Goal: Task Accomplishment & Management: Manage account settings

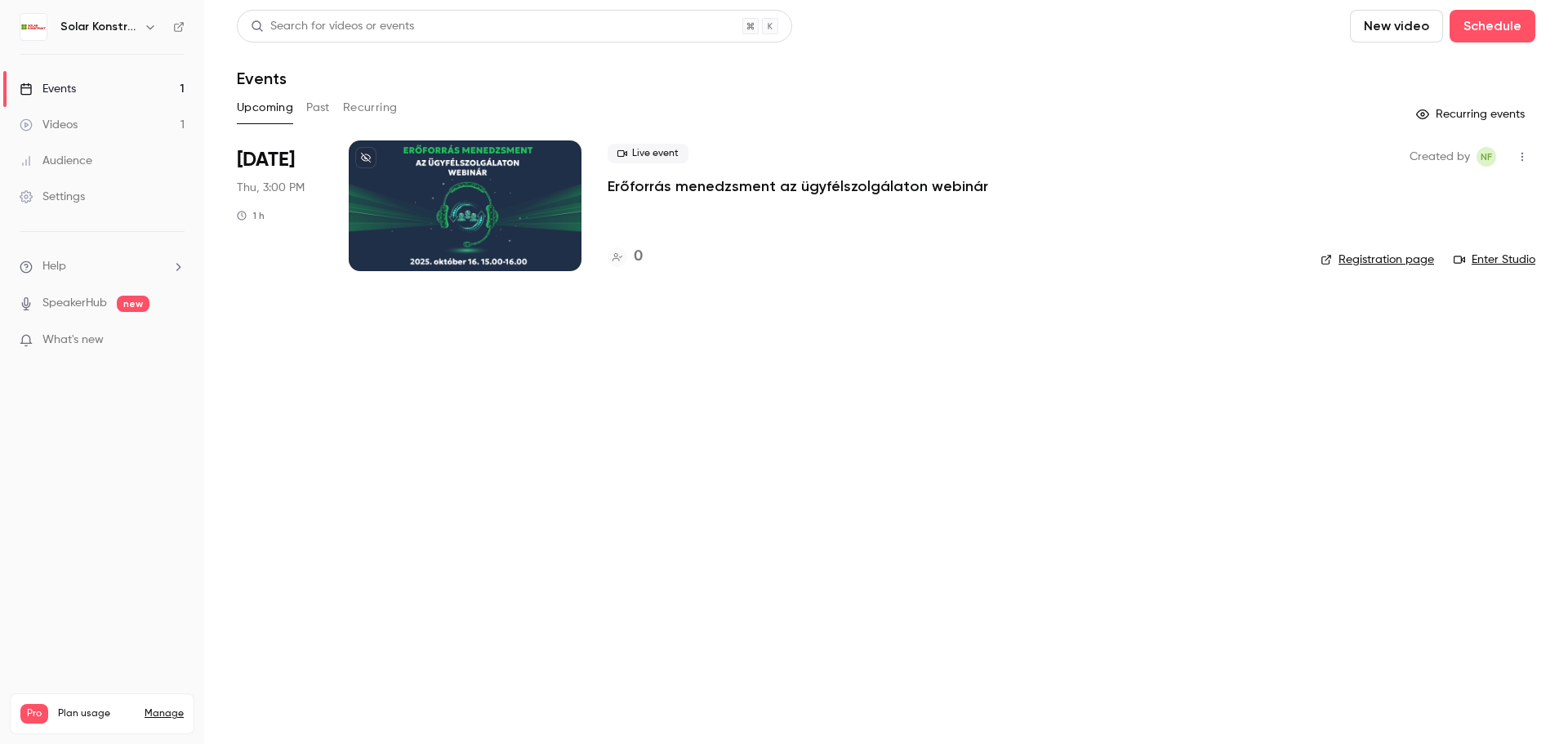
click at [320, 113] on button "Past" at bounding box center [318, 107] width 23 height 26
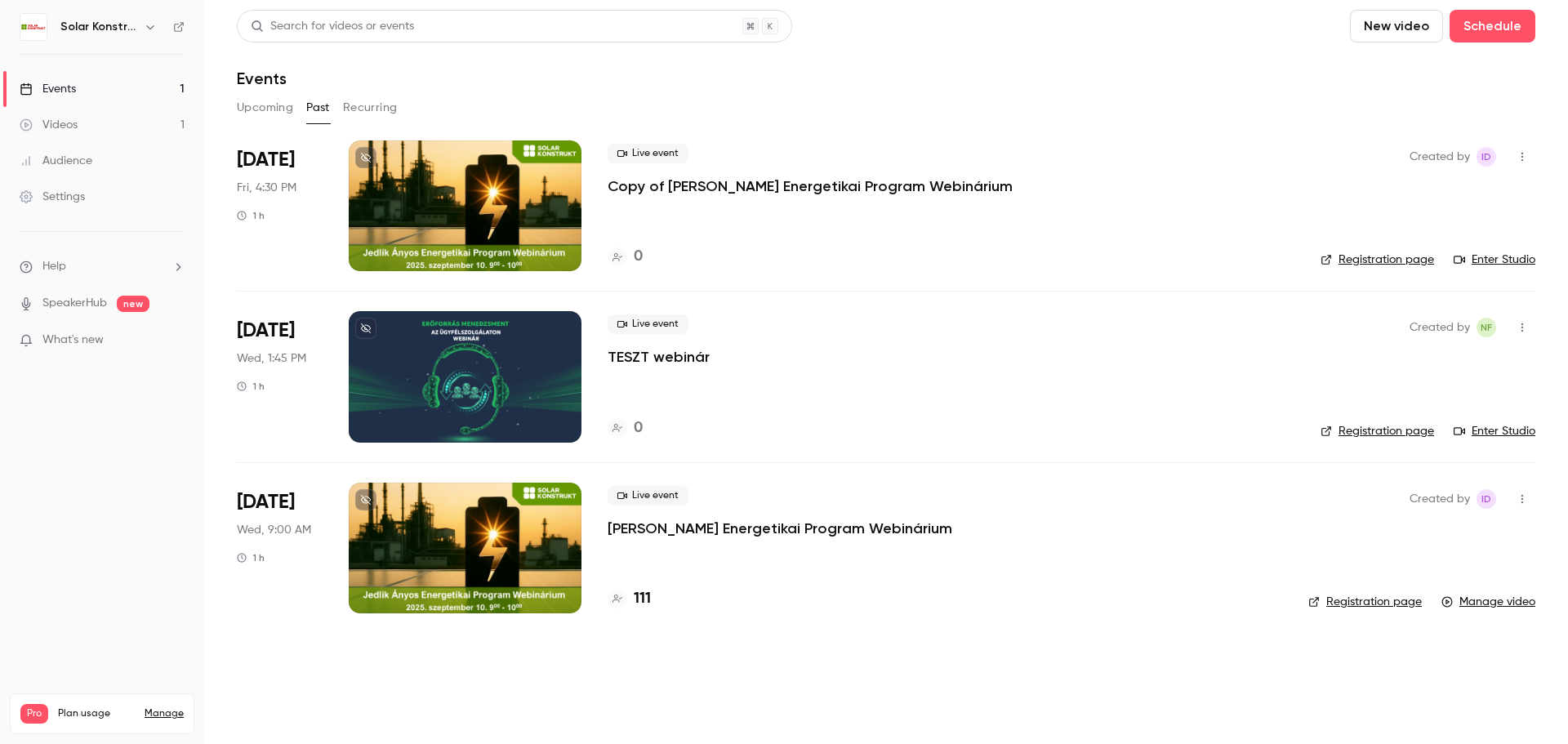
click at [1522, 157] on icon "button" at bounding box center [1522, 157] width 2 height 9
click at [1464, 378] on li "Delete" at bounding box center [1447, 368] width 177 height 42
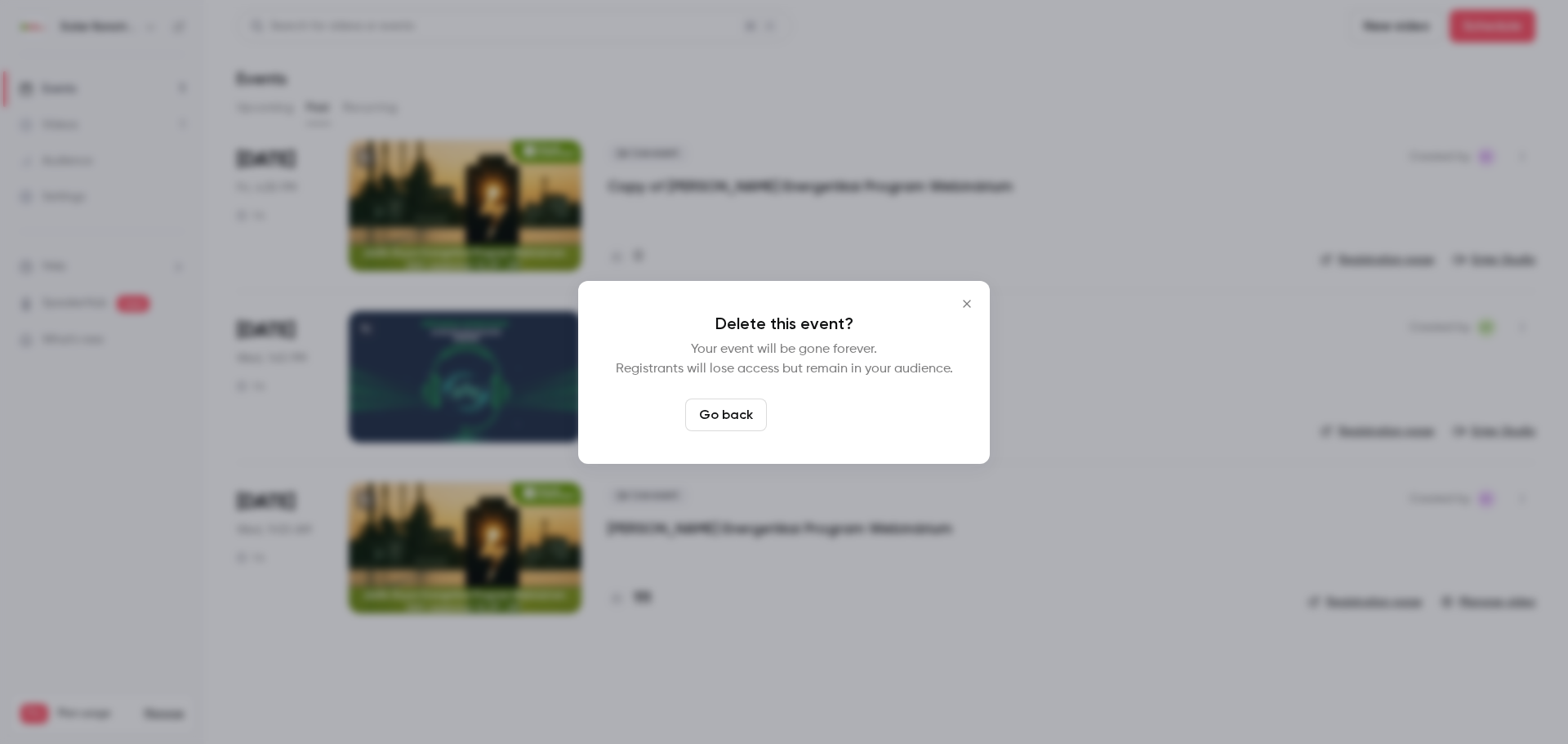
click at [811, 408] on button "Delete event" at bounding box center [828, 415] width 109 height 33
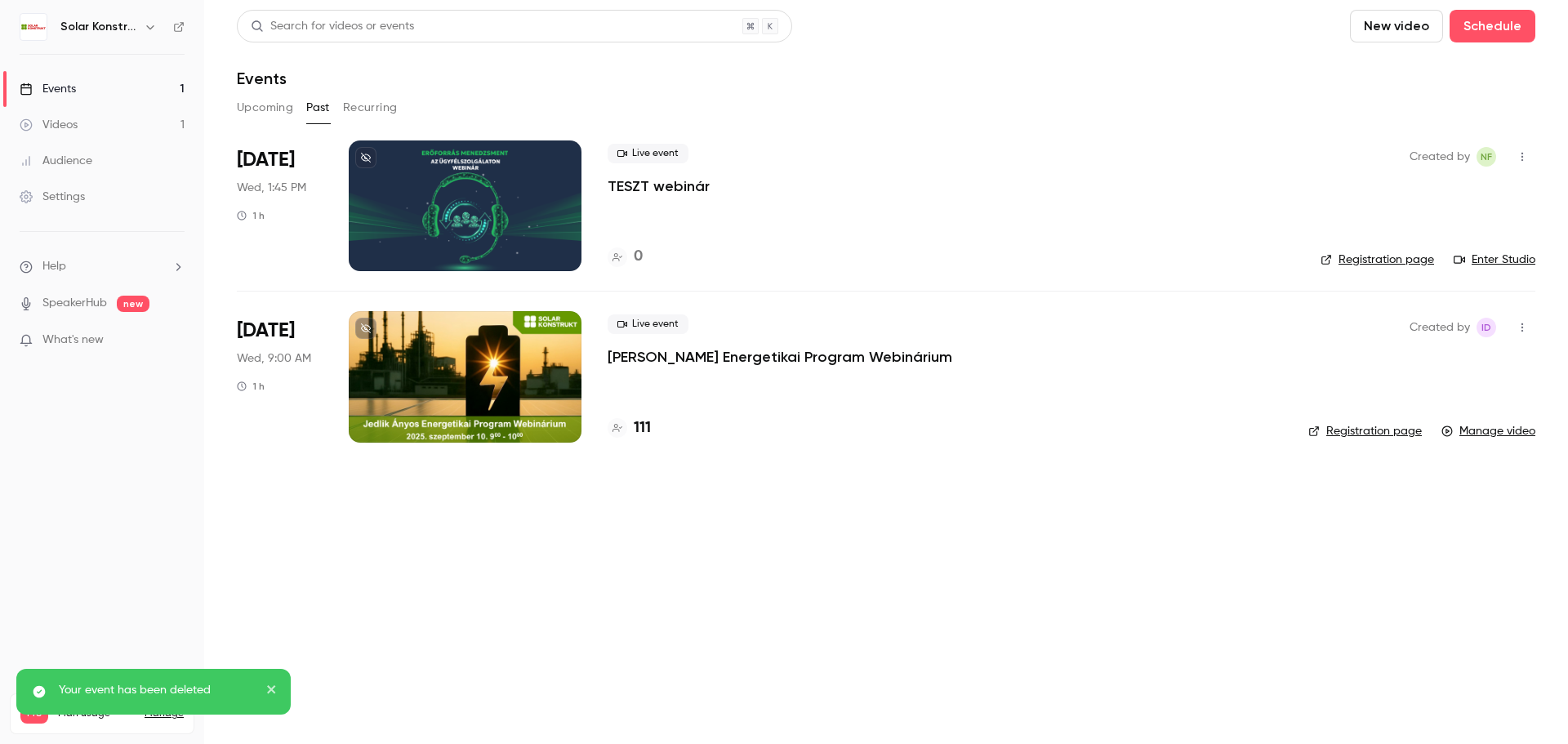
click at [1523, 161] on icon "button" at bounding box center [1522, 157] width 13 height 11
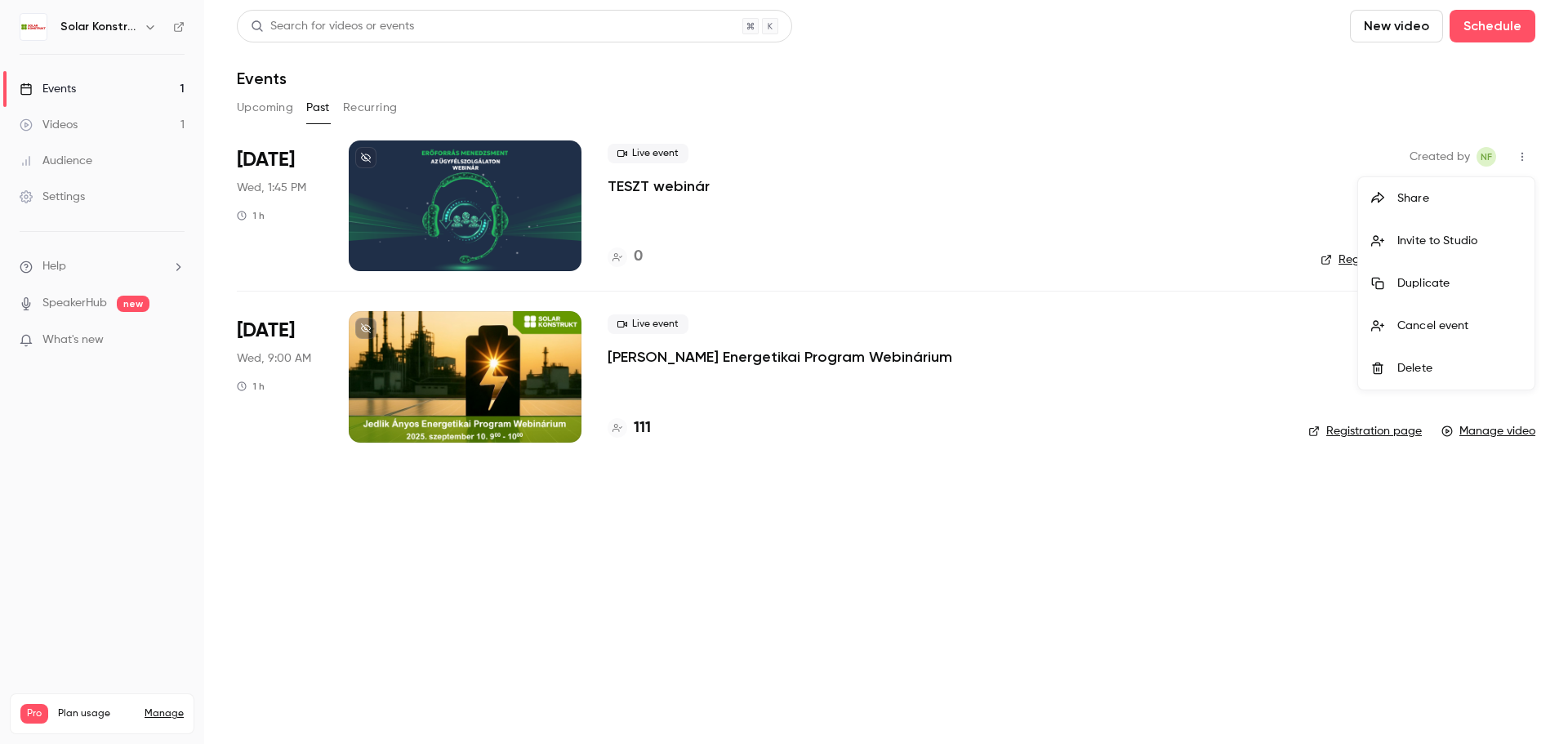
click at [1452, 360] on div "Delete" at bounding box center [1459, 368] width 124 height 16
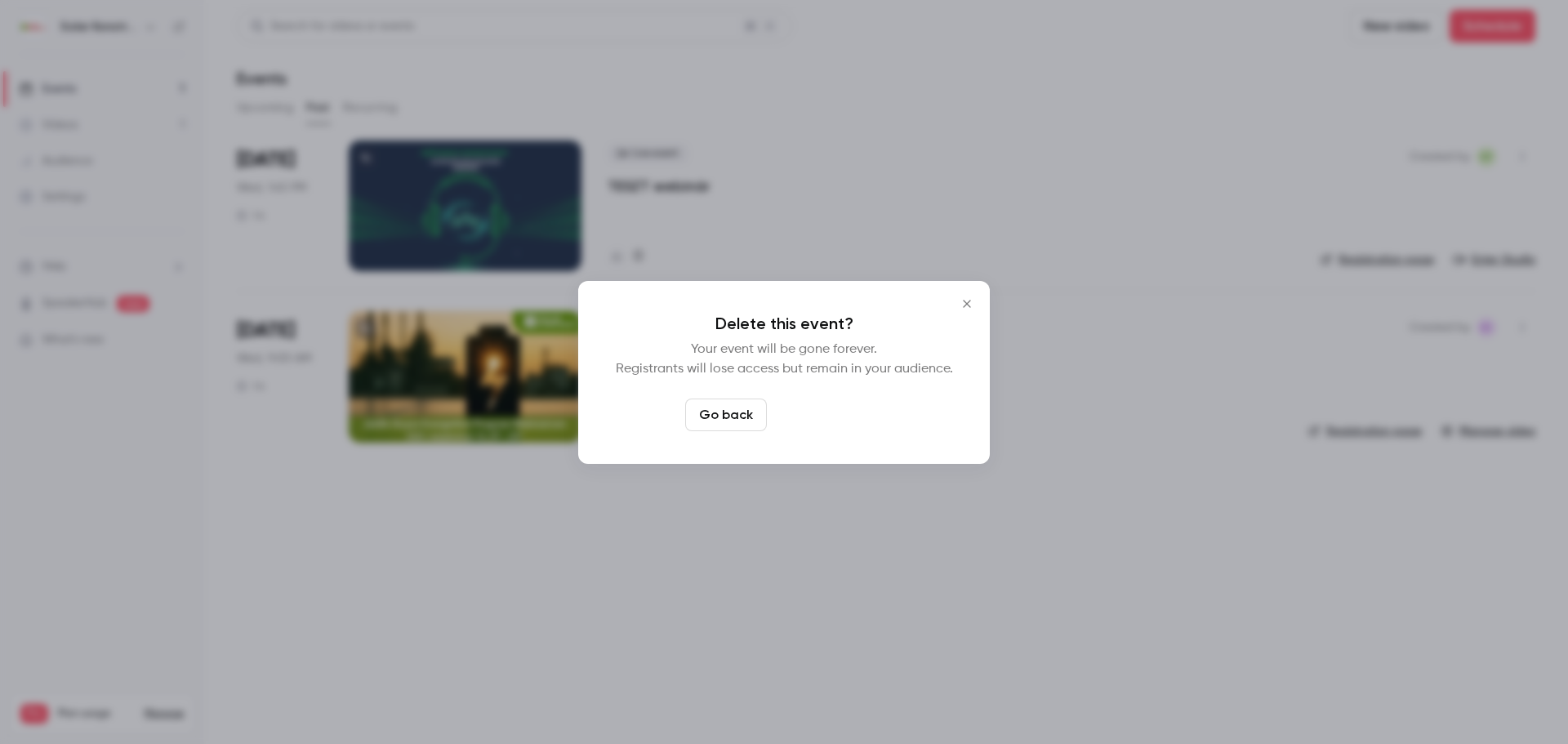
click at [828, 426] on button "Delete event" at bounding box center [828, 415] width 109 height 33
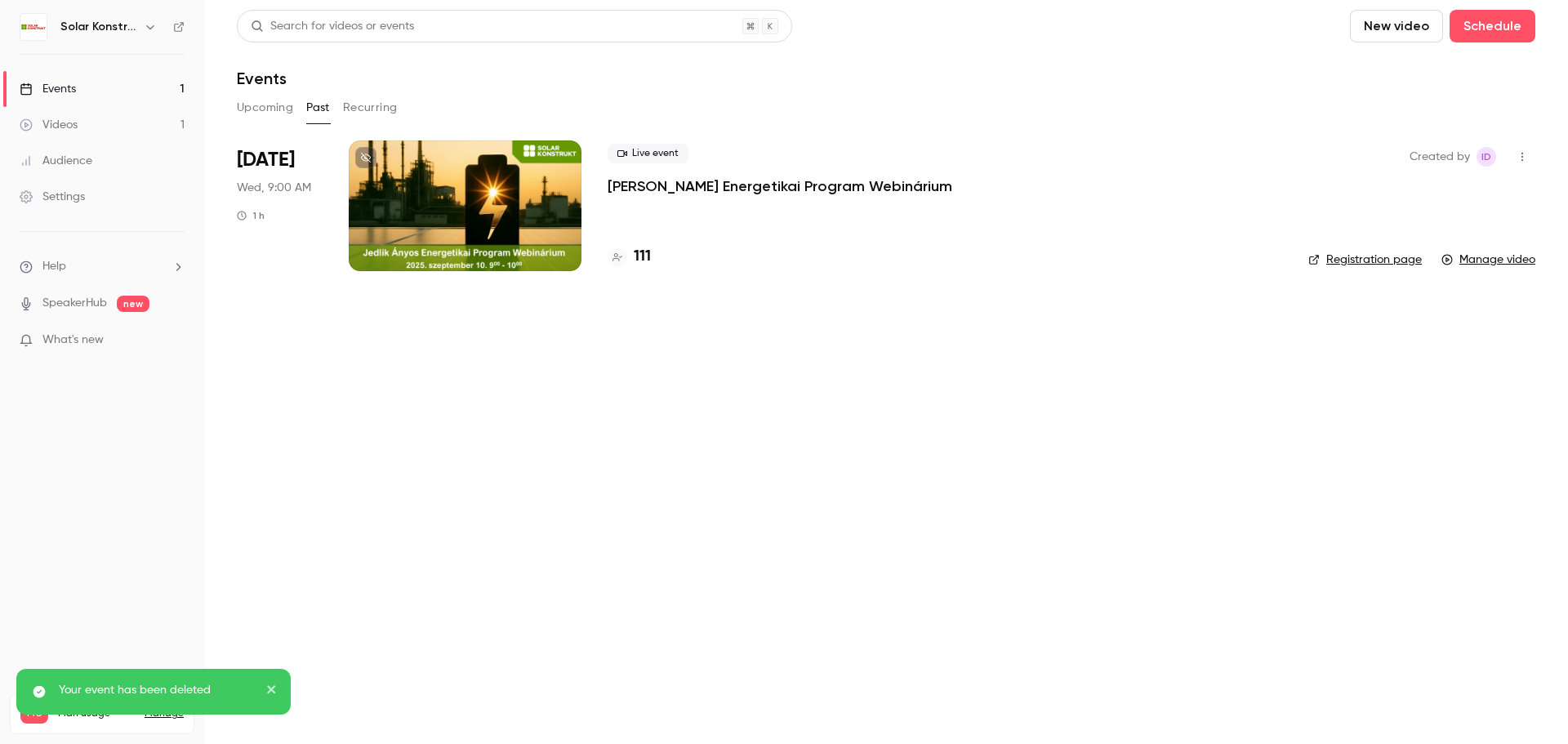
click at [375, 102] on button "Recurring" at bounding box center [370, 107] width 55 height 26
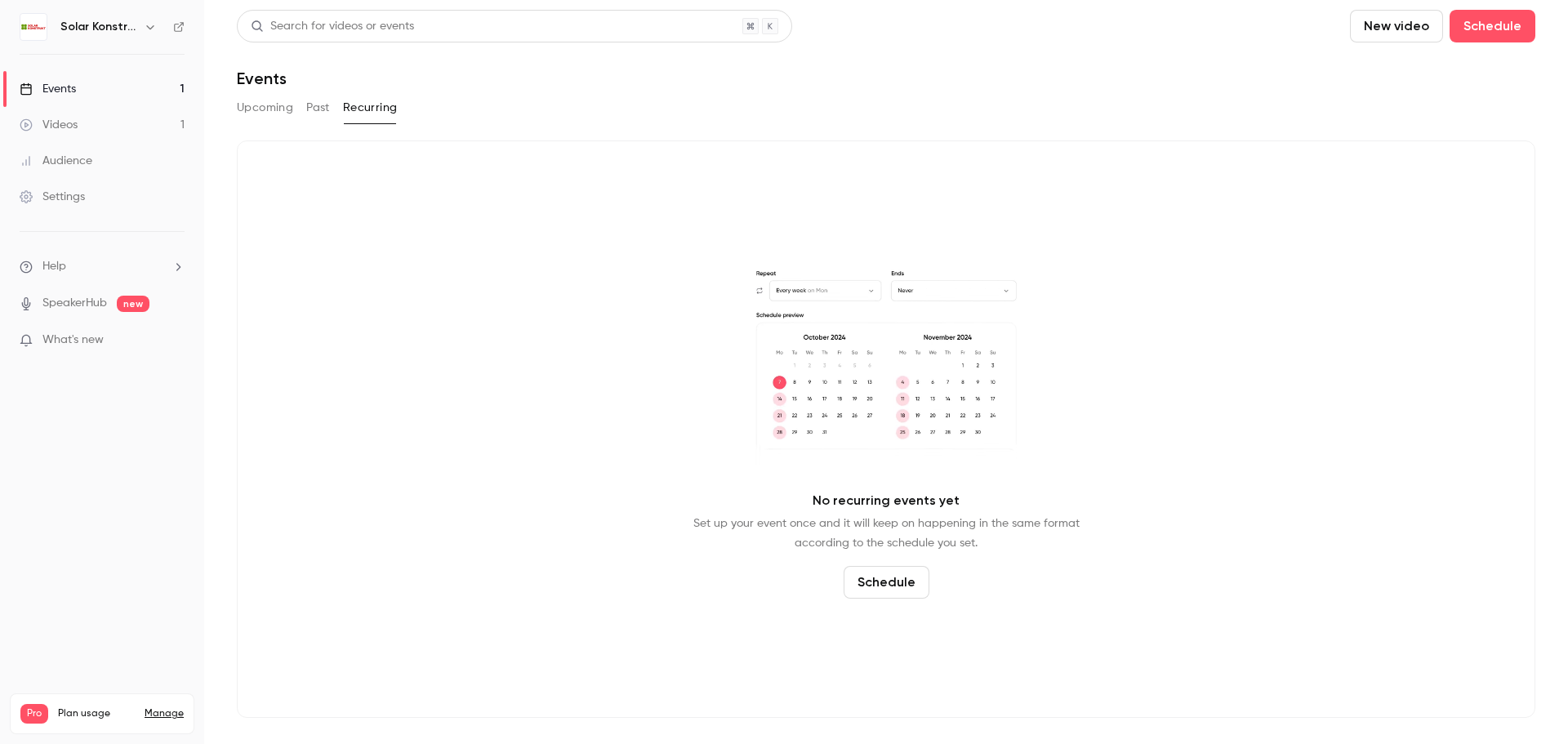
click at [89, 80] on link "Events 1" at bounding box center [102, 89] width 204 height 36
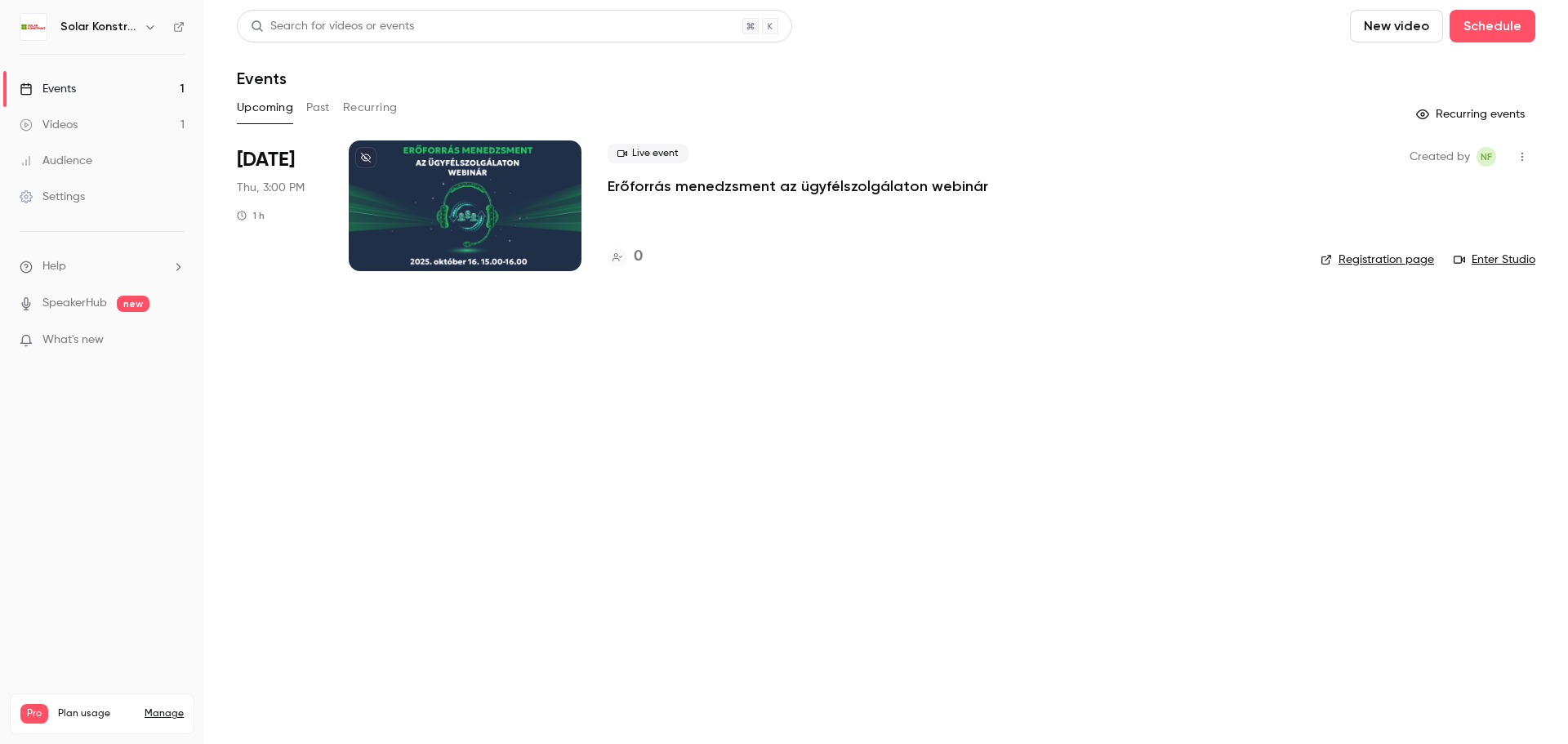
click at [76, 87] on div "Events" at bounding box center [48, 88] width 56 height 16
click at [799, 503] on main "Search for videos or events New video Schedule Events Upcoming Past Recurring R…" at bounding box center [886, 372] width 1364 height 744
click at [69, 122] on div "Videos" at bounding box center [48, 125] width 58 height 16
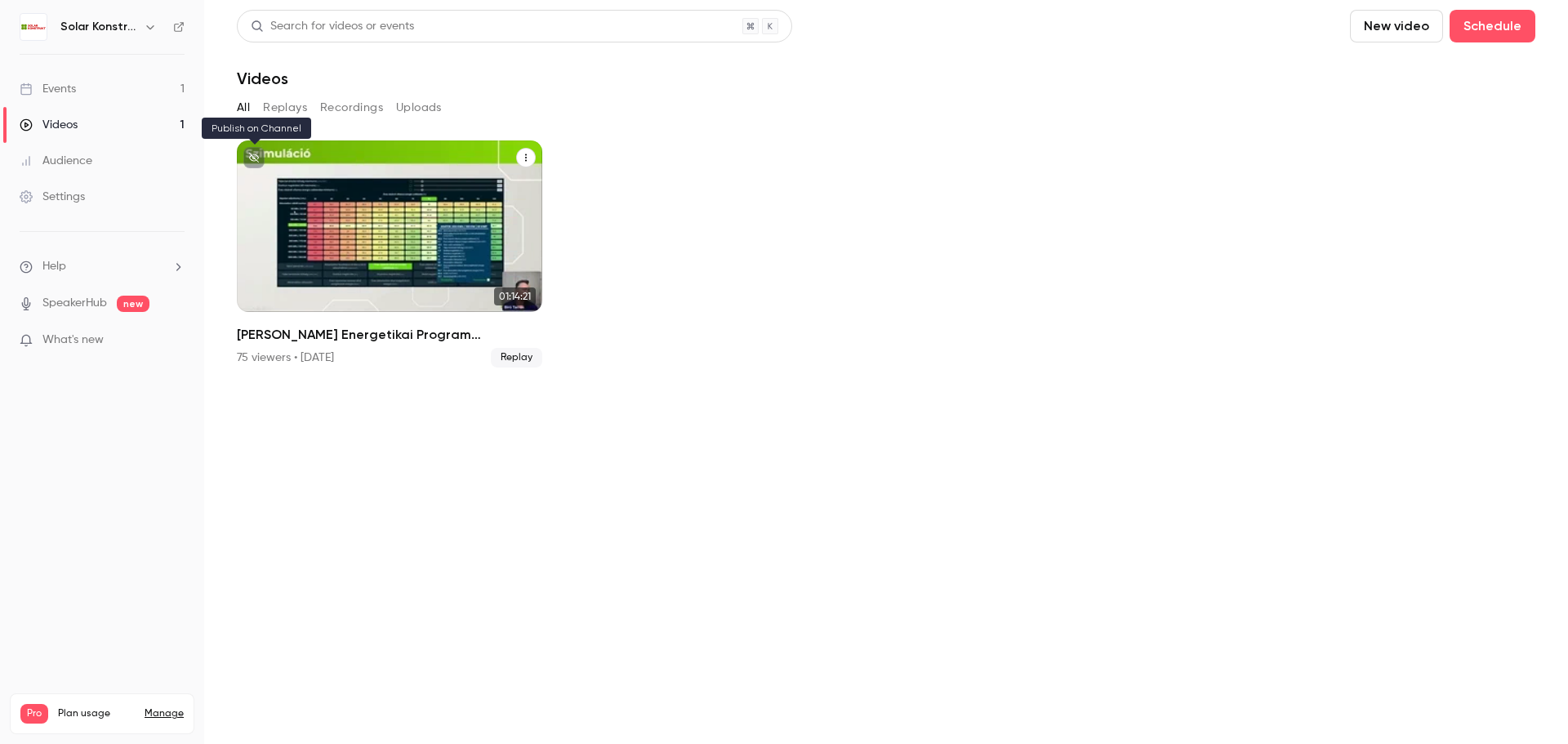
click at [251, 157] on icon "unpublished" at bounding box center [254, 157] width 10 height 10
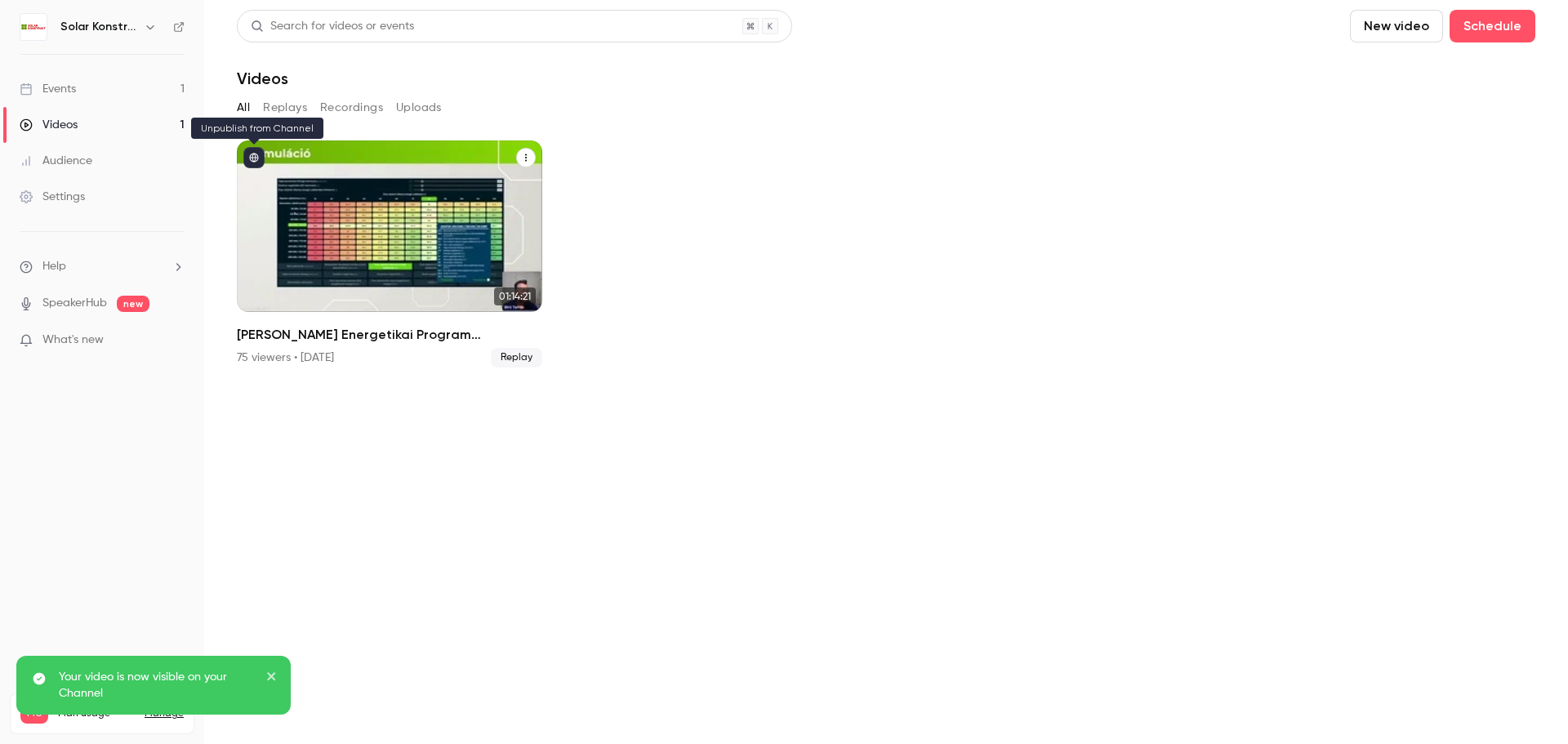
click at [251, 159] on icon "published" at bounding box center [254, 157] width 10 height 10
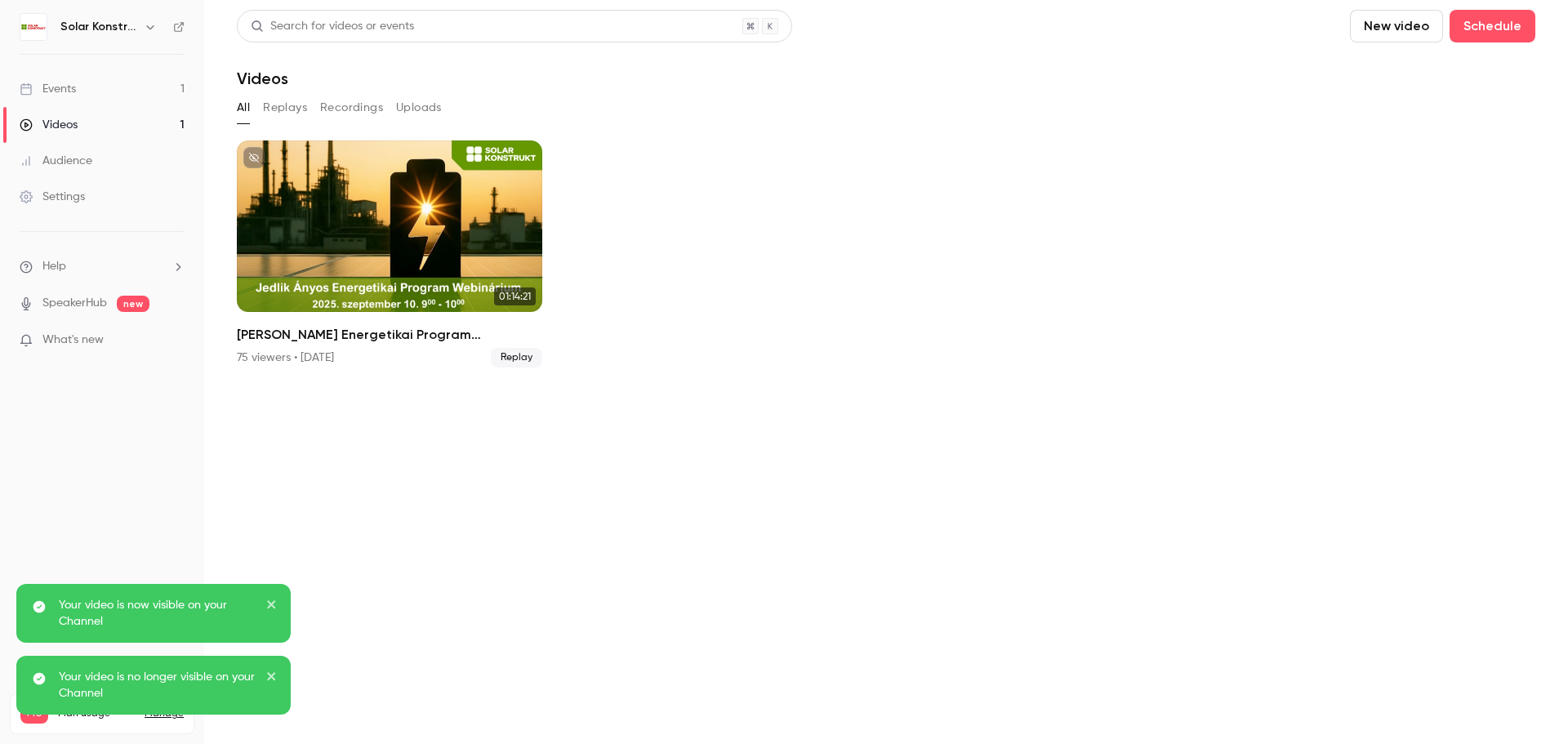
click at [406, 512] on section "Search for videos or events New video Schedule Videos All Replays Recordings Up…" at bounding box center [886, 371] width 1299 height 724
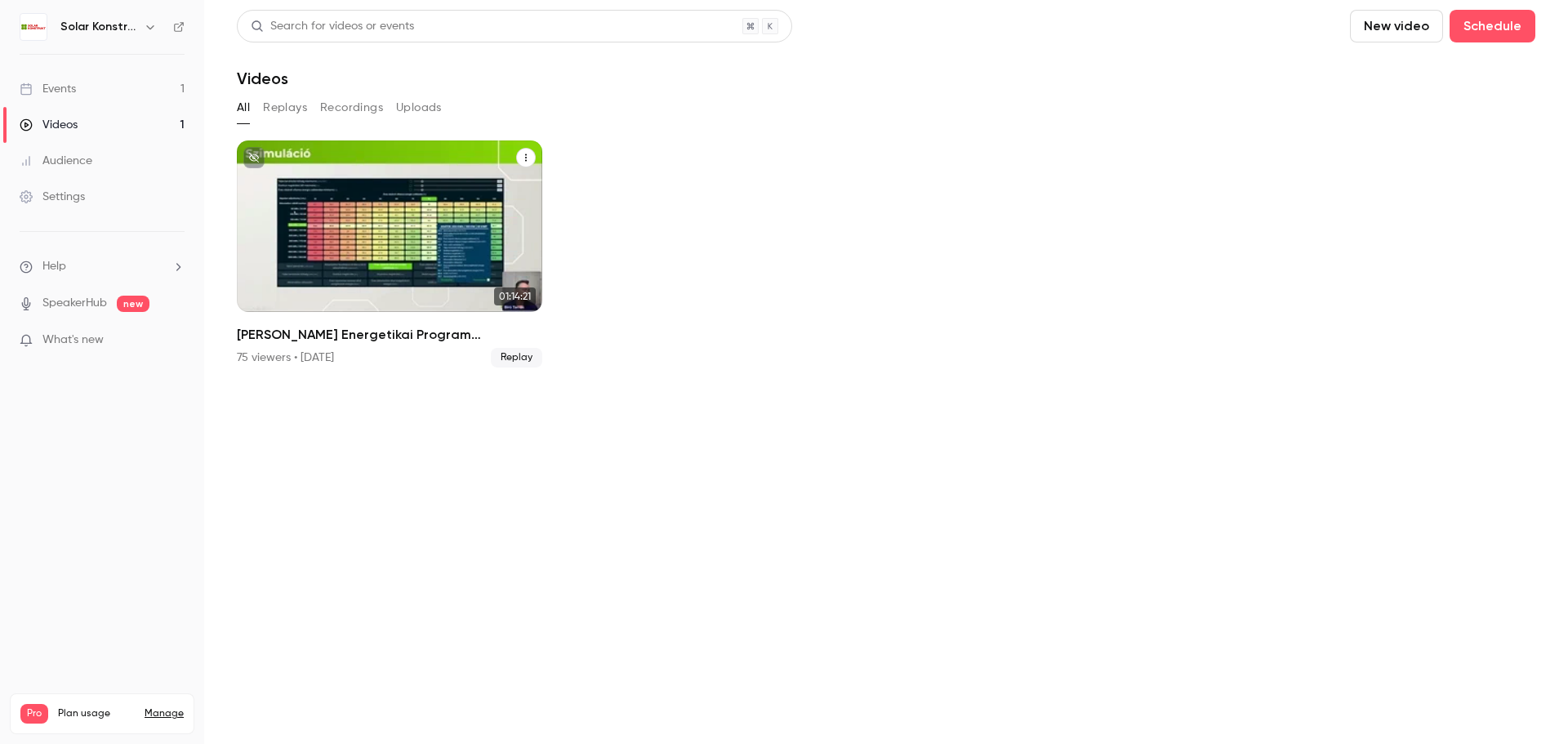
click at [363, 189] on div "Jedlik Ányos Energetikai Program Webinárium" at bounding box center [389, 226] width 305 height 171
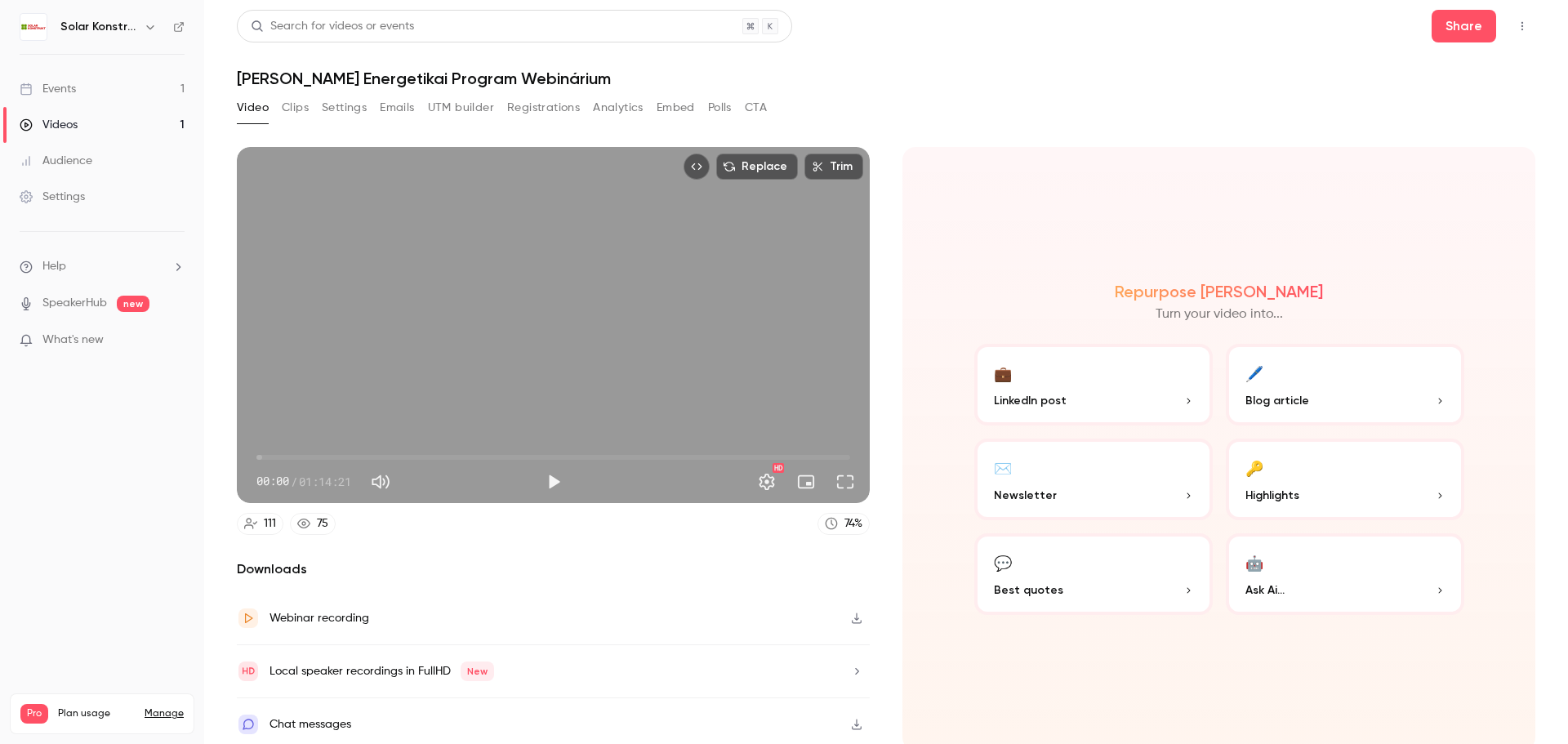
click at [624, 115] on button "Analytics" at bounding box center [618, 107] width 51 height 26
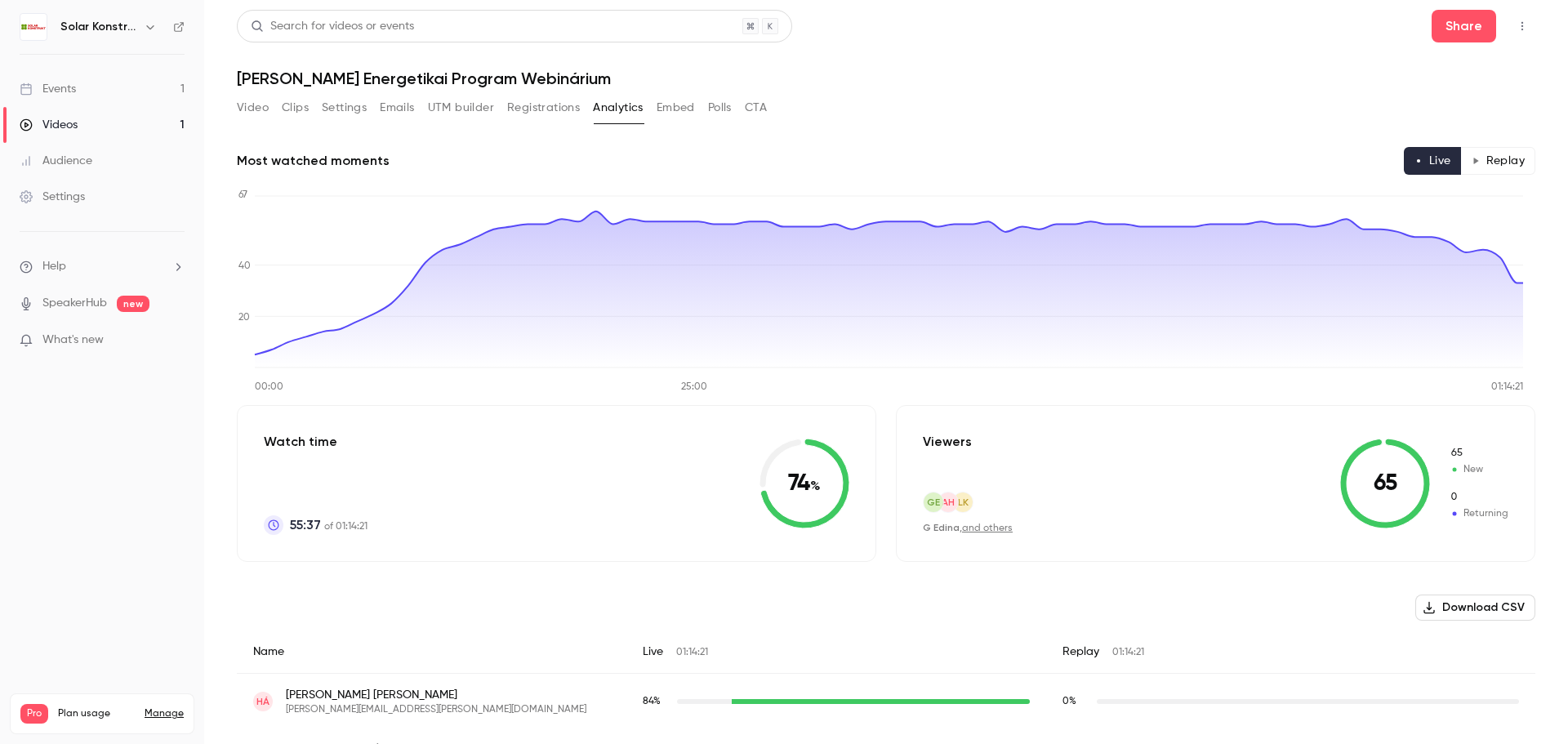
click at [760, 105] on button "CTA" at bounding box center [755, 107] width 22 height 26
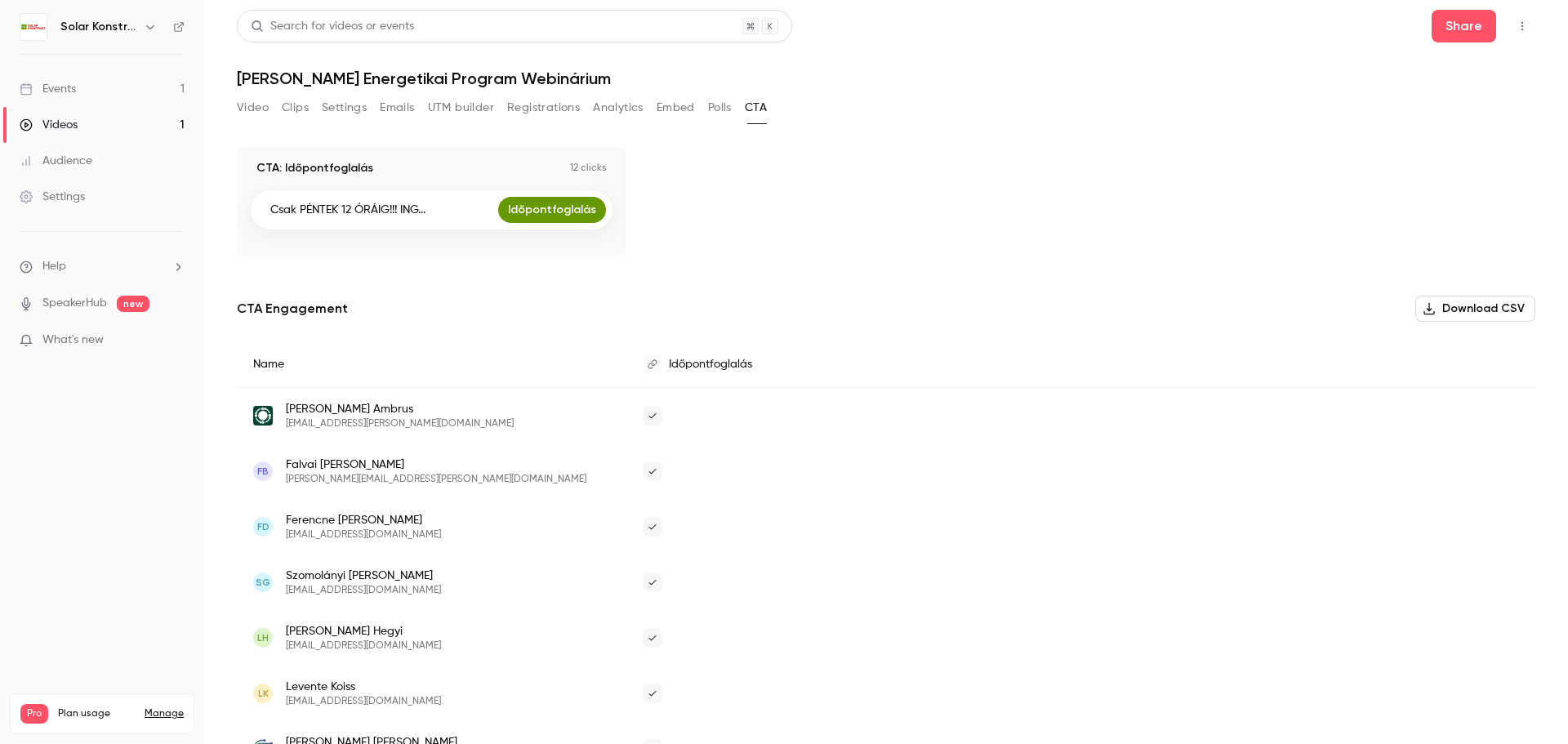
click at [256, 107] on button "Video" at bounding box center [253, 107] width 32 height 26
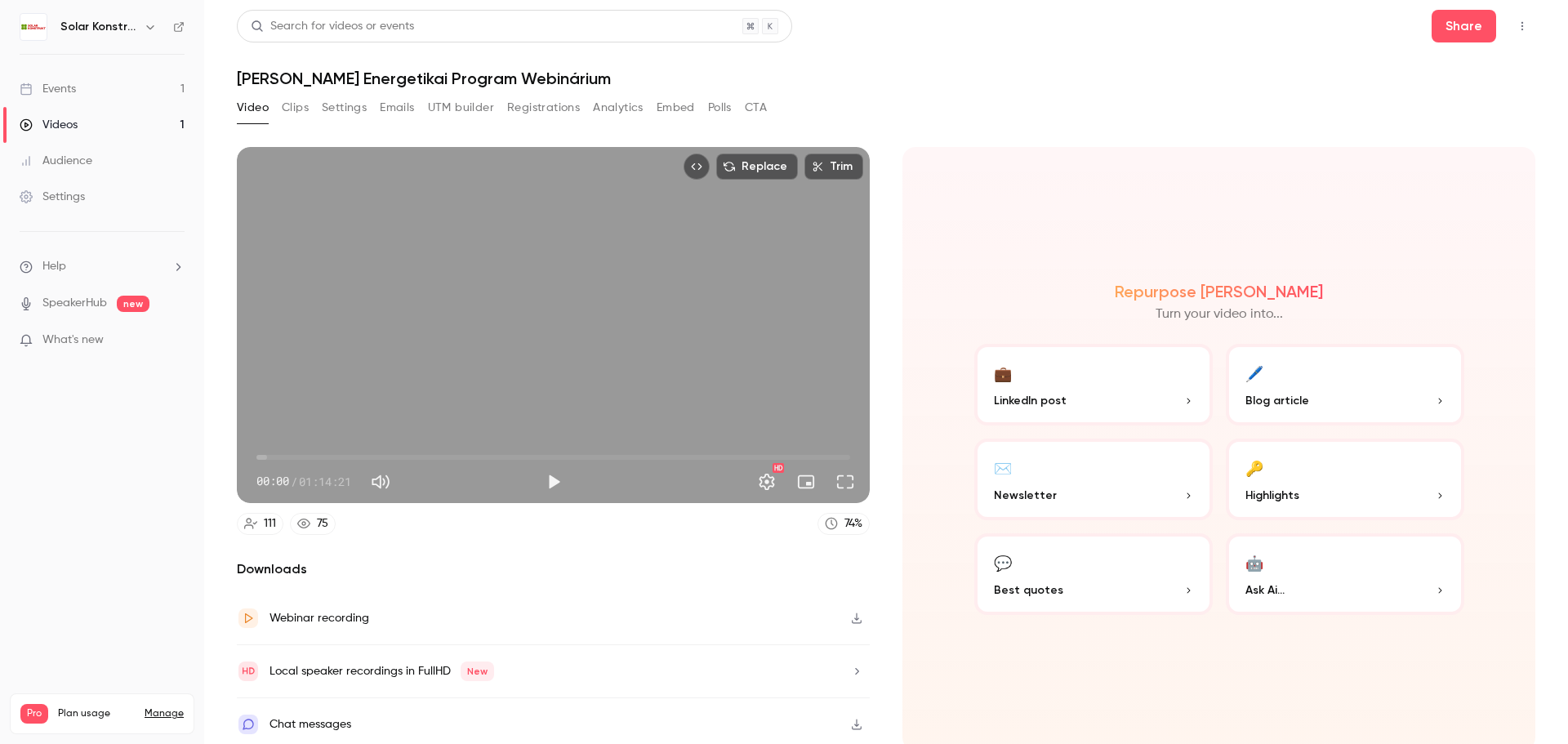
click at [936, 100] on div "Video Clips Settings Emails UTM builder Registrations Analytics Embed Polls CTA" at bounding box center [886, 111] width 1299 height 33
click at [76, 77] on link "Events 1" at bounding box center [102, 89] width 204 height 36
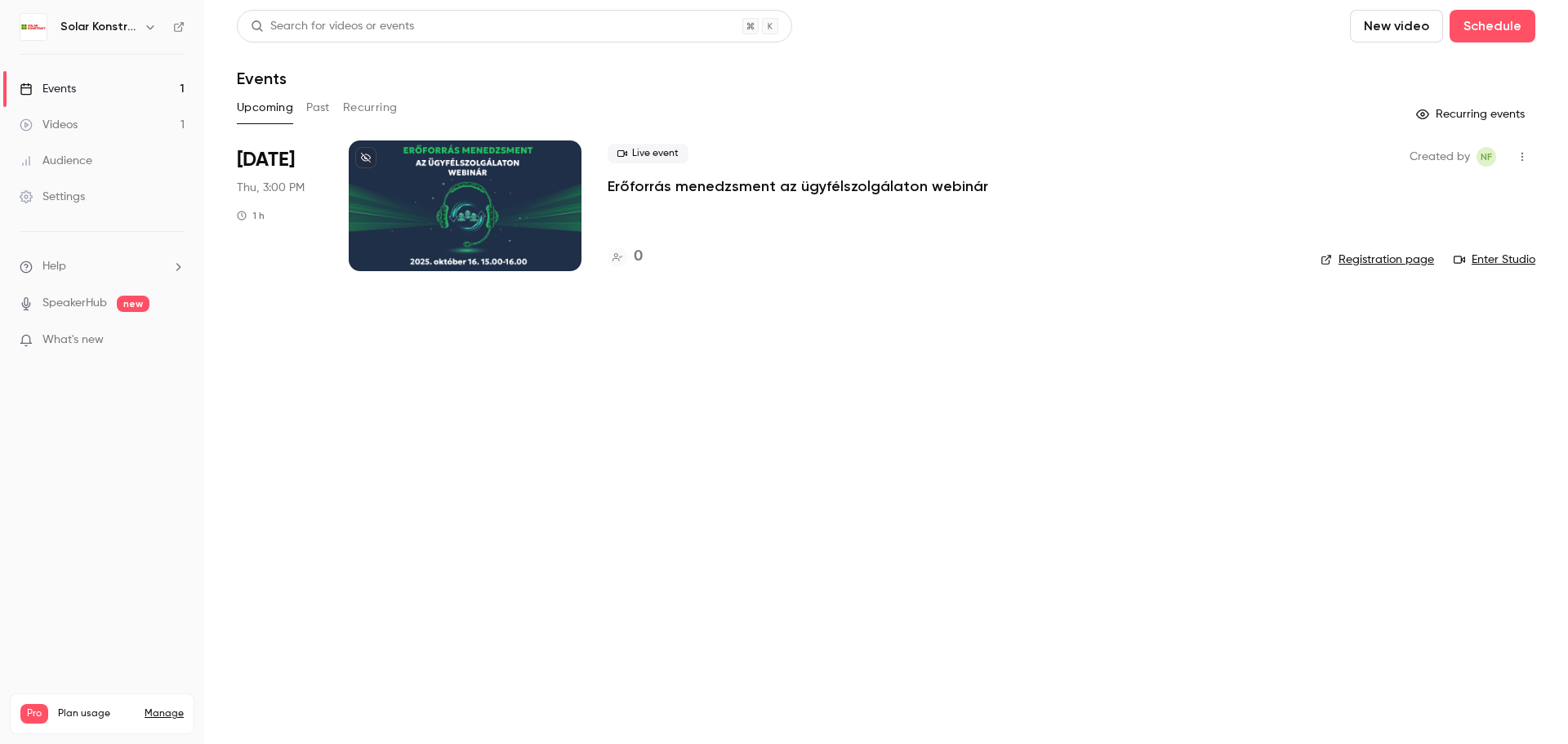
click at [485, 83] on div "Events" at bounding box center [886, 78] width 1299 height 20
click at [415, 410] on main "Search for videos or events New video Schedule Events Upcoming Past Recurring R…" at bounding box center [886, 372] width 1364 height 744
click at [147, 29] on icon "button" at bounding box center [150, 27] width 13 height 13
click at [334, 379] on div at bounding box center [784, 372] width 1568 height 744
click at [145, 31] on icon "button" at bounding box center [150, 27] width 13 height 13
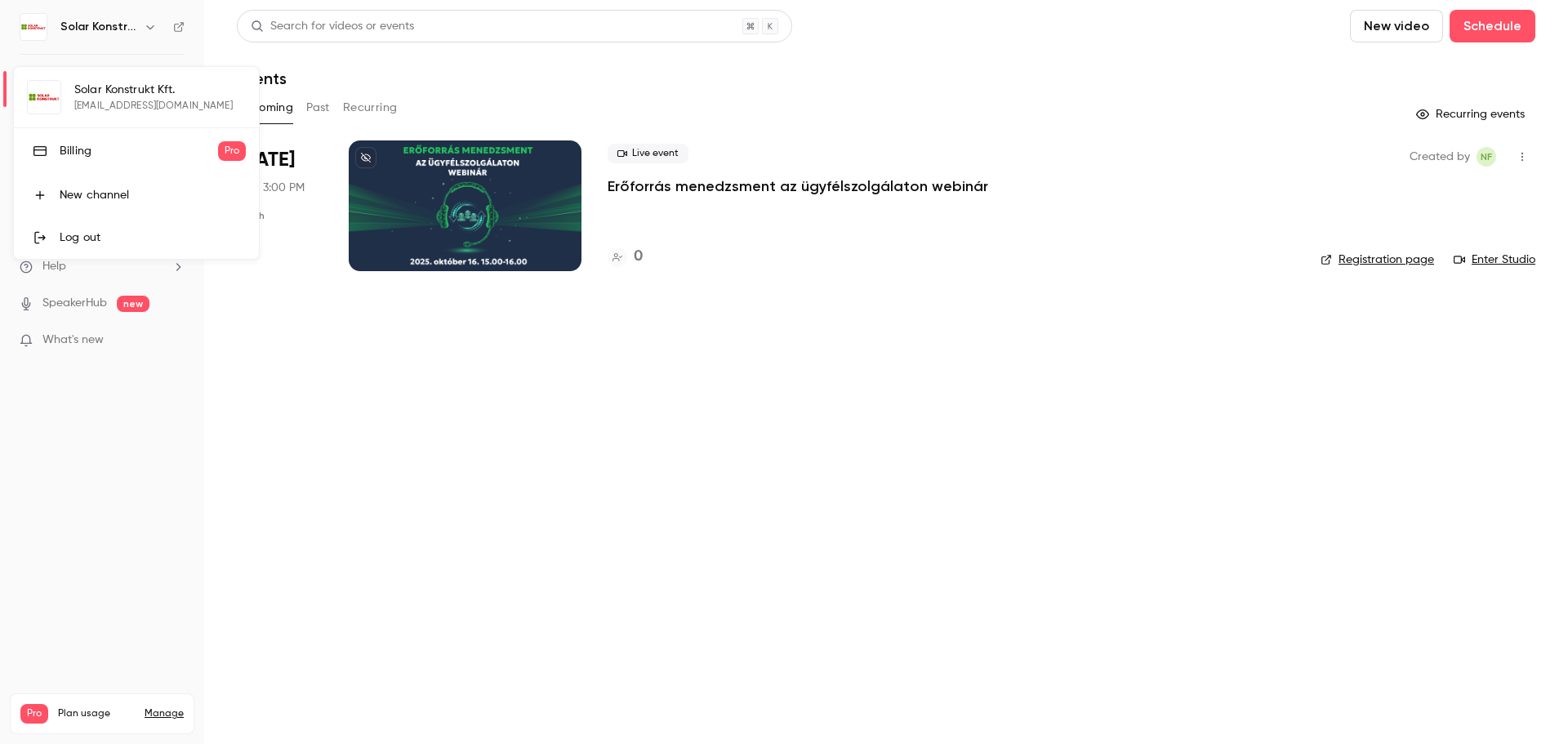
click at [327, 354] on div at bounding box center [784, 372] width 1568 height 744
click at [109, 190] on link "Settings" at bounding box center [102, 197] width 204 height 36
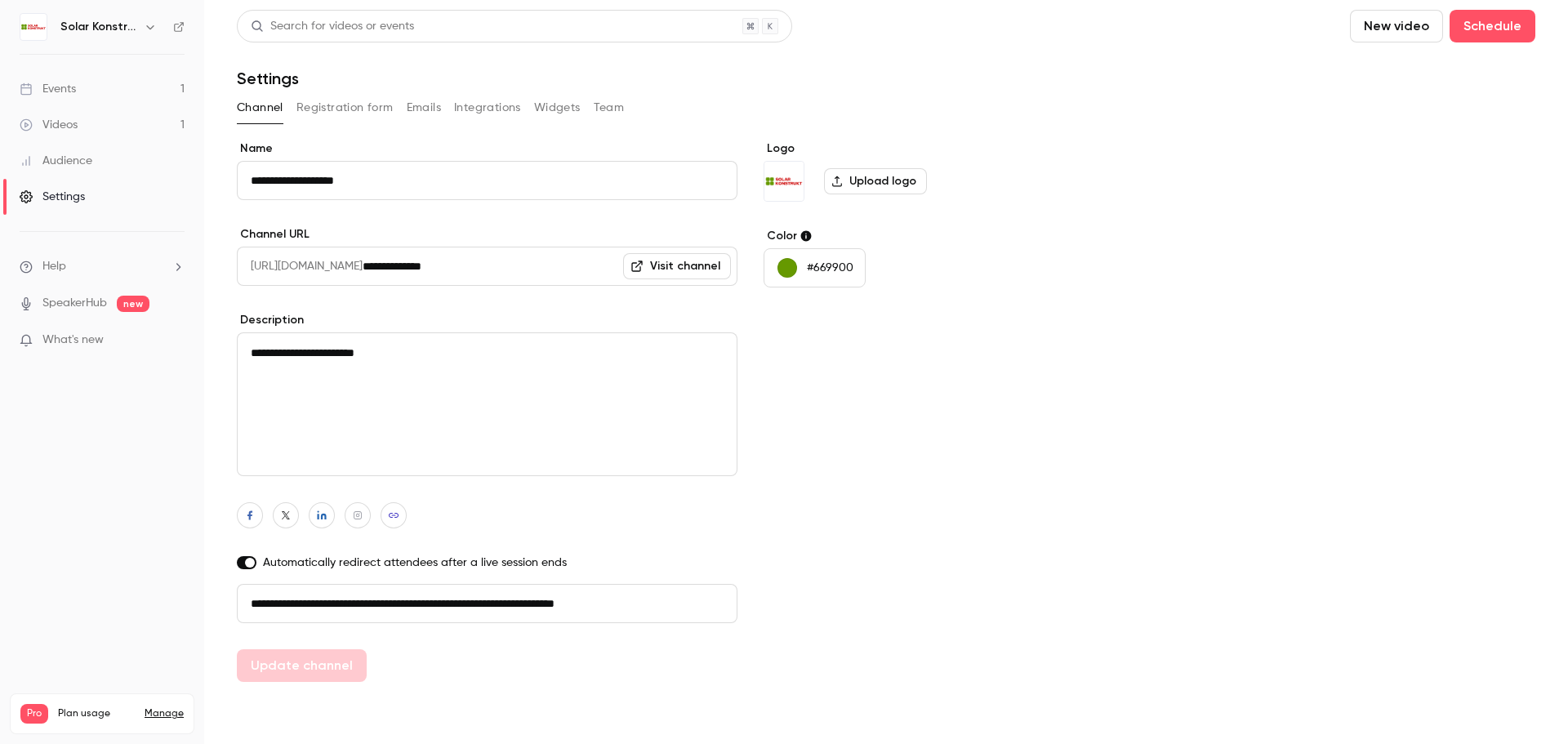
click at [1022, 512] on div "**********" at bounding box center [886, 411] width 1299 height 542
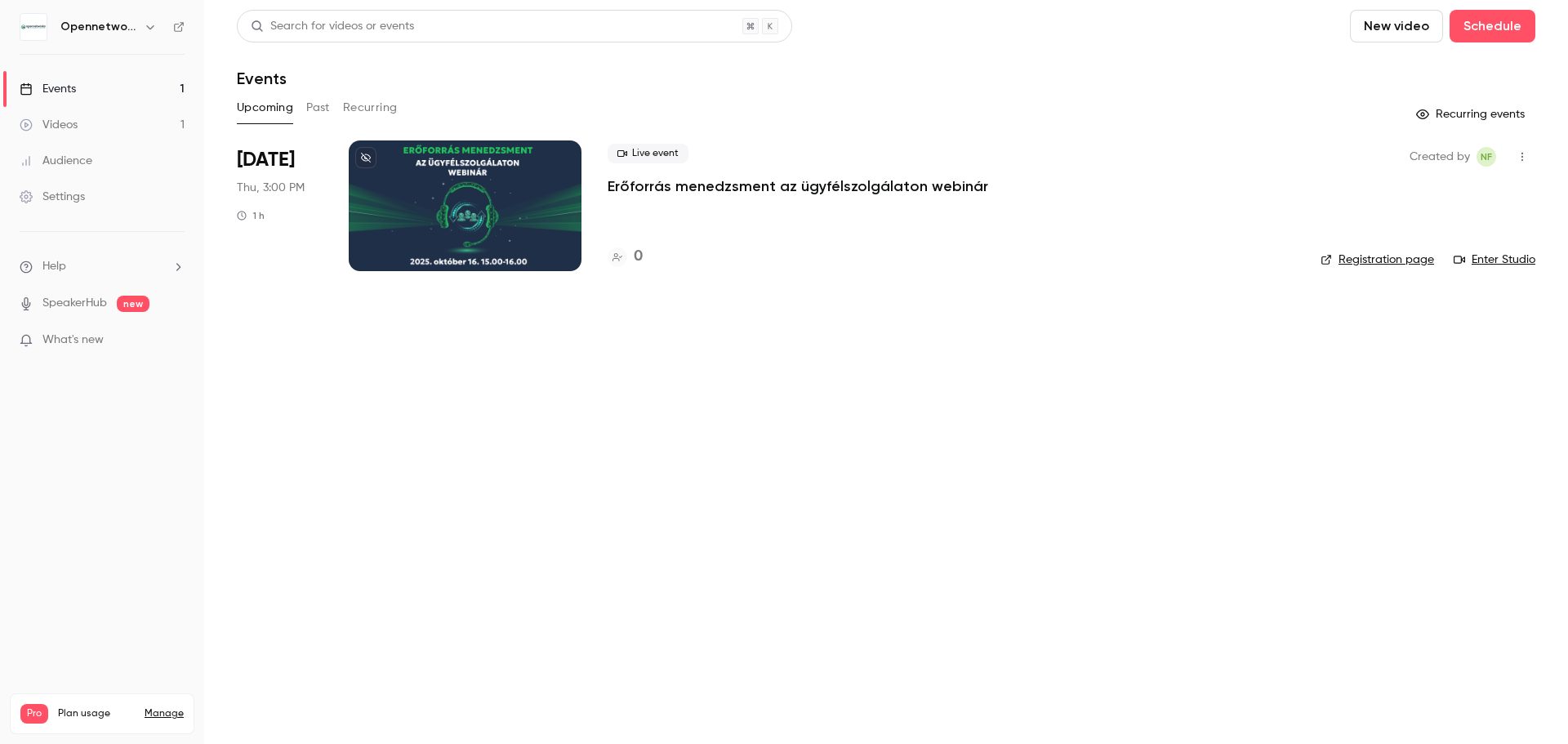
click at [95, 201] on link "Settings" at bounding box center [102, 197] width 204 height 36
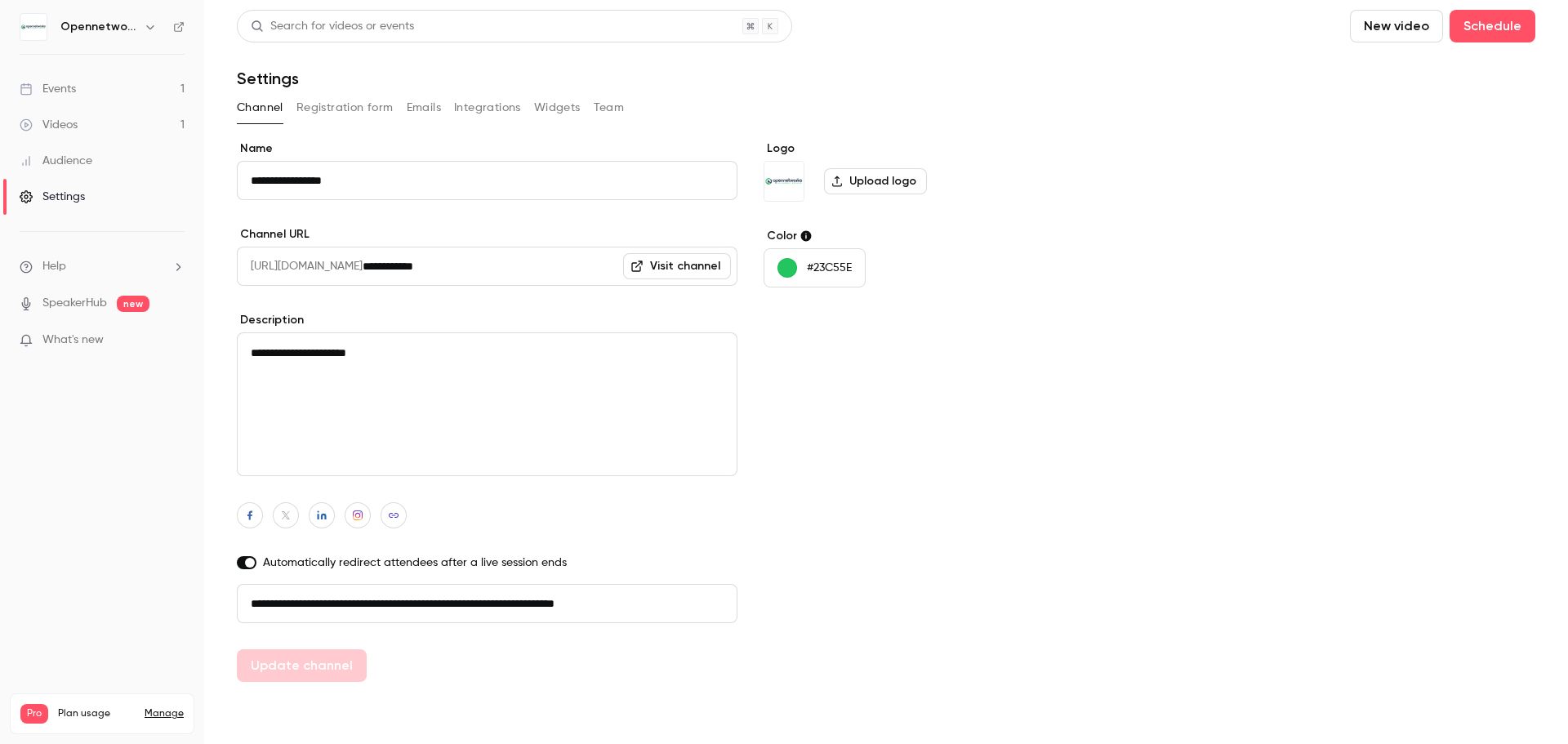
click at [335, 111] on button "Registration form" at bounding box center [345, 107] width 97 height 26
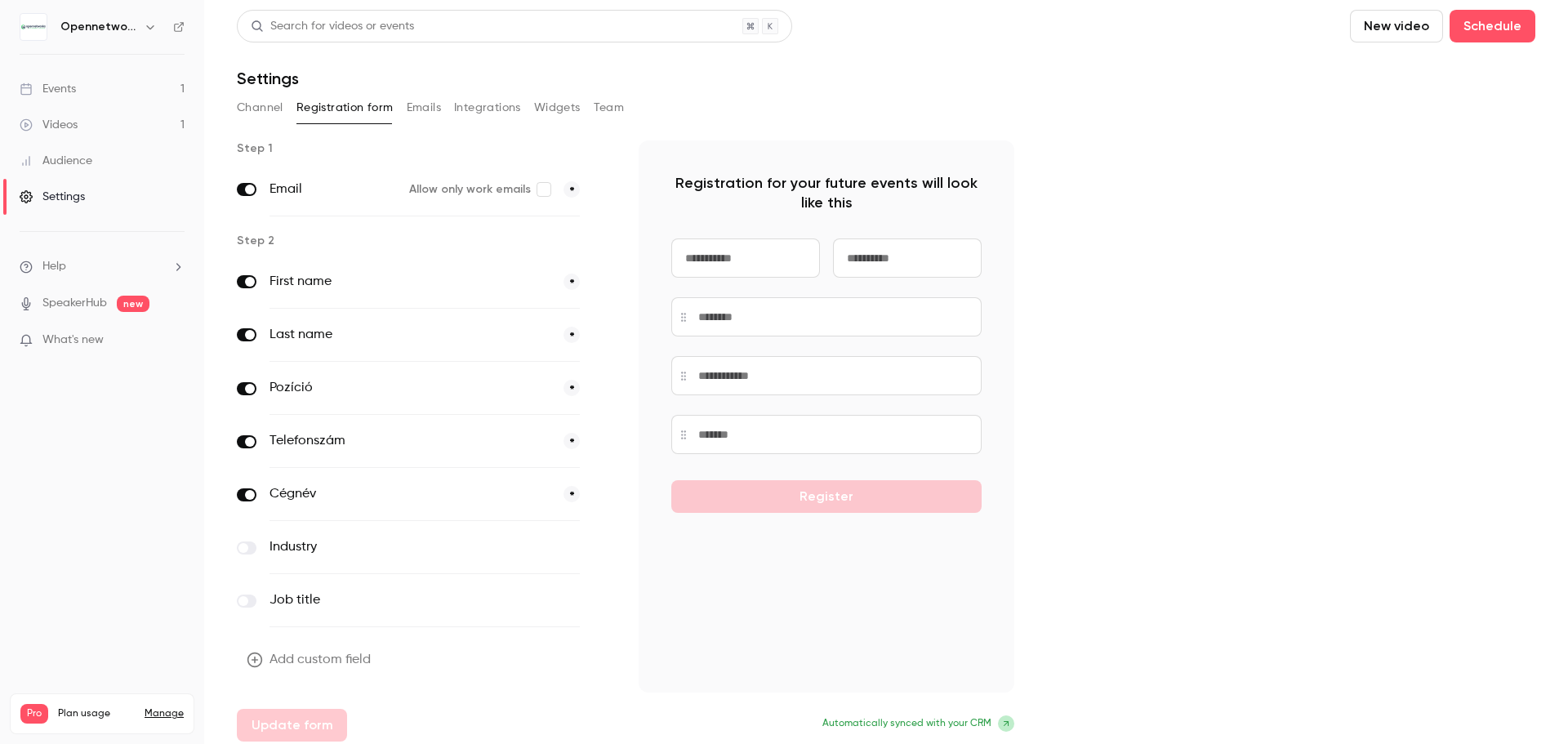
click at [430, 100] on button "Emails" at bounding box center [424, 107] width 35 height 26
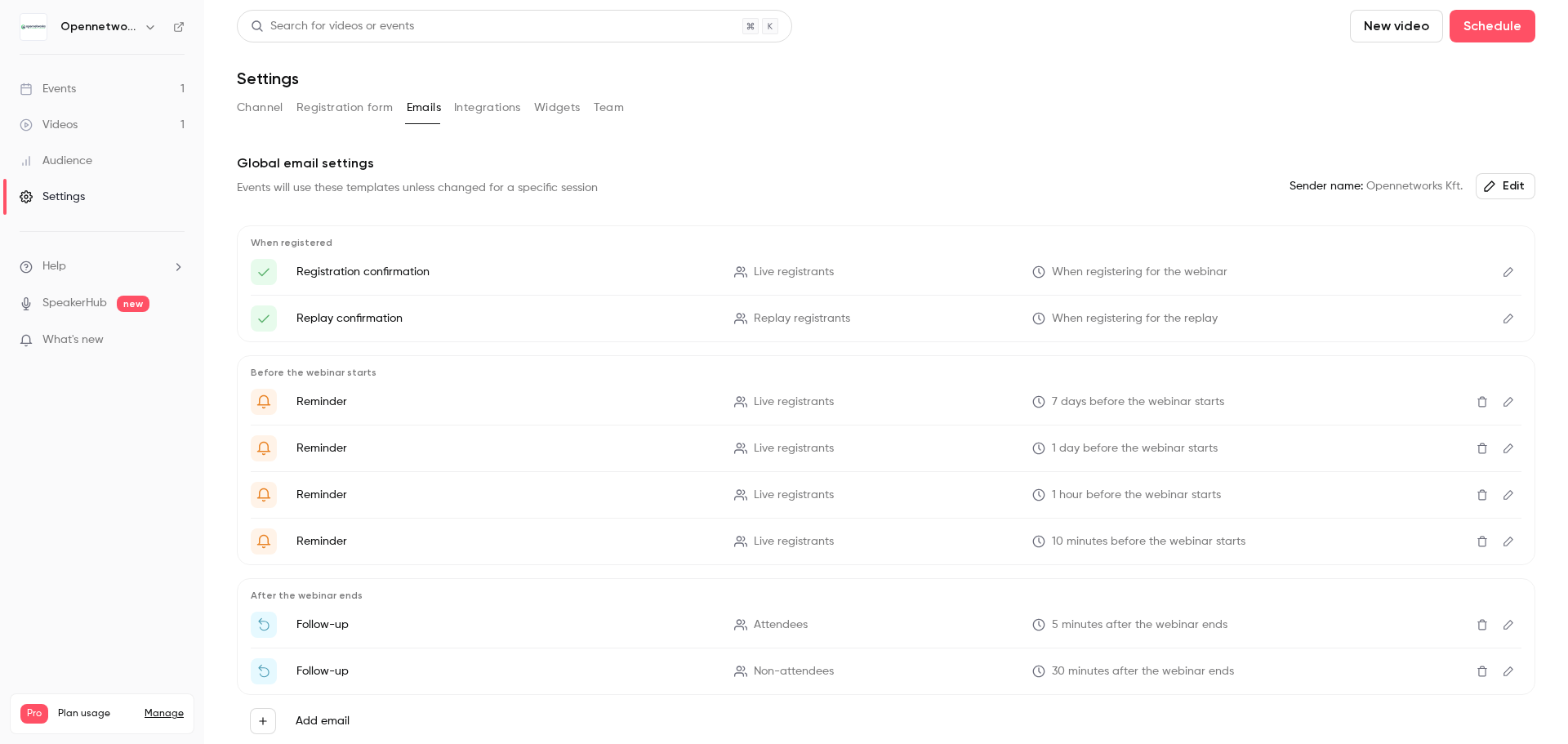
click at [1502, 270] on icon "Edit" at bounding box center [1508, 272] width 13 height 11
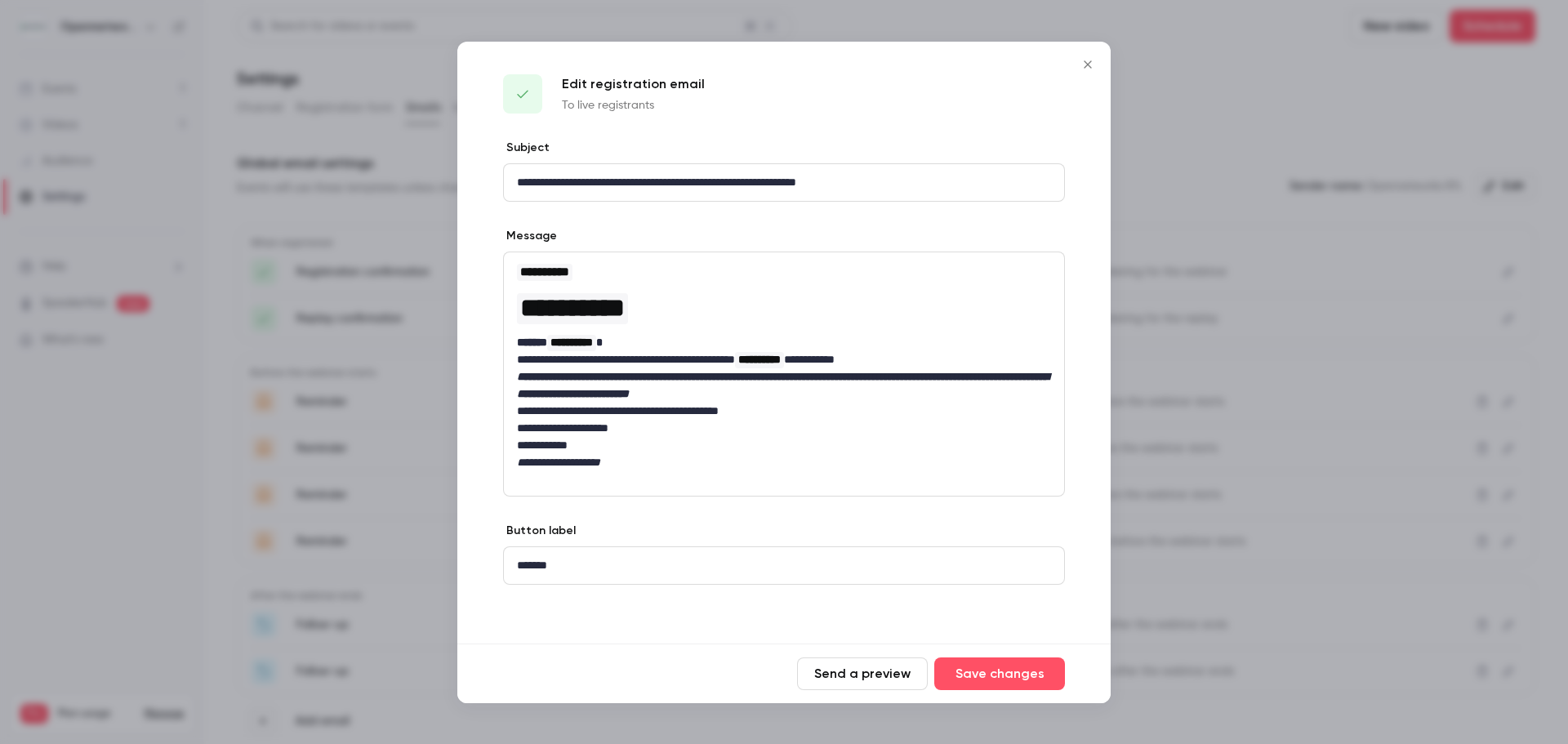
click at [1085, 60] on icon "Close" at bounding box center [1088, 64] width 20 height 13
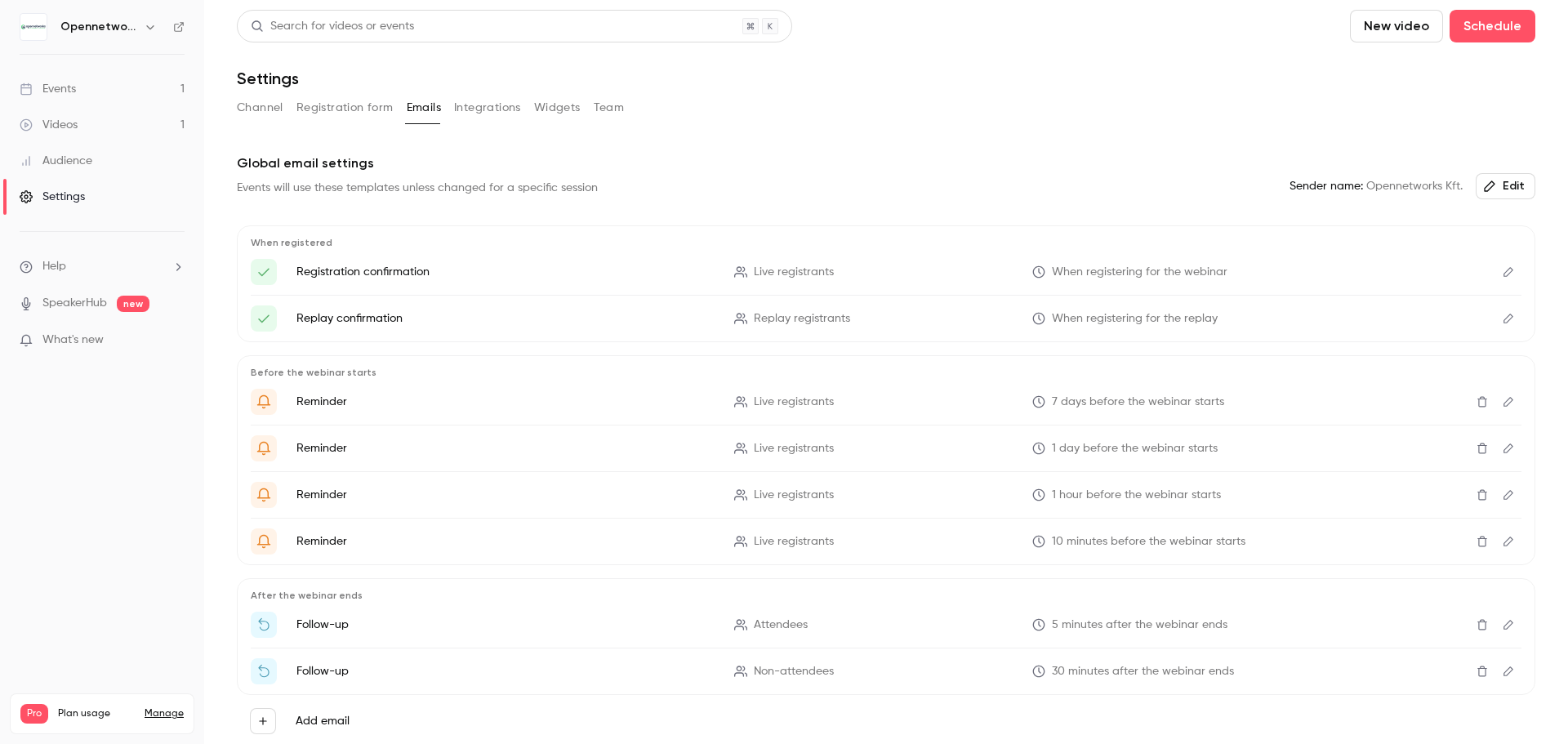
click at [482, 102] on button "Integrations" at bounding box center [487, 107] width 67 height 26
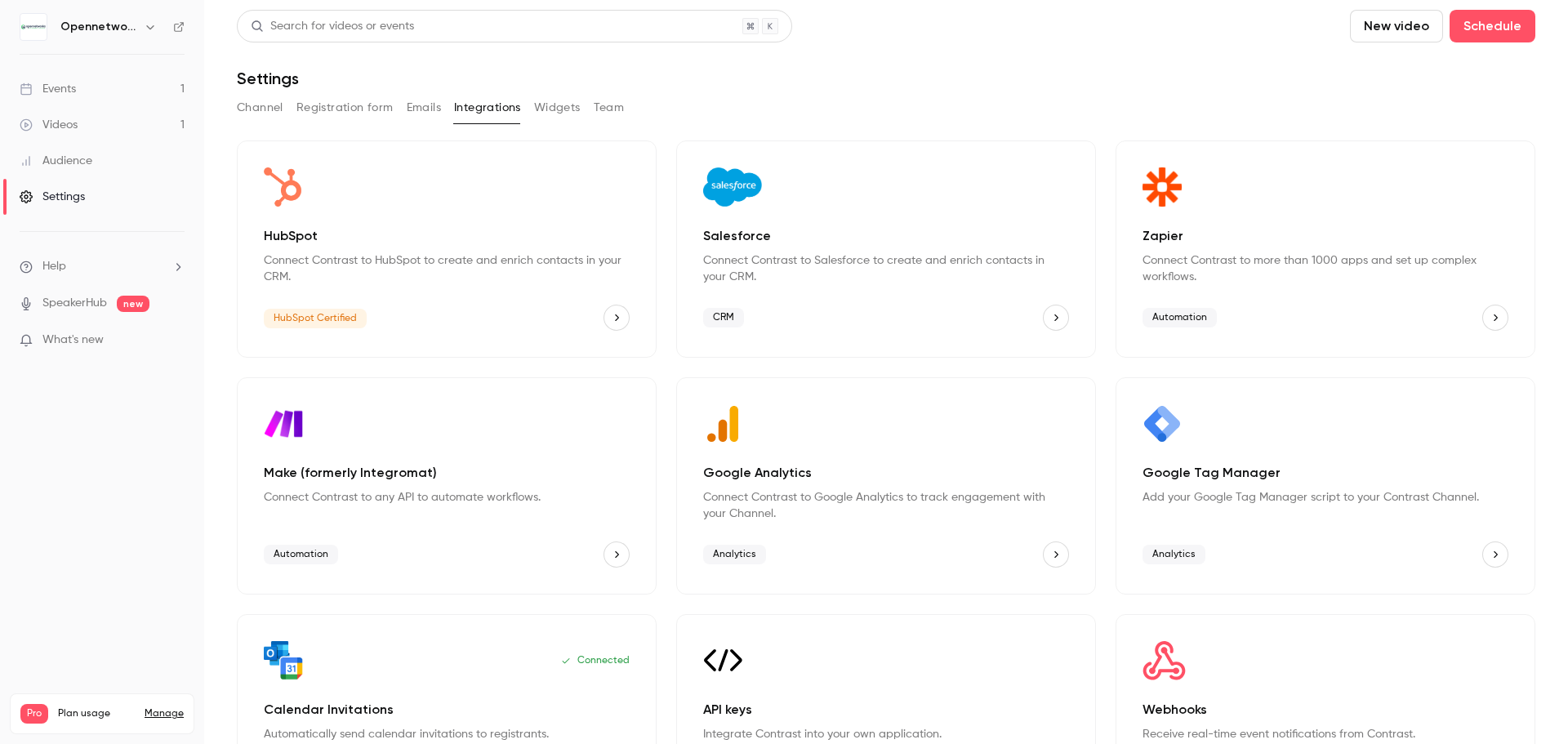
click at [568, 108] on button "Widgets" at bounding box center [557, 107] width 47 height 26
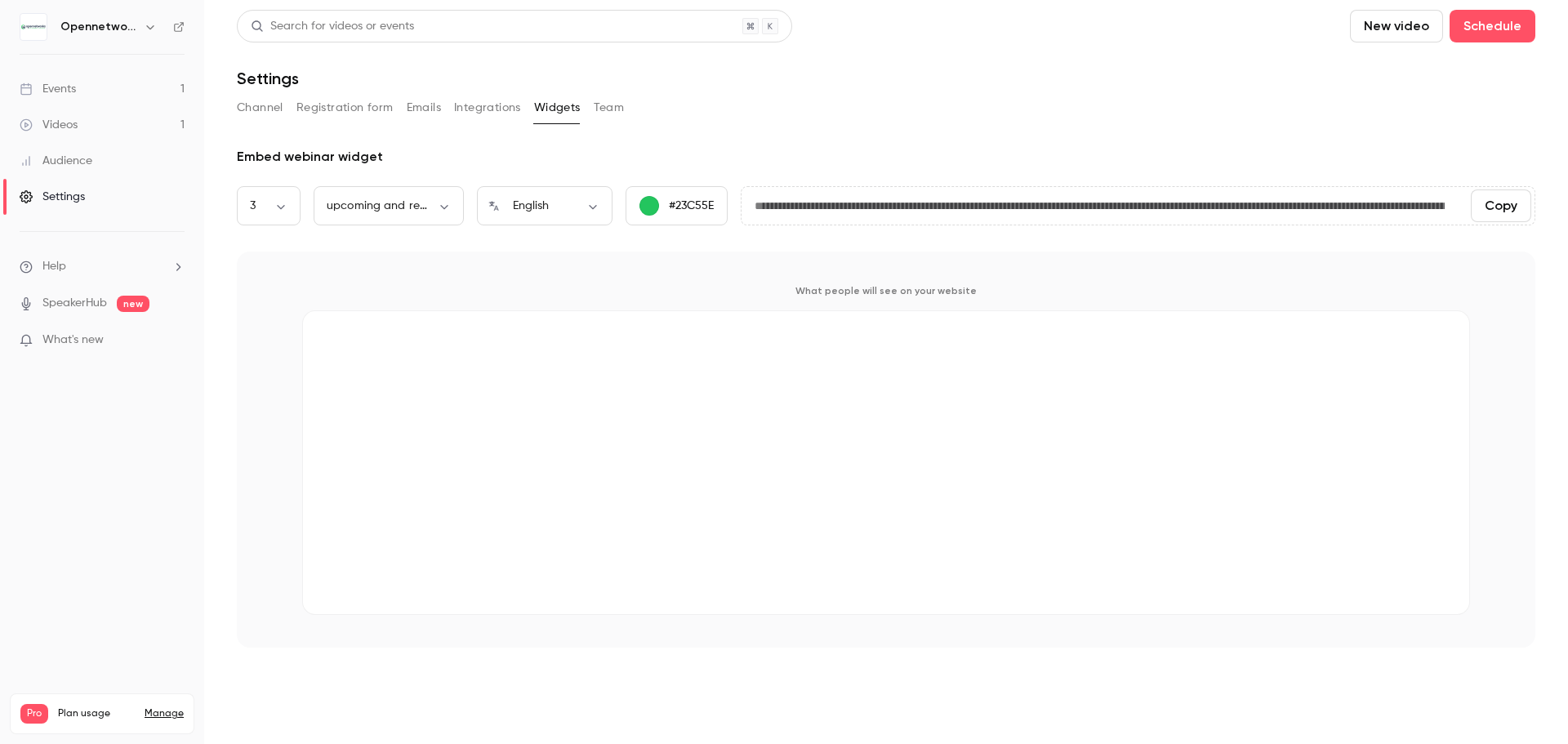
click at [609, 106] on button "Team" at bounding box center [609, 107] width 31 height 26
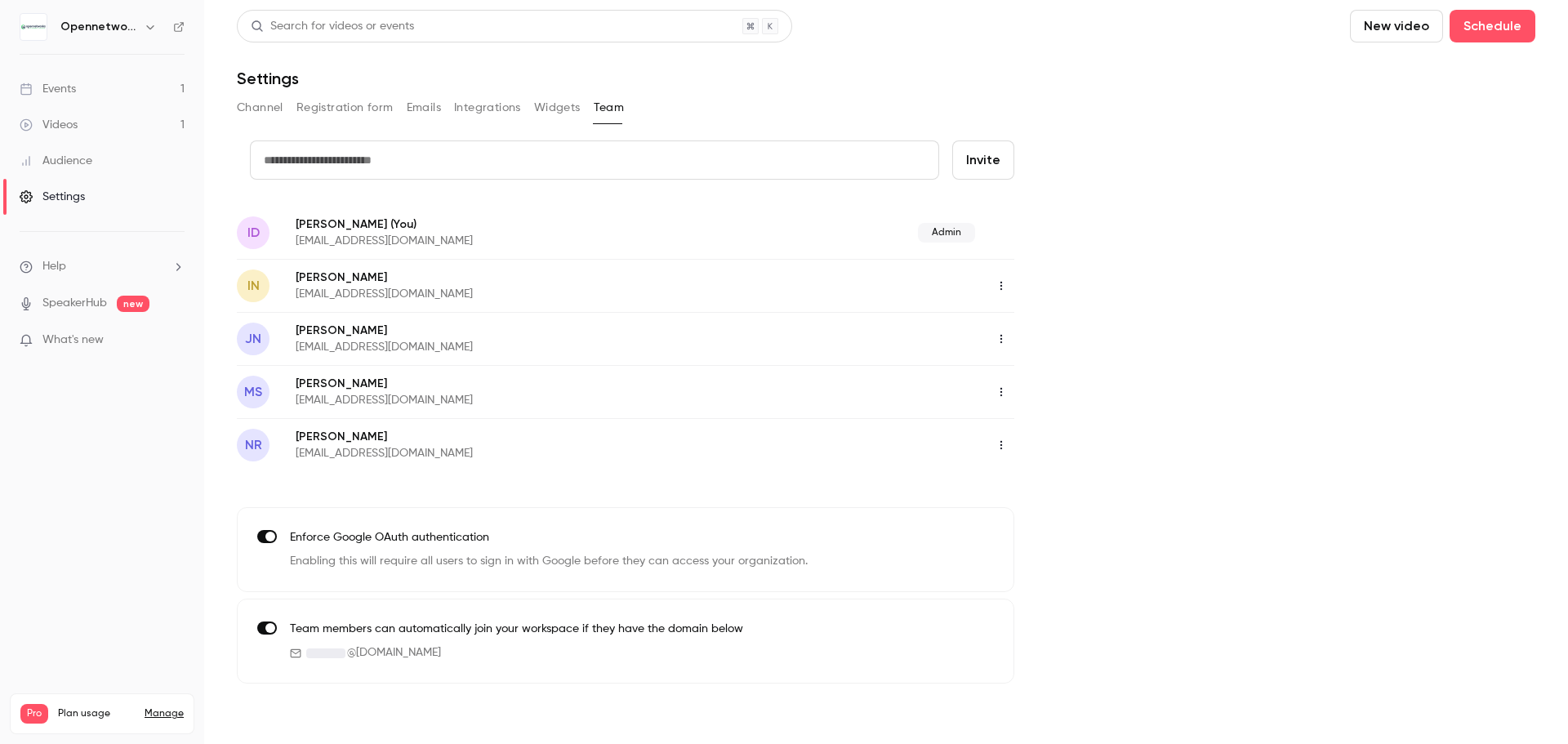
click at [258, 106] on button "Channel" at bounding box center [260, 107] width 47 height 26
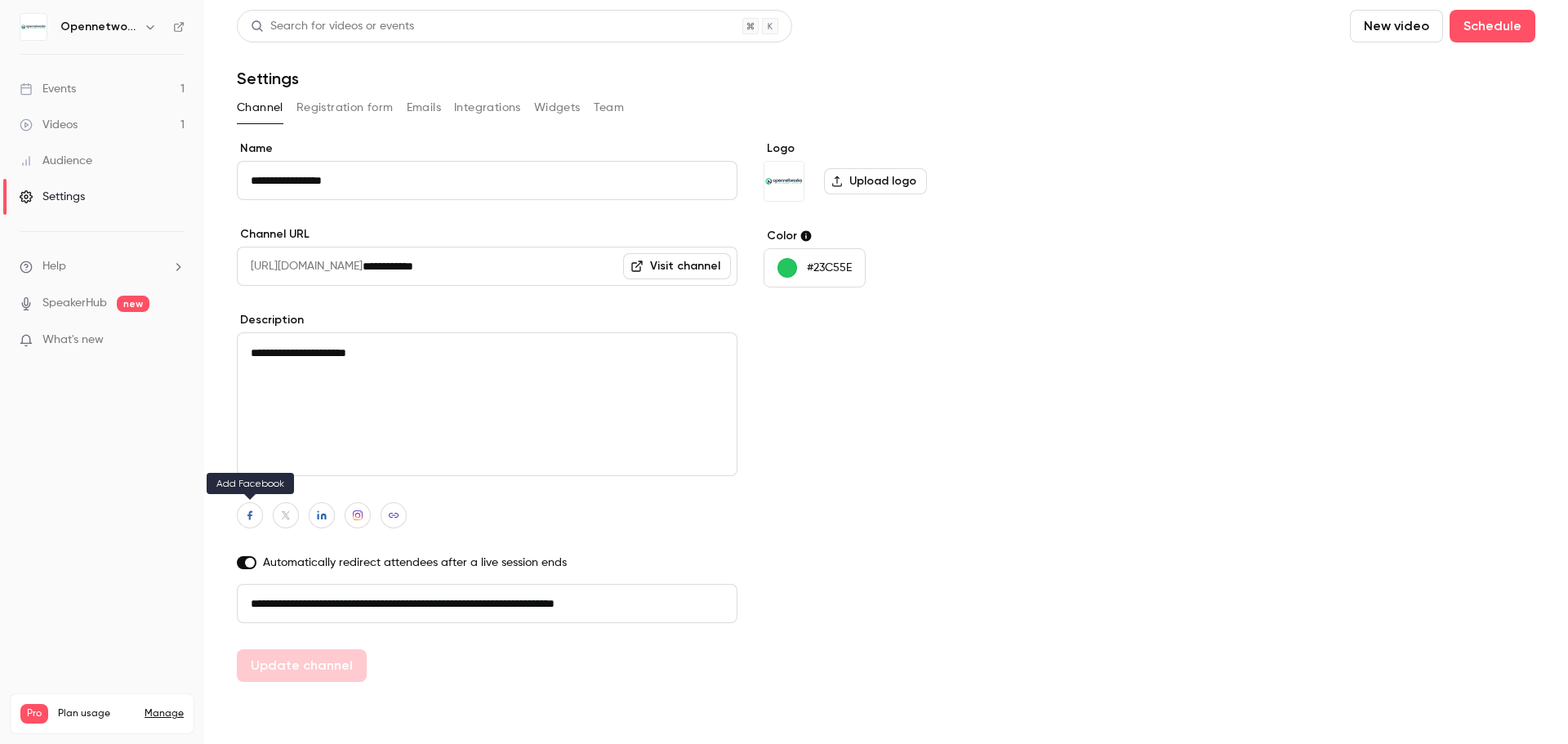
click at [257, 515] on button "button" at bounding box center [250, 515] width 26 height 26
click at [325, 516] on icon "button" at bounding box center [321, 515] width 11 height 10
click at [356, 516] on icon "button" at bounding box center [357, 515] width 11 height 10
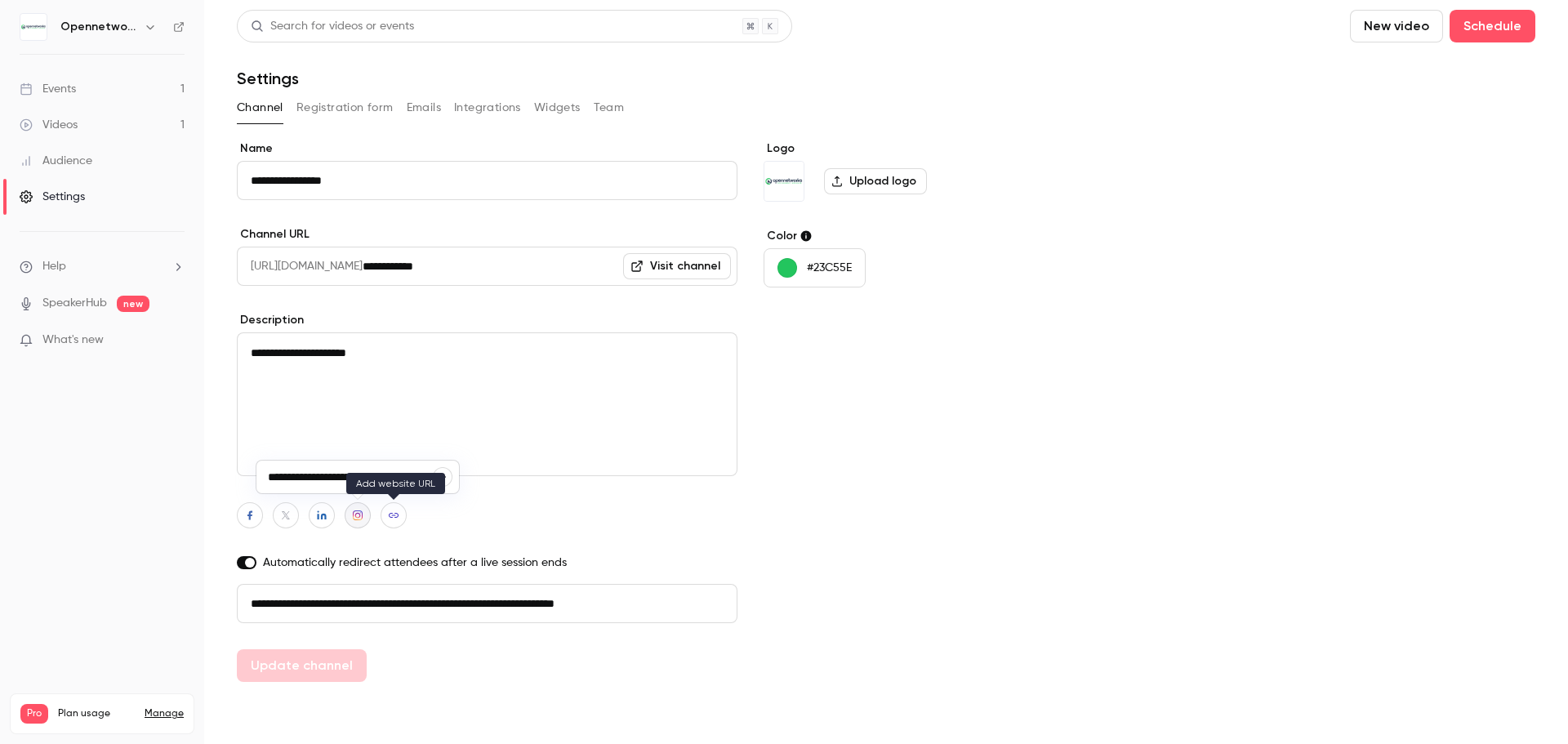
click at [404, 518] on button "button" at bounding box center [394, 515] width 26 height 26
click at [469, 525] on div at bounding box center [487, 515] width 501 height 26
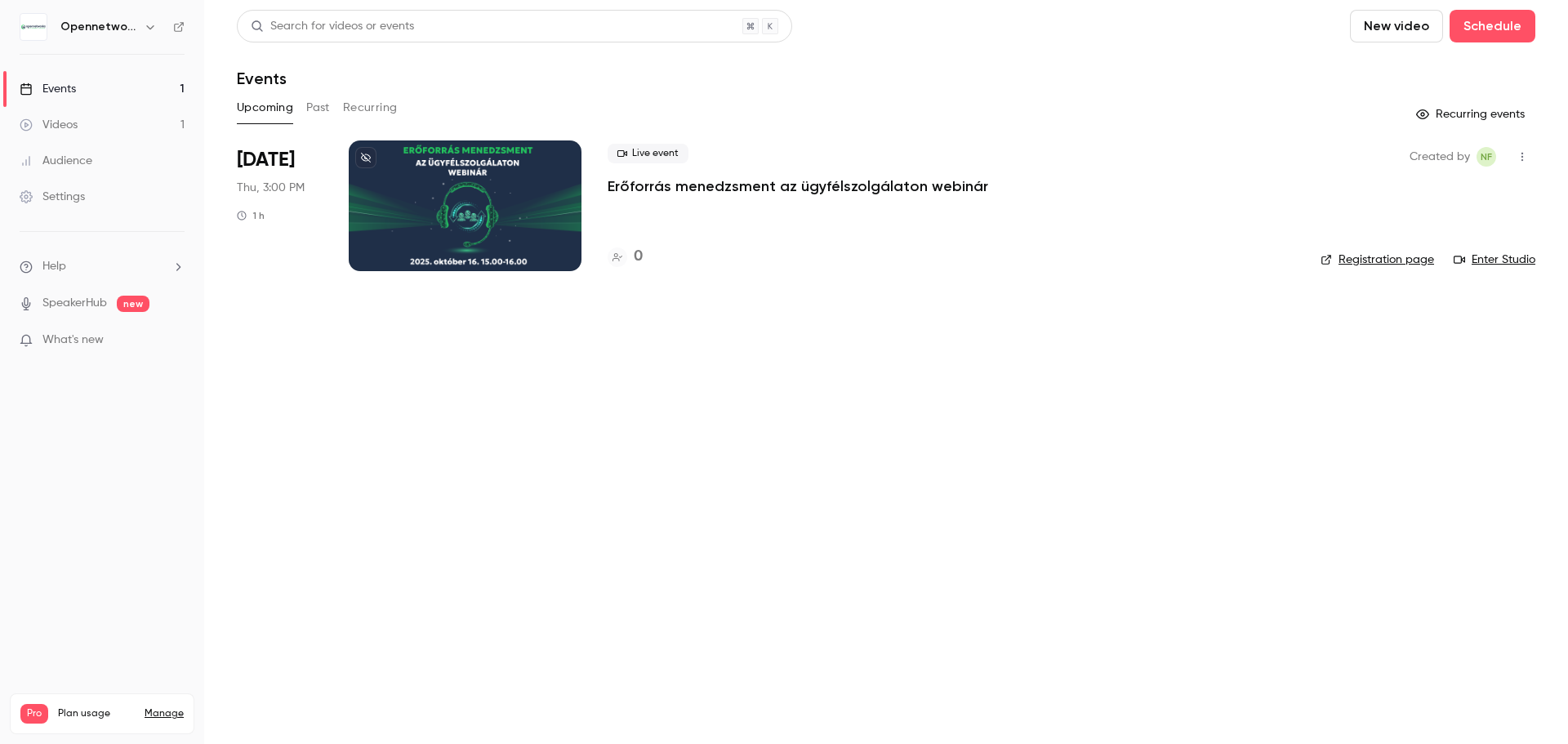
click at [440, 212] on div at bounding box center [465, 205] width 233 height 131
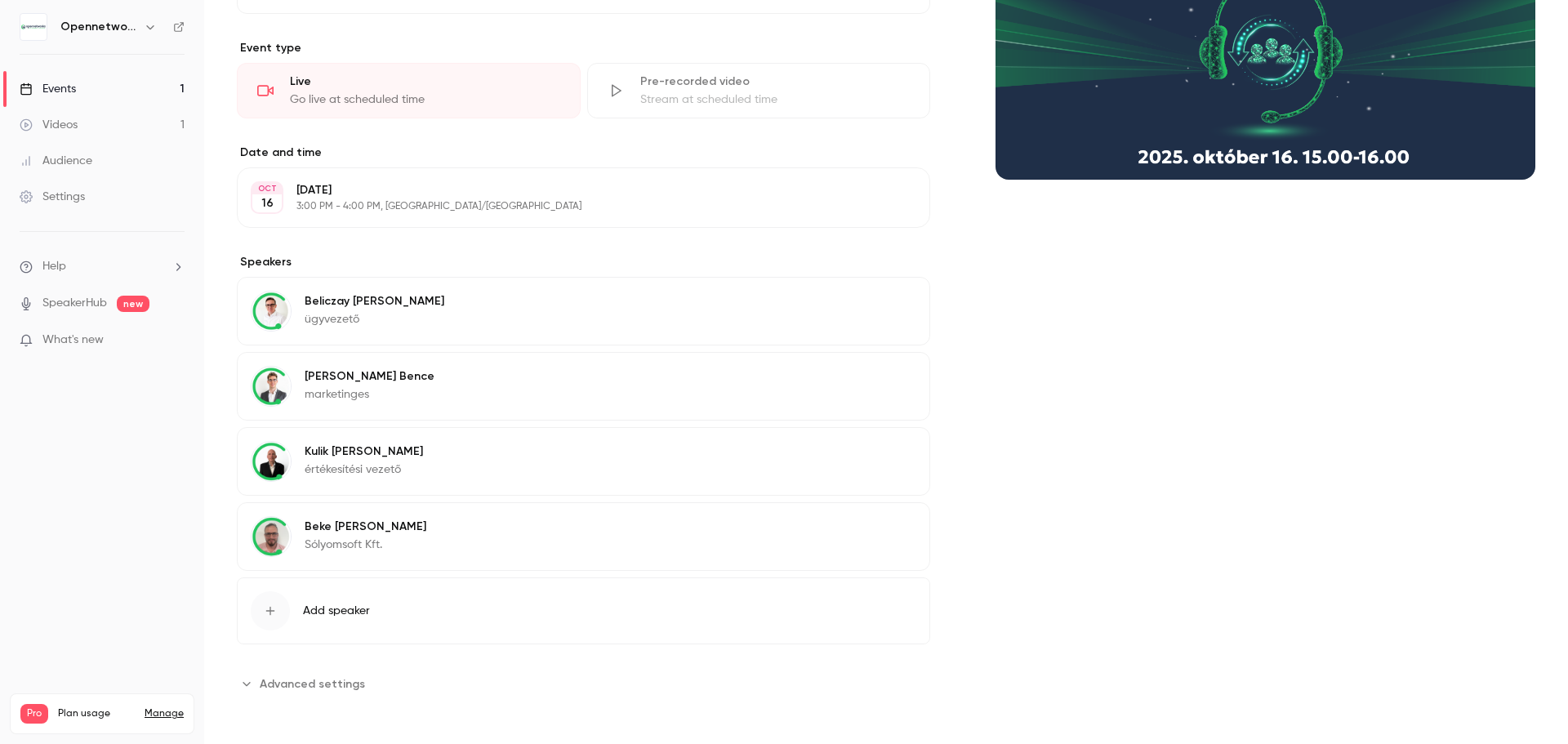
scroll to position [293, 0]
click at [337, 679] on span "Advanced settings" at bounding box center [312, 683] width 106 height 17
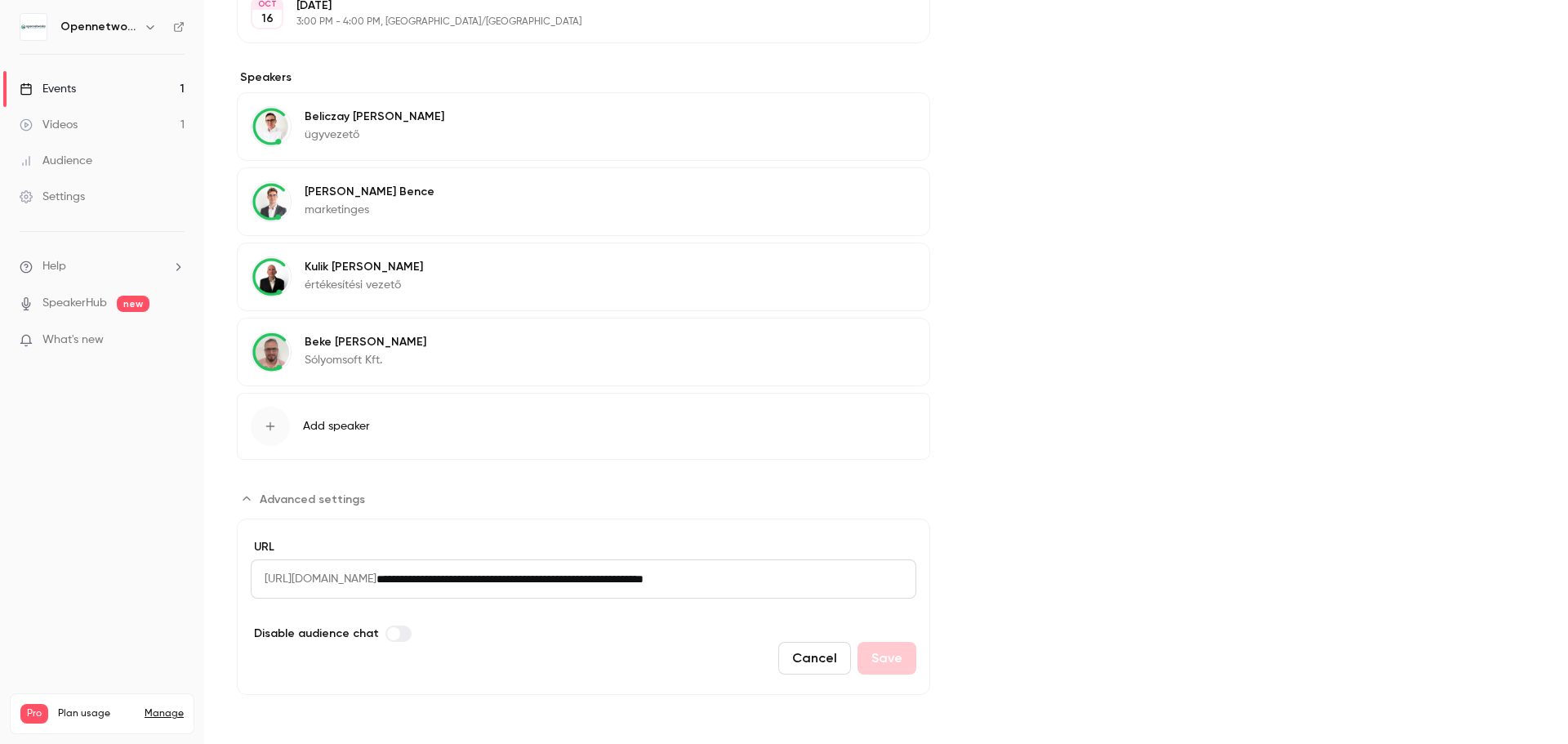
click at [61, 196] on div "Settings" at bounding box center [53, 196] width 66 height 16
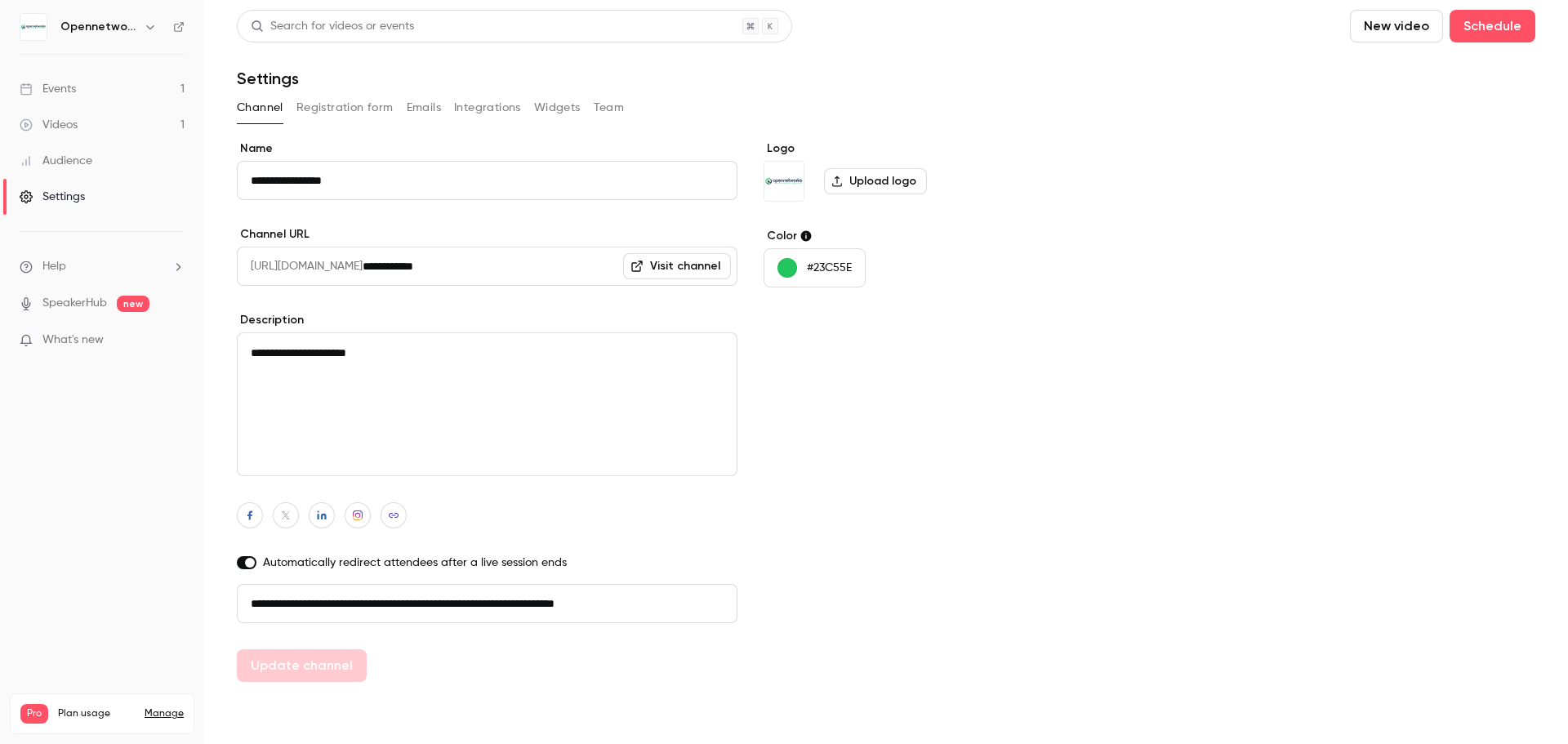
click at [59, 81] on div "Events" at bounding box center [48, 88] width 56 height 16
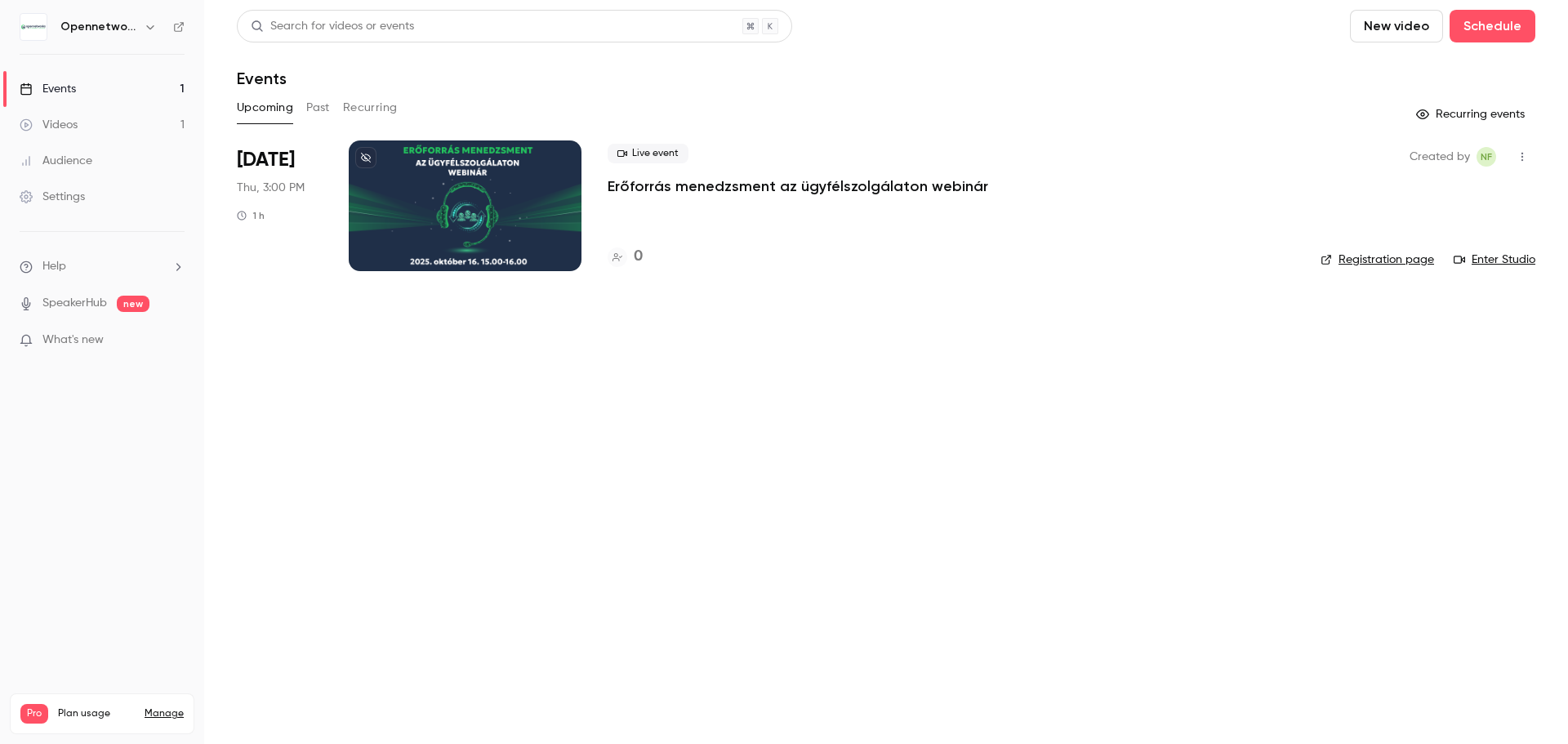
click at [440, 202] on div at bounding box center [465, 205] width 233 height 131
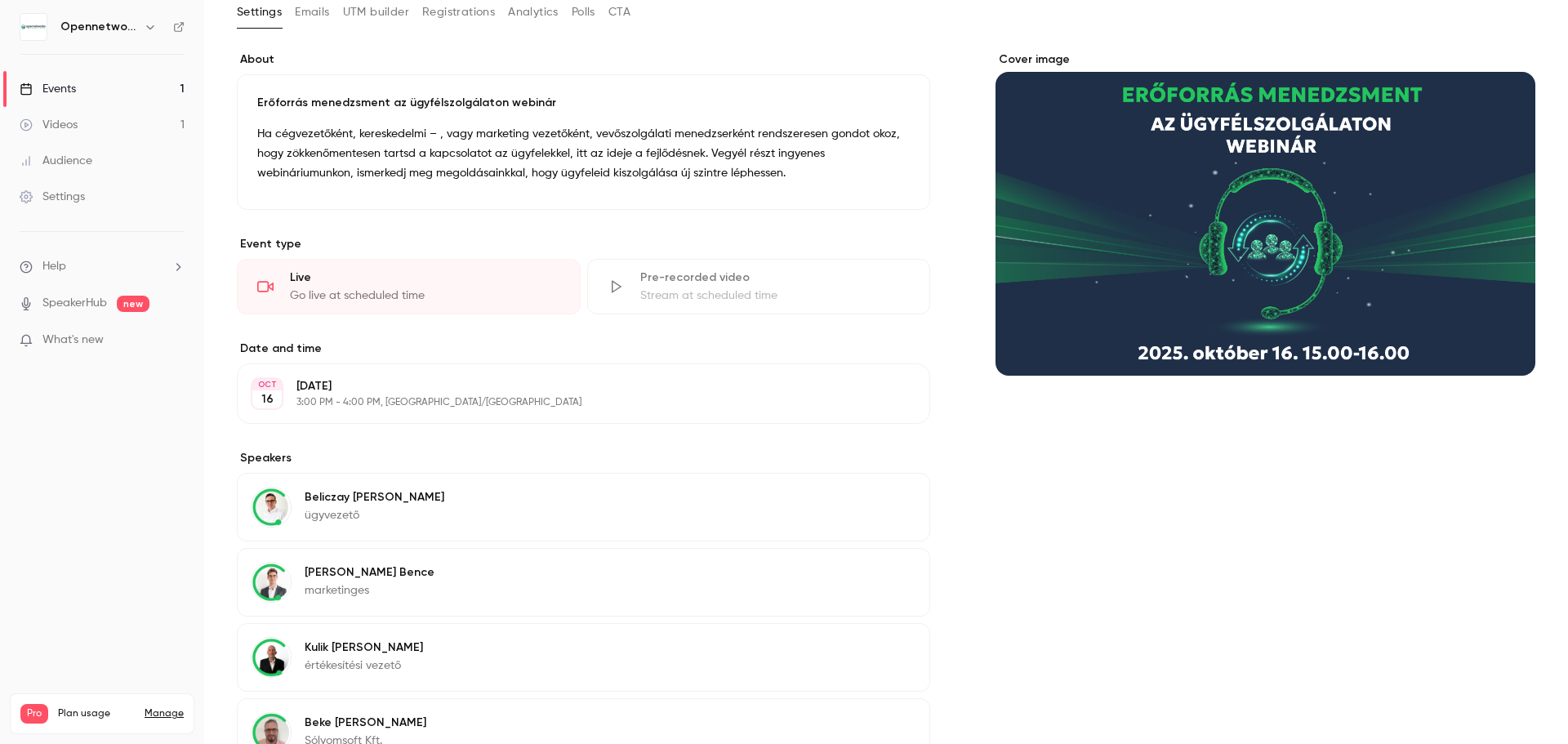
scroll to position [293, 0]
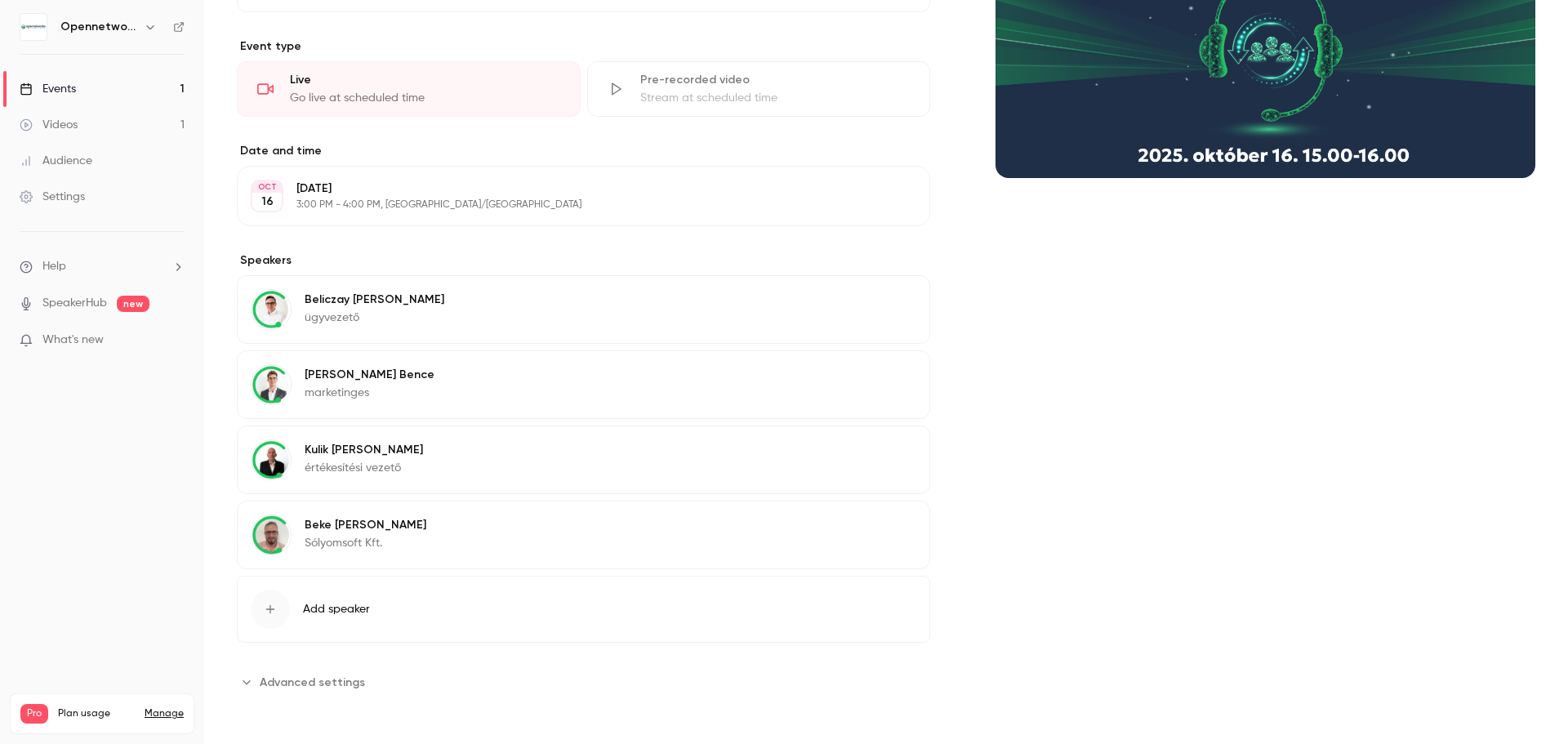
click at [313, 688] on span "Advanced settings" at bounding box center [312, 683] width 106 height 17
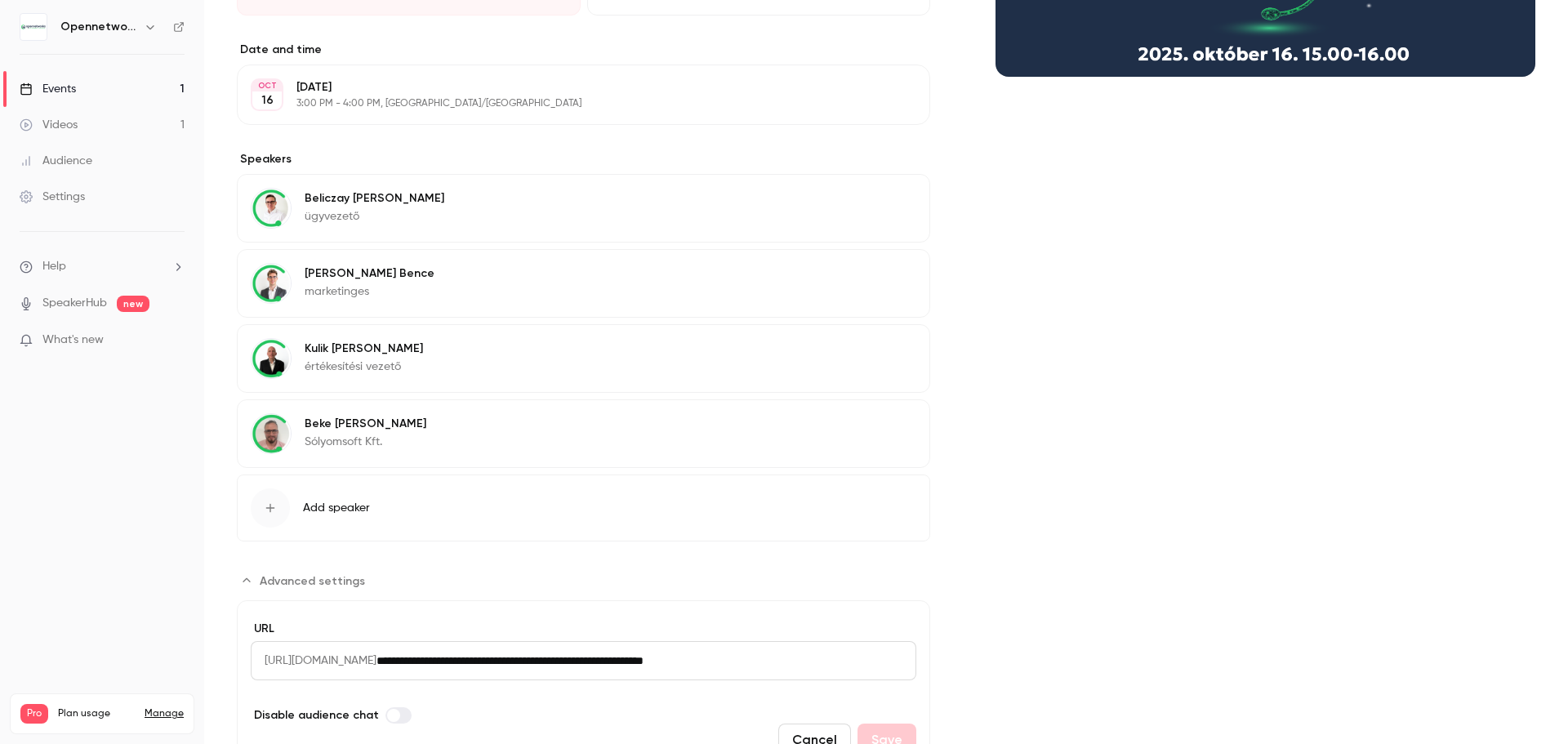
scroll to position [476, 0]
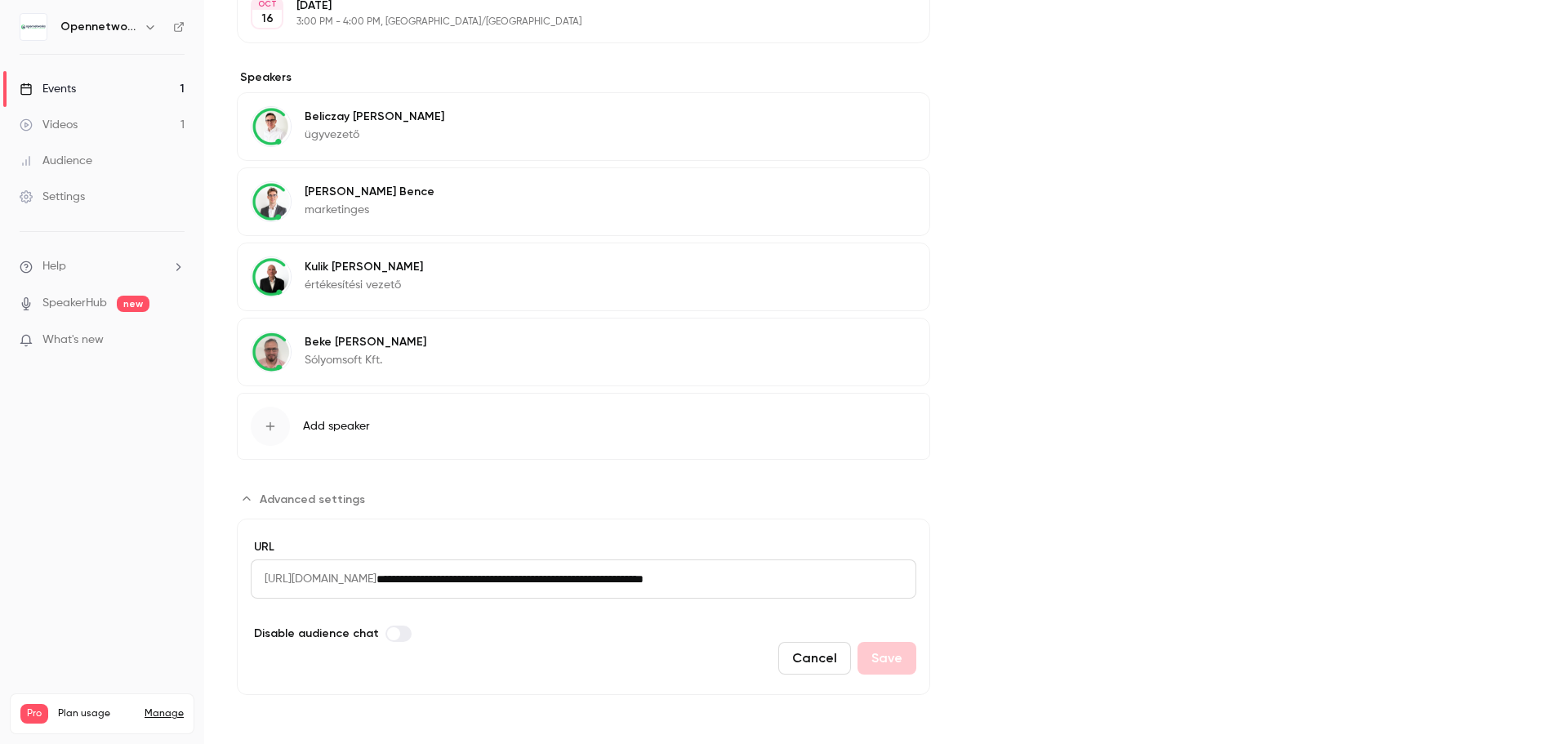
click at [1248, 470] on div "Cover image" at bounding box center [1266, 183] width 540 height 1024
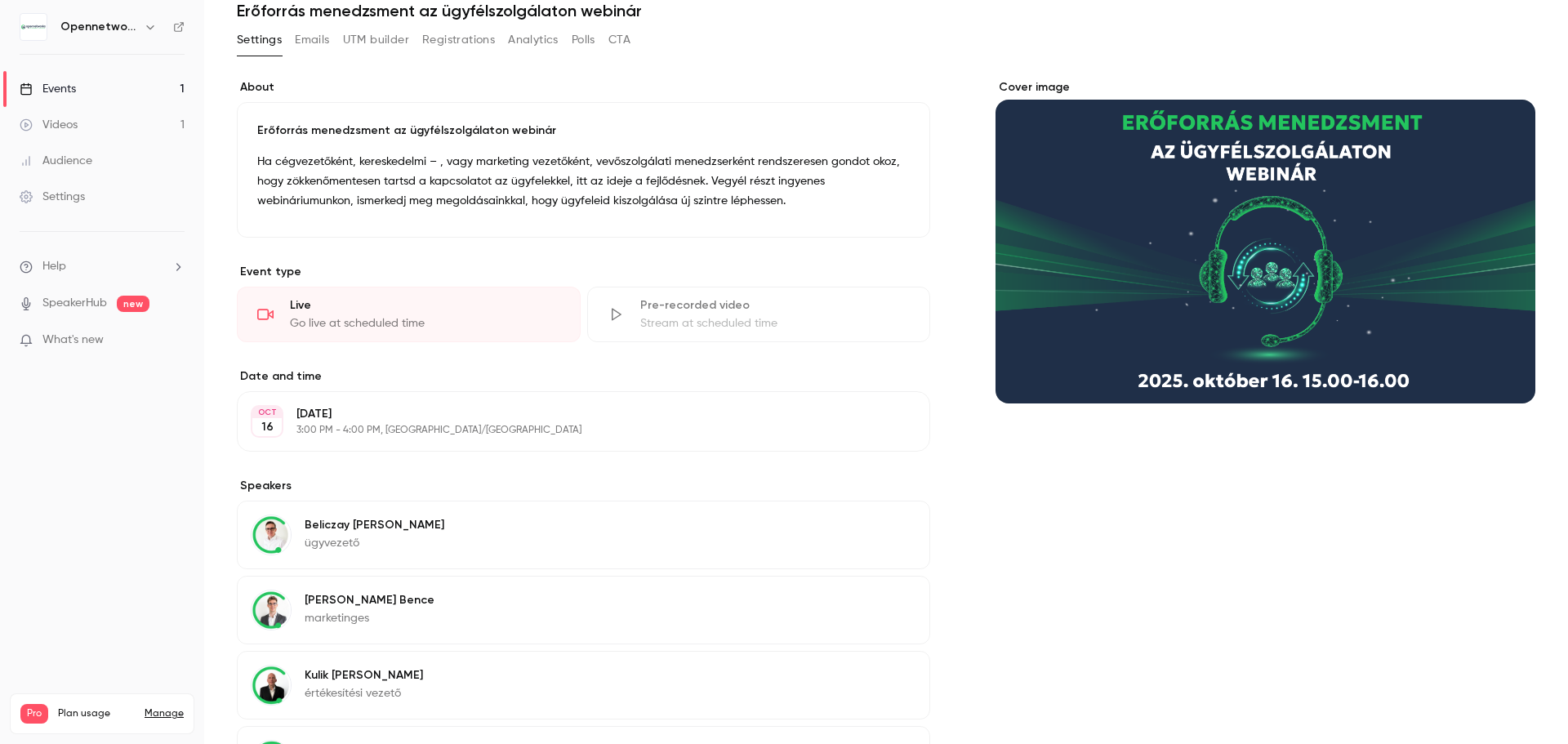
scroll to position [0, 0]
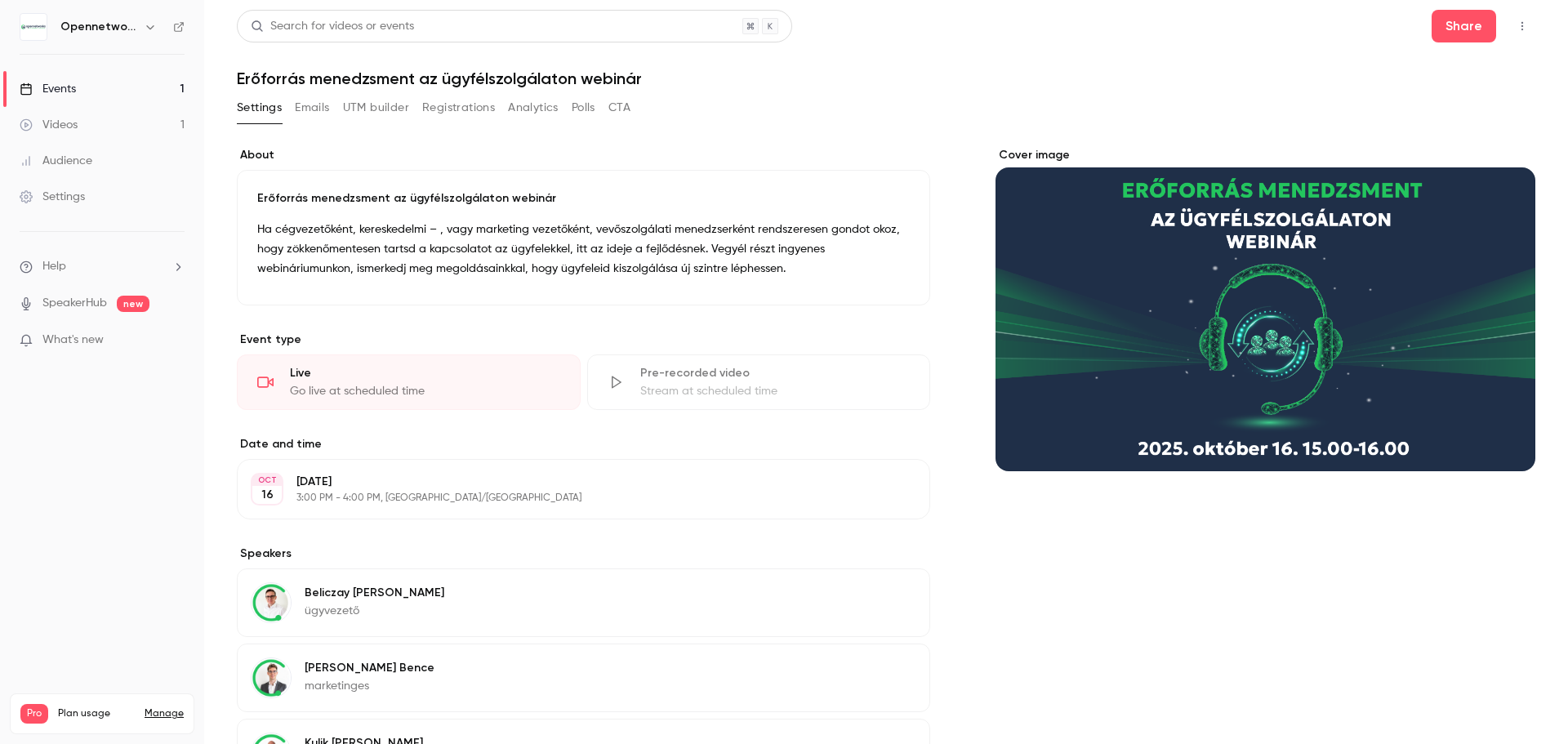
click at [528, 110] on button "Analytics" at bounding box center [533, 107] width 51 height 26
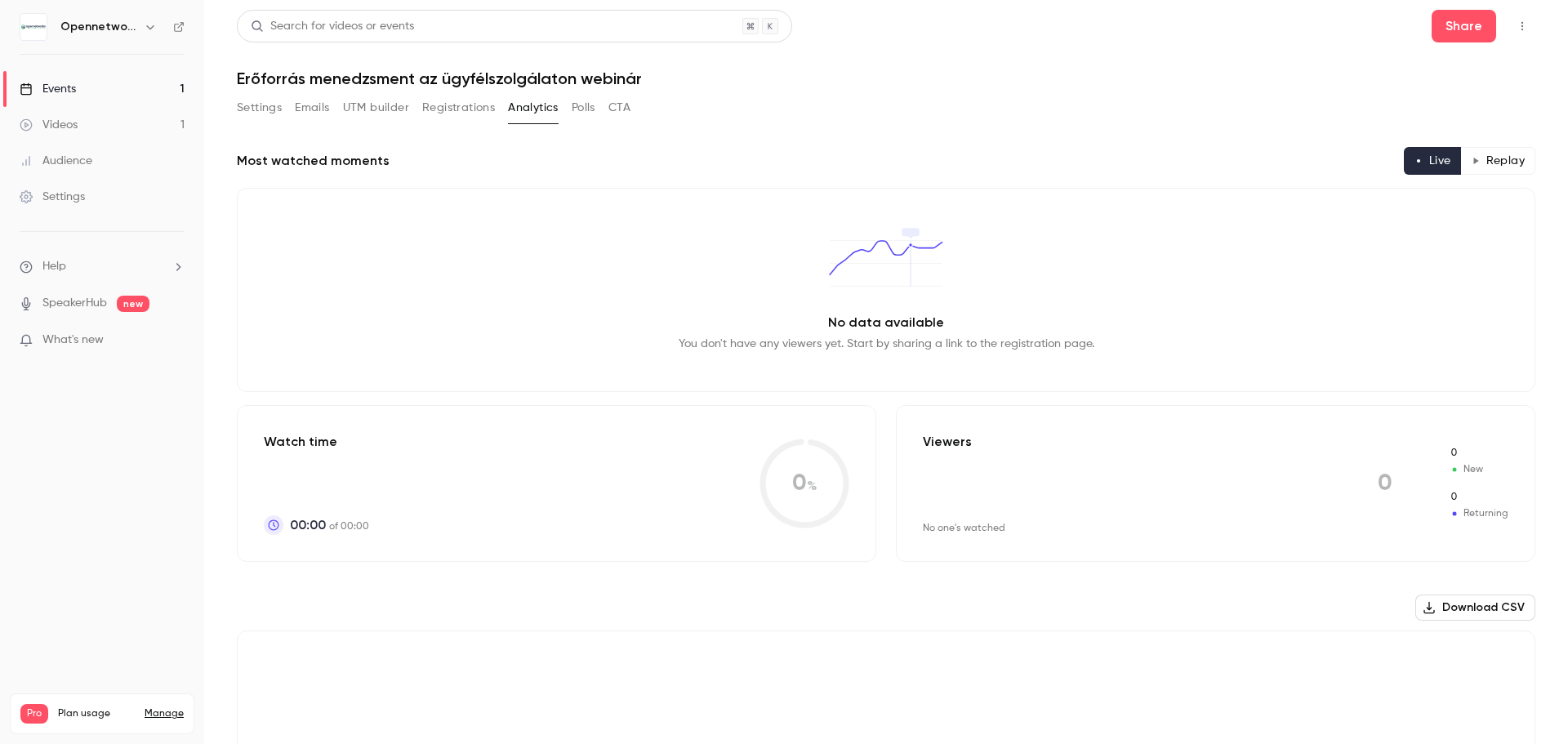
click at [464, 104] on button "Registrations" at bounding box center [459, 107] width 73 height 26
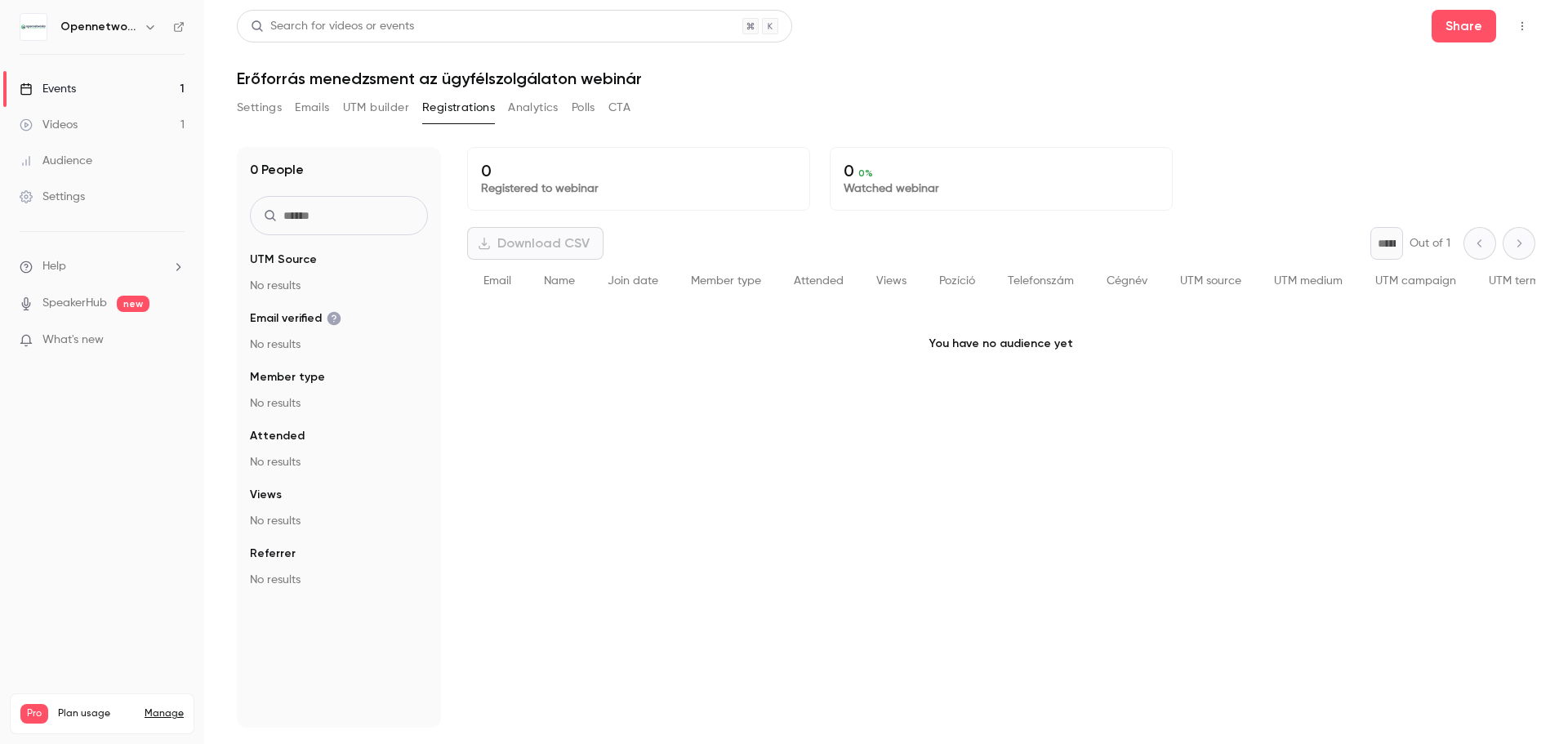
click at [617, 110] on button "CTA" at bounding box center [619, 107] width 22 height 26
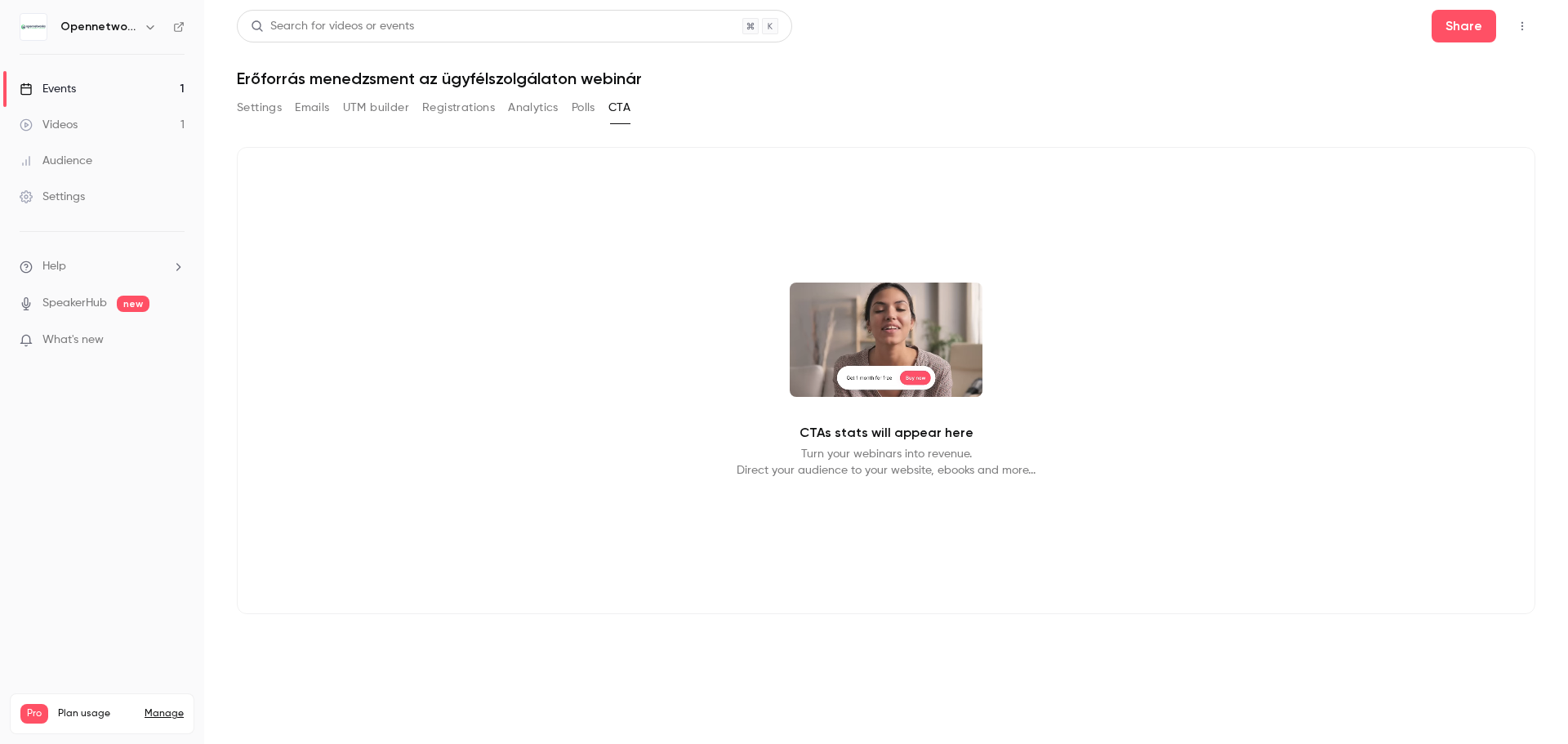
click at [582, 116] on button "Polls" at bounding box center [583, 107] width 23 height 26
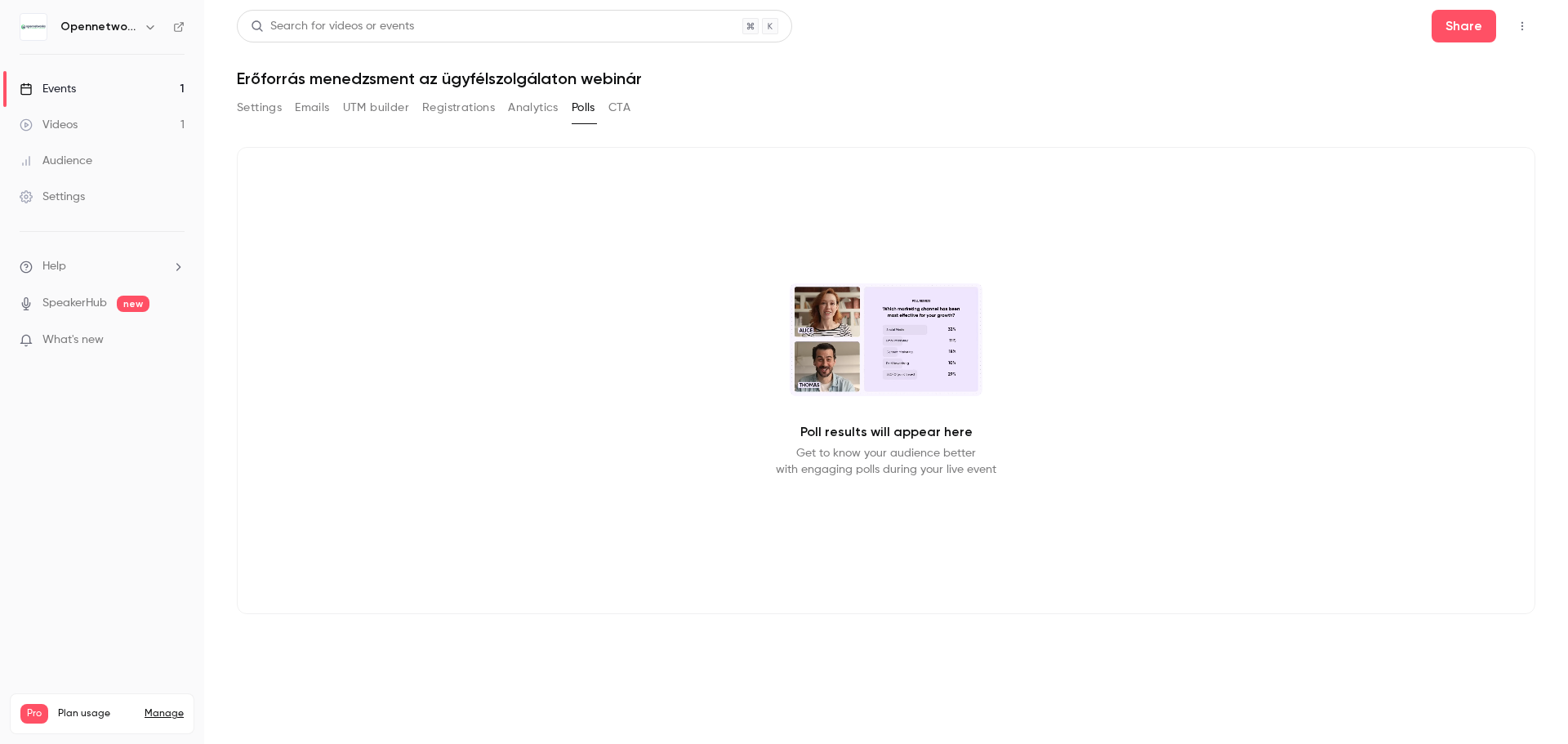
click at [538, 119] on button "Analytics" at bounding box center [533, 107] width 51 height 26
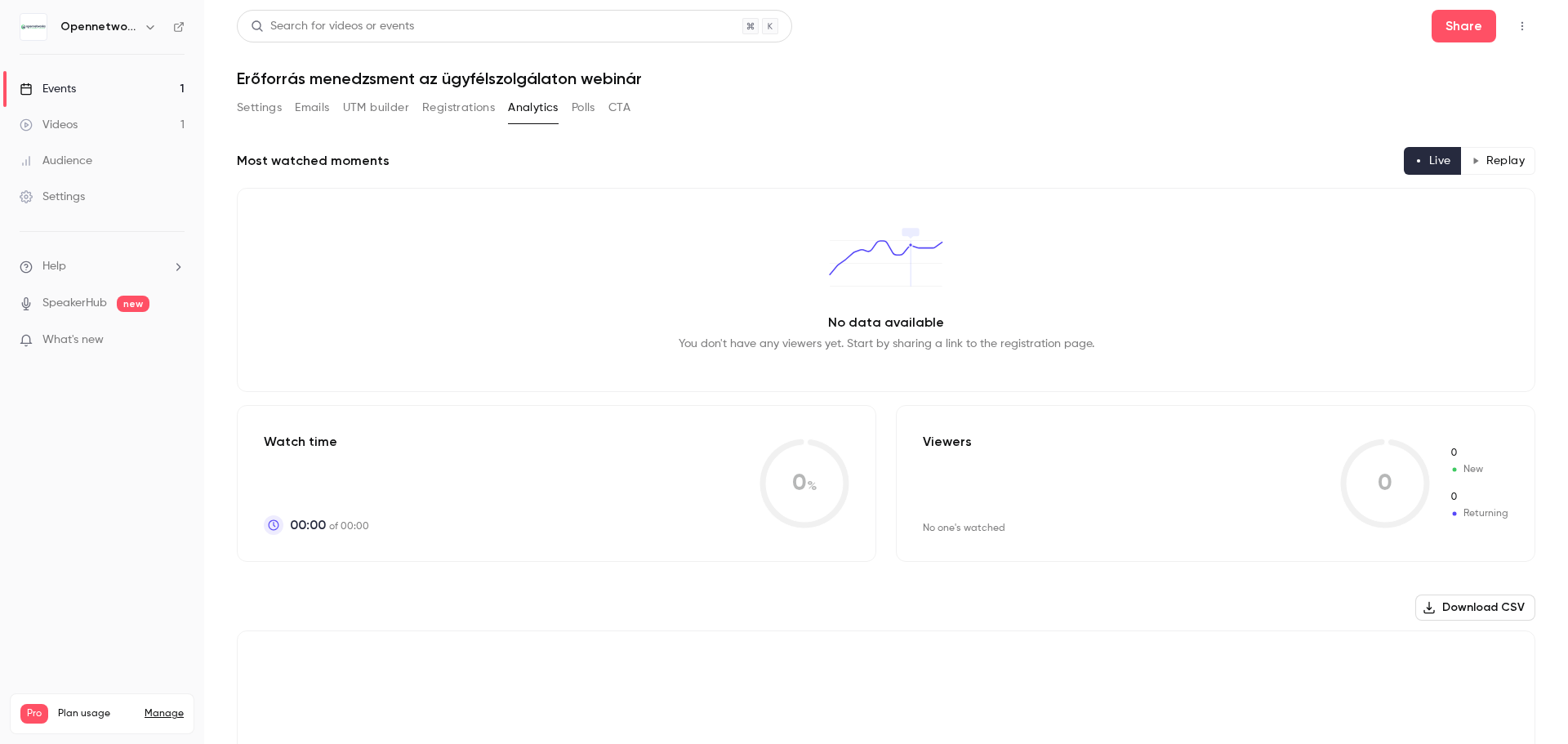
click at [447, 90] on div "Search for videos or events Share Erőforrás menedzsment az ügyfélszolgálaton we…" at bounding box center [886, 560] width 1299 height 1100
click at [450, 101] on button "Registrations" at bounding box center [459, 107] width 73 height 26
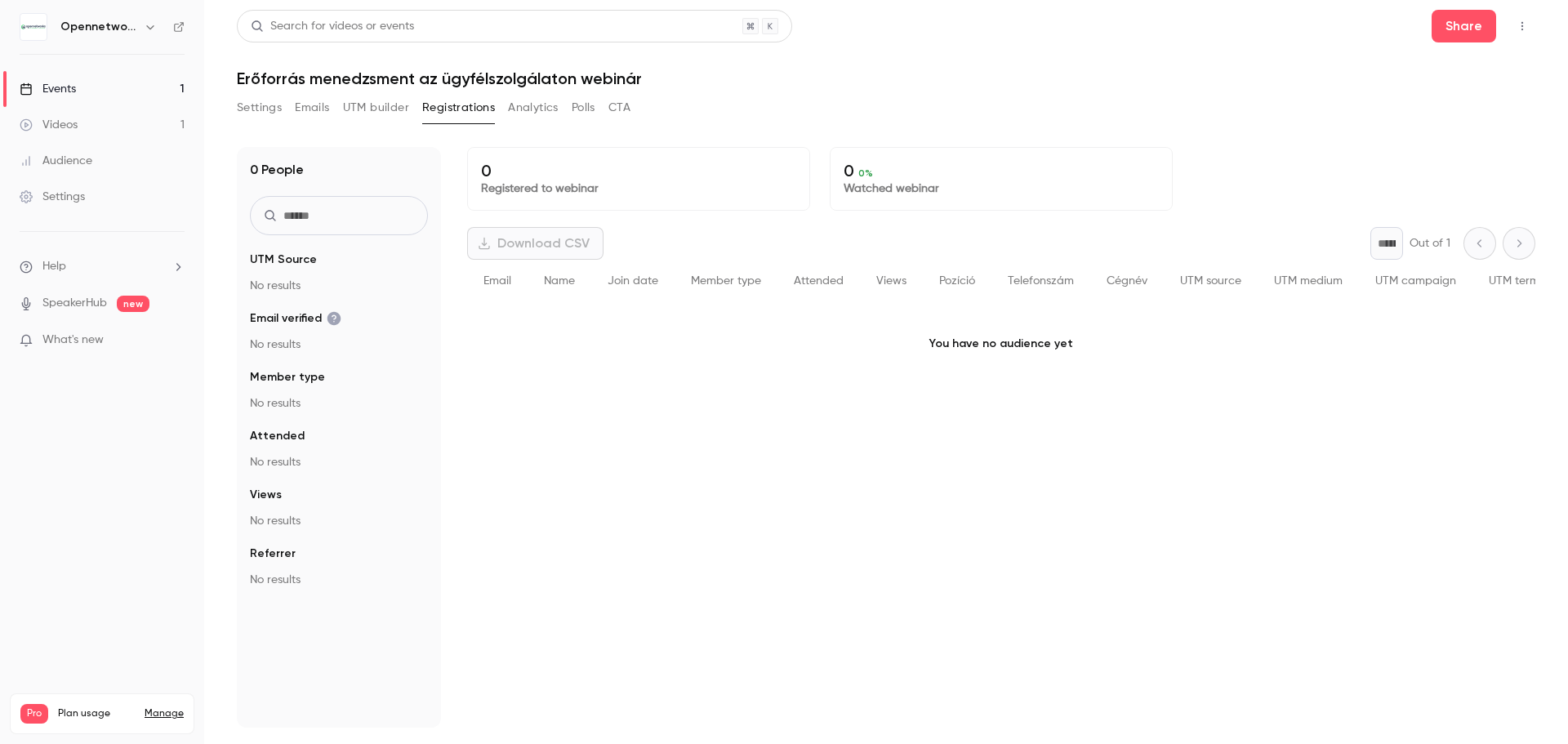
click at [242, 109] on button "Settings" at bounding box center [260, 107] width 45 height 26
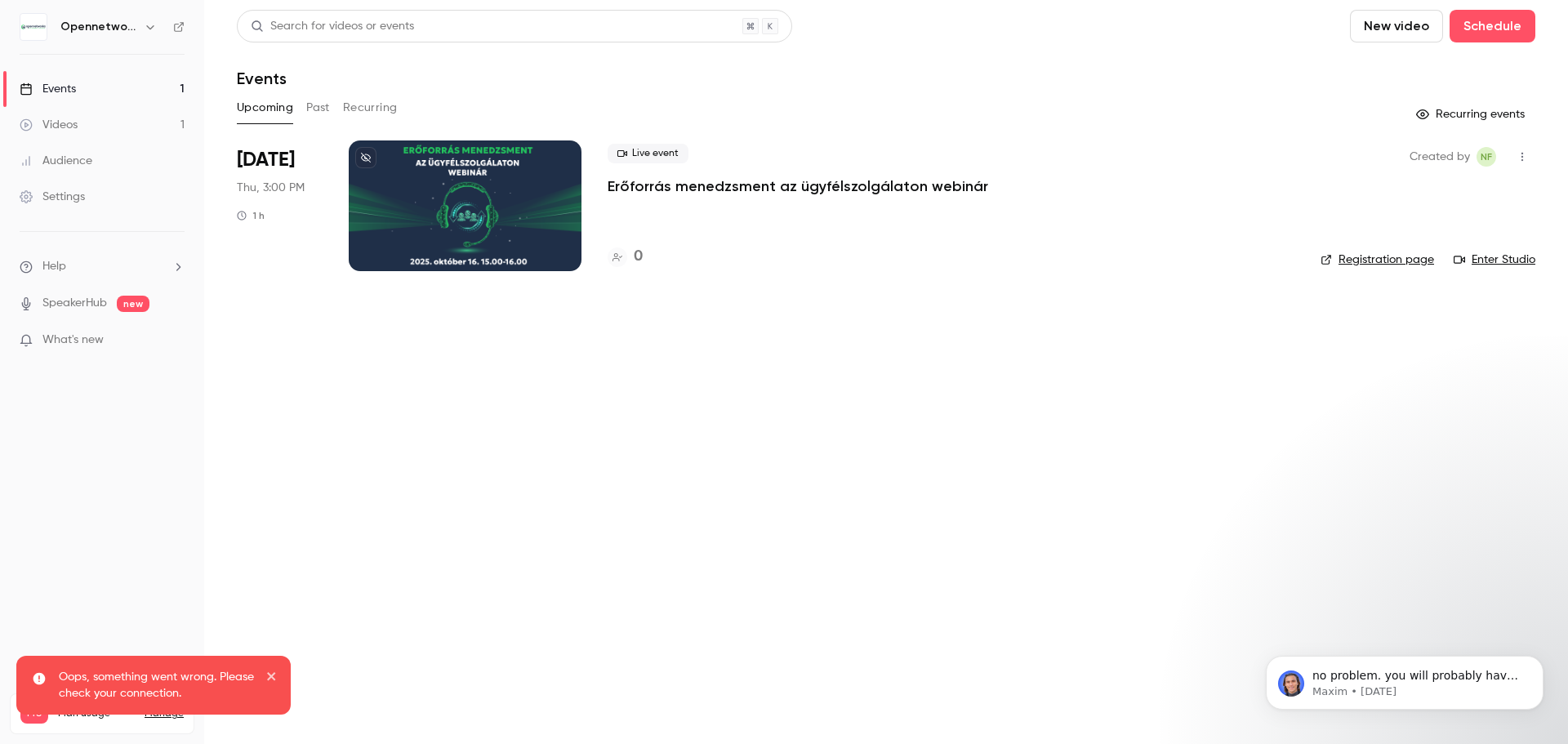
click at [543, 225] on div at bounding box center [465, 205] width 233 height 131
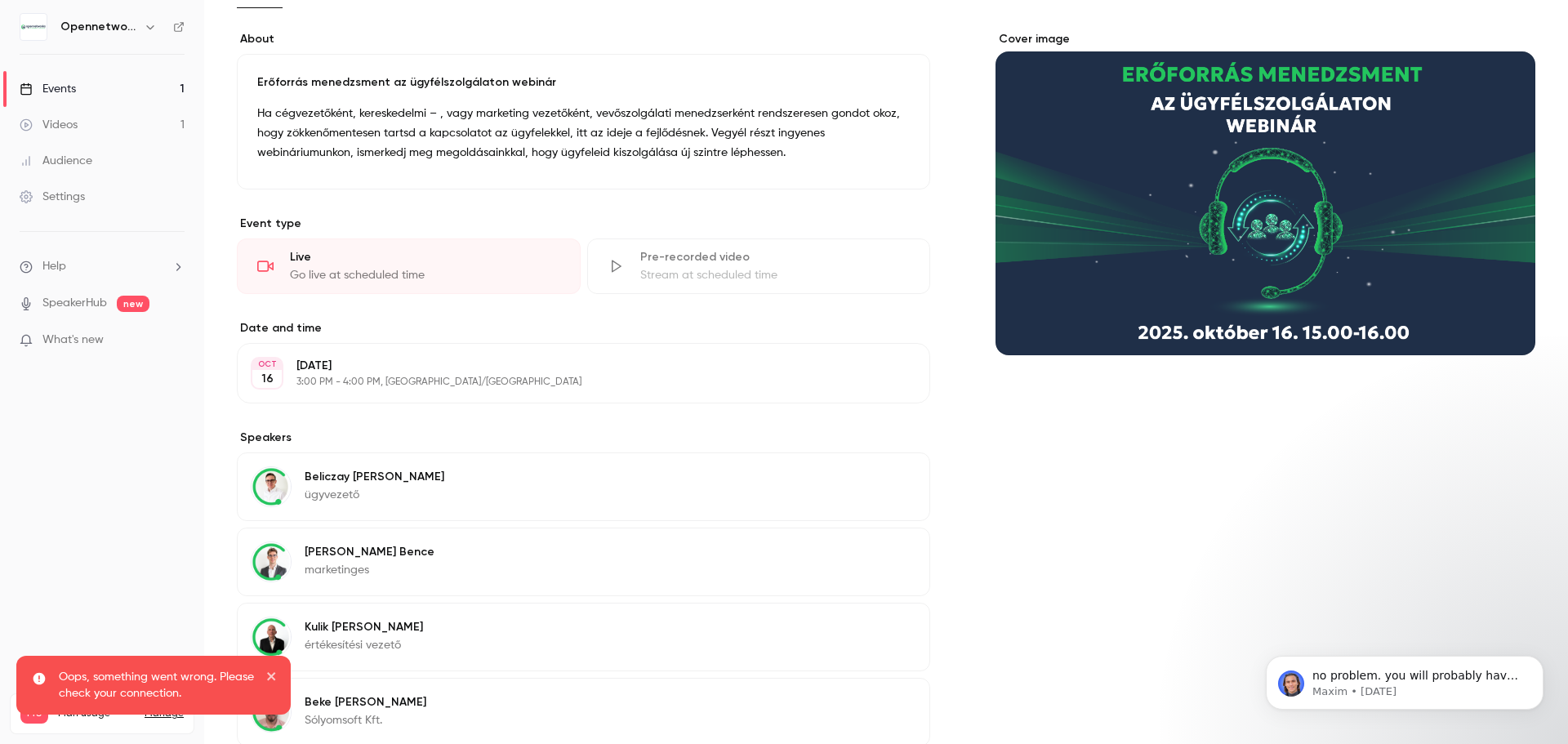
scroll to position [293, 0]
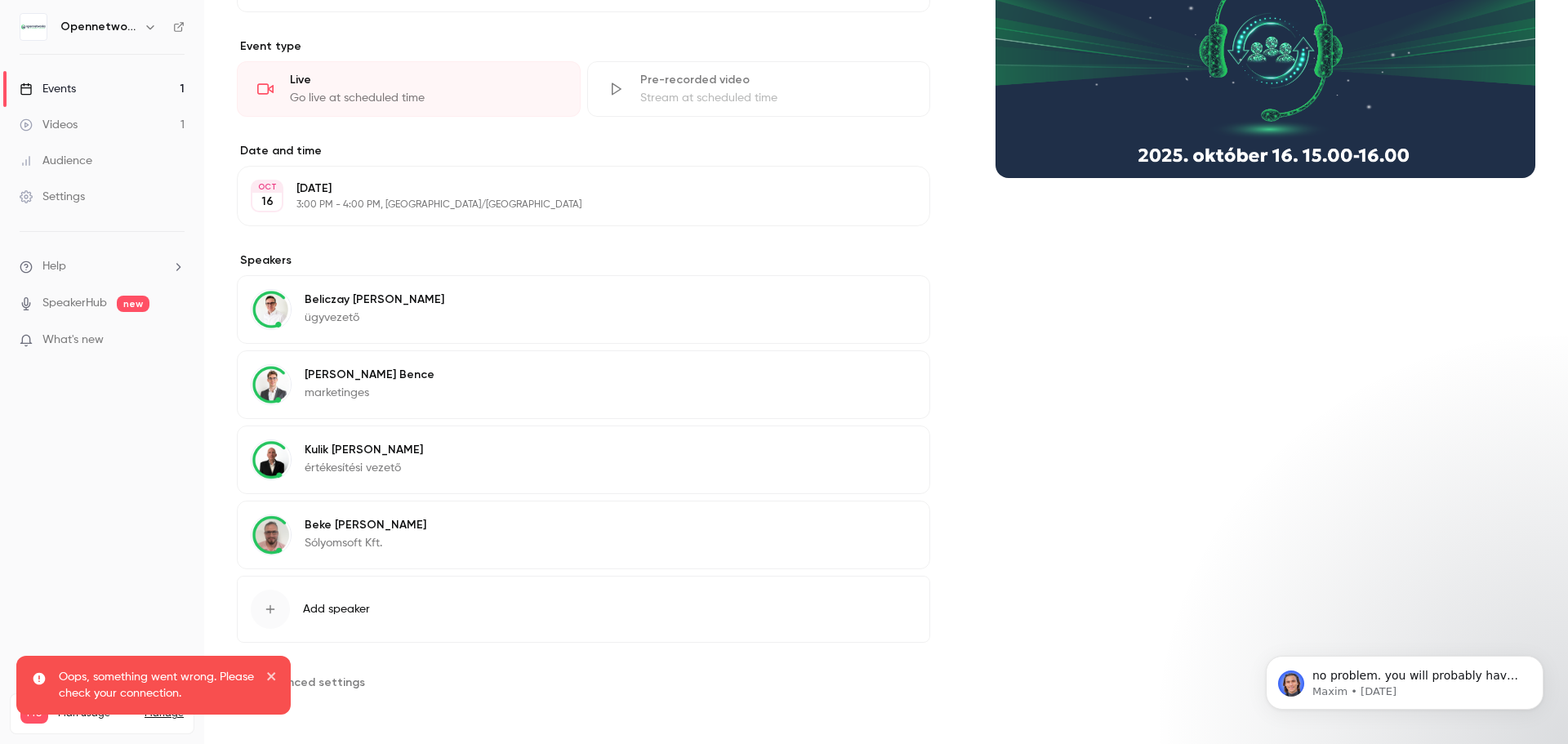
click at [363, 685] on button "Advanced settings" at bounding box center [306, 682] width 138 height 26
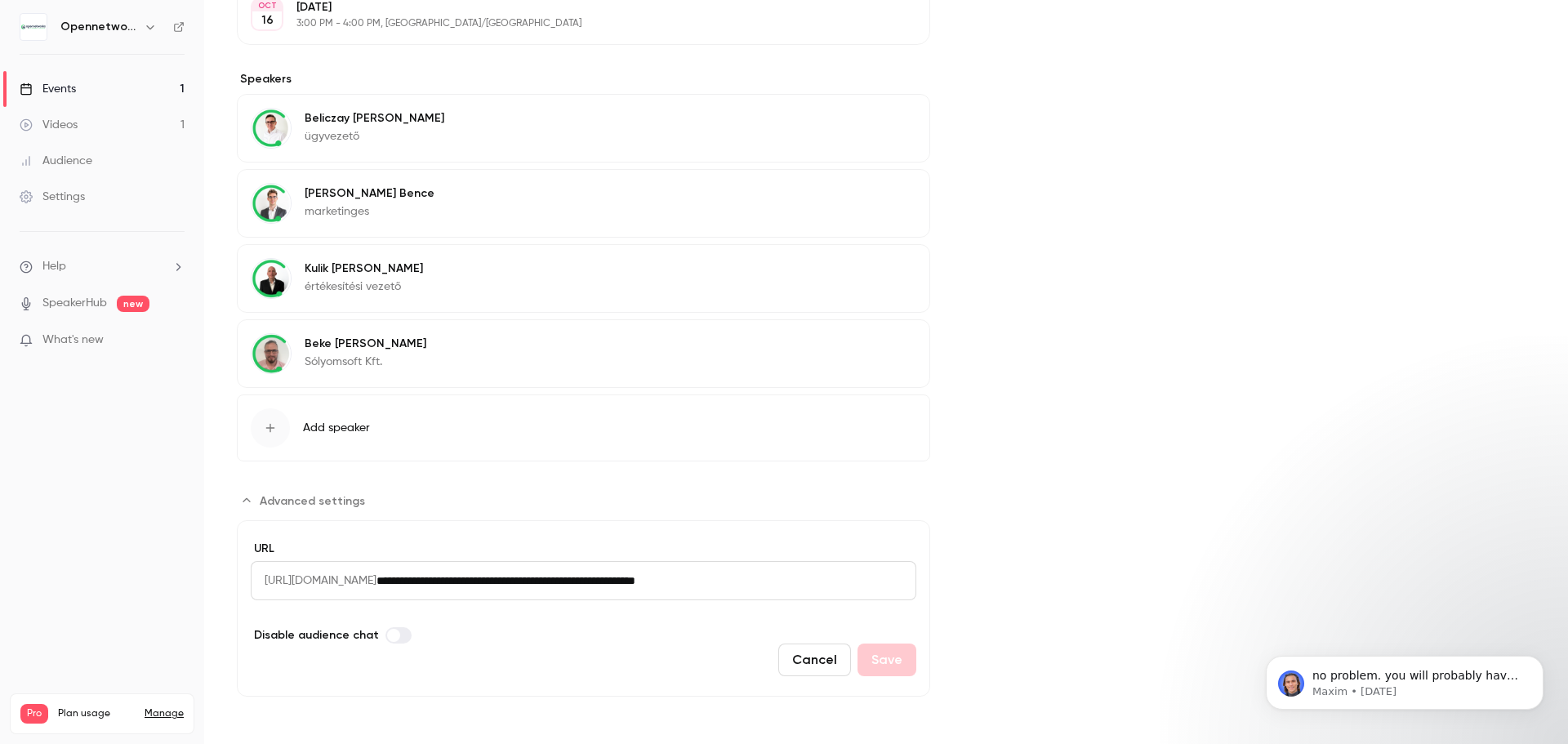
scroll to position [476, 0]
drag, startPoint x: 864, startPoint y: 586, endPoint x: 271, endPoint y: 579, distance: 593.0
click at [271, 579] on div "**********" at bounding box center [583, 579] width 665 height 39
click at [268, 576] on span "[URL][DOMAIN_NAME]" at bounding box center [313, 579] width 125 height 39
drag, startPoint x: 265, startPoint y: 579, endPoint x: 625, endPoint y: 592, distance: 360.2
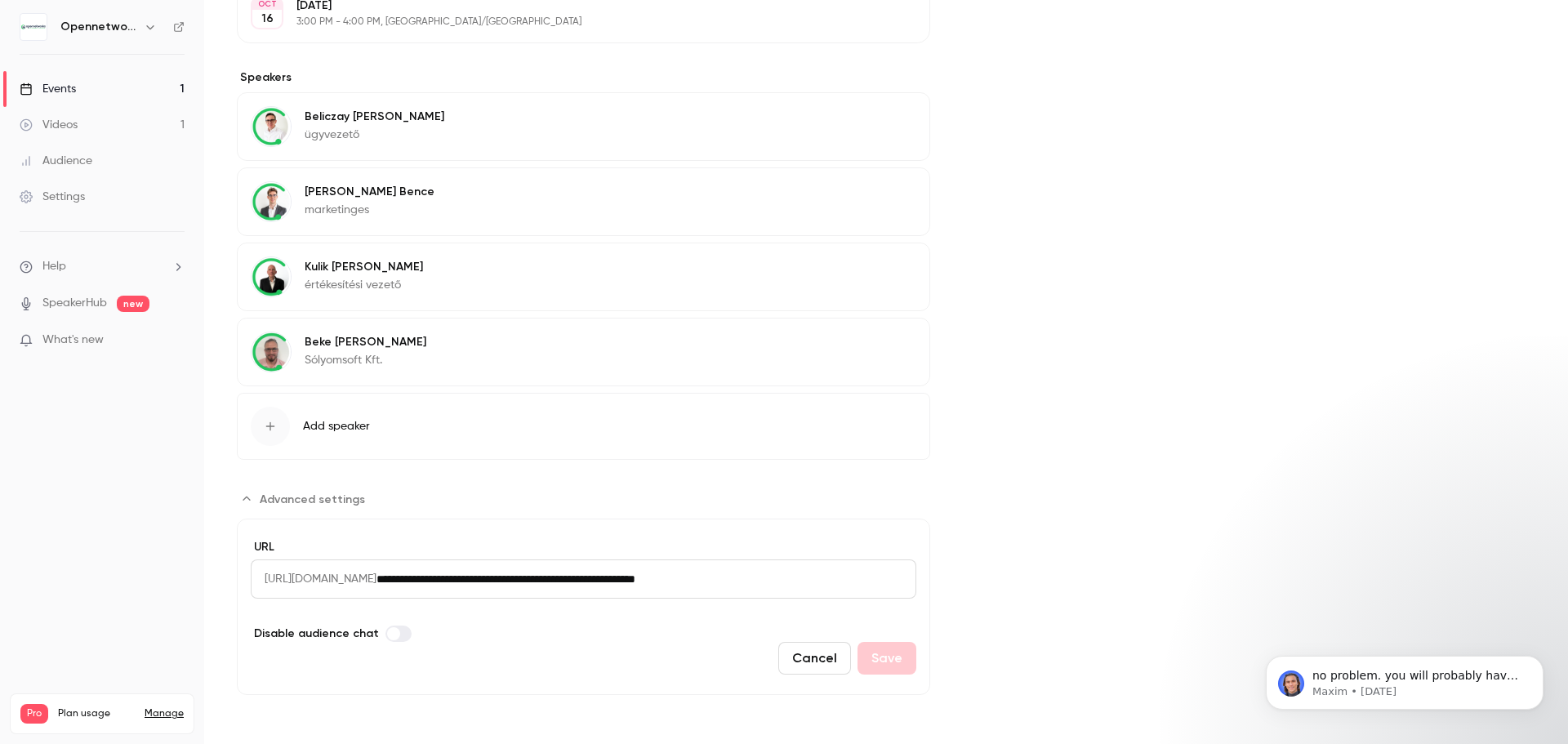
click at [625, 592] on div "**********" at bounding box center [583, 579] width 665 height 39
copy span "https://watch.getcontrast.io/register"
drag, startPoint x: 860, startPoint y: 592, endPoint x: 457, endPoint y: 570, distance: 403.6
click at [457, 570] on div "**********" at bounding box center [583, 579] width 665 height 39
click at [1297, 420] on div "Cover image" at bounding box center [1266, 183] width 540 height 1024
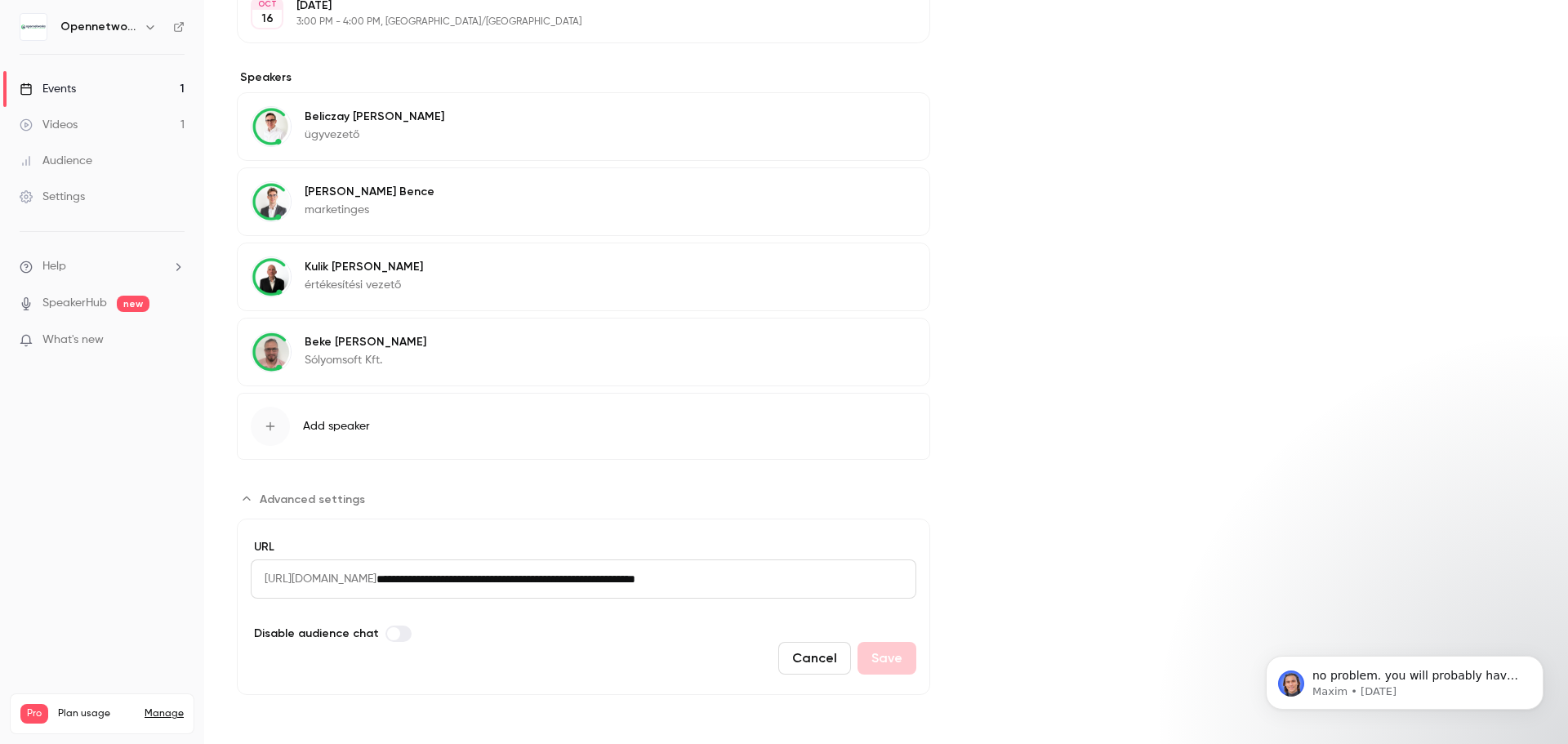
click at [60, 81] on div "Events" at bounding box center [48, 88] width 56 height 16
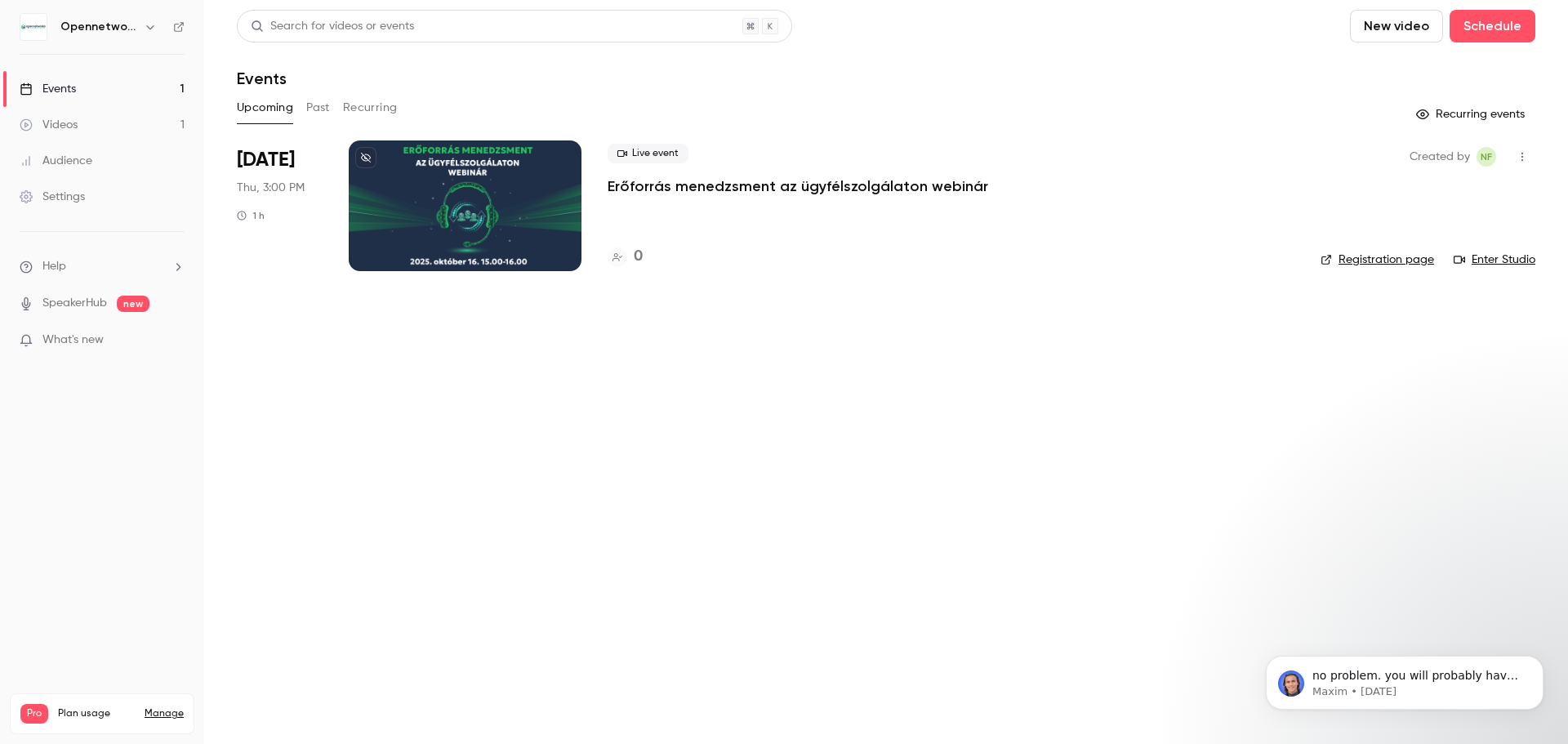
click at [445, 210] on div at bounding box center [465, 205] width 233 height 131
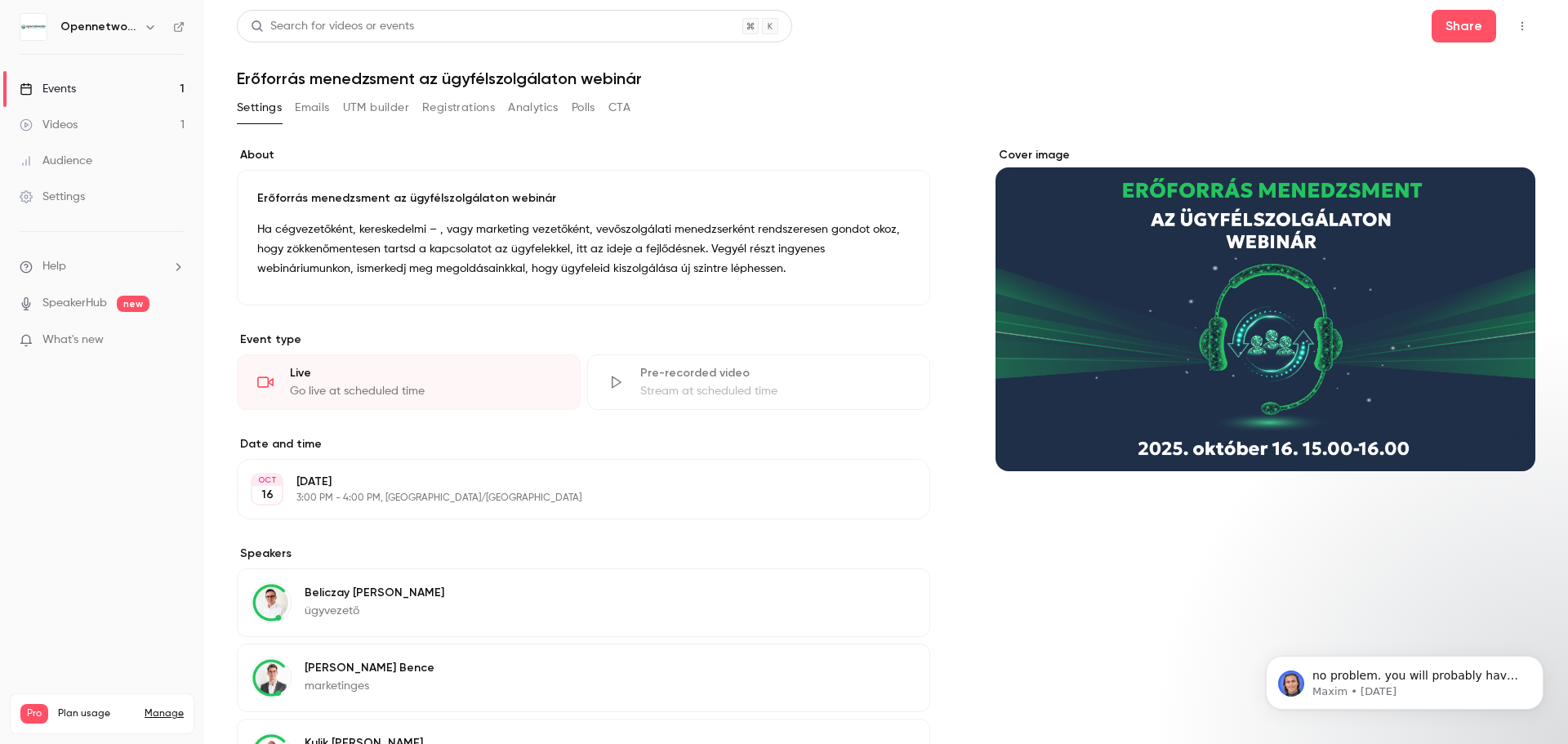
scroll to position [293, 0]
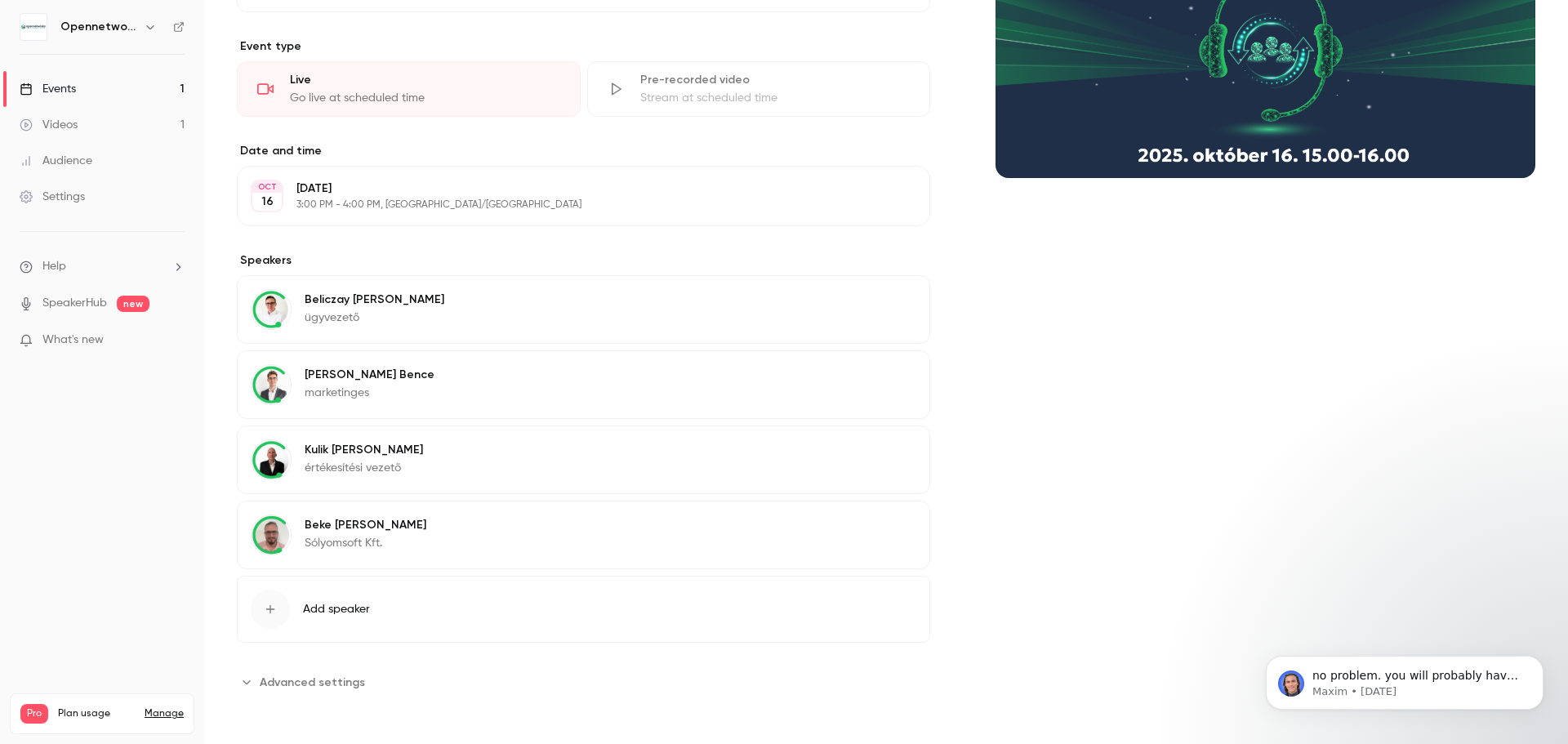
click at [355, 684] on span "Advanced settings" at bounding box center [312, 683] width 106 height 17
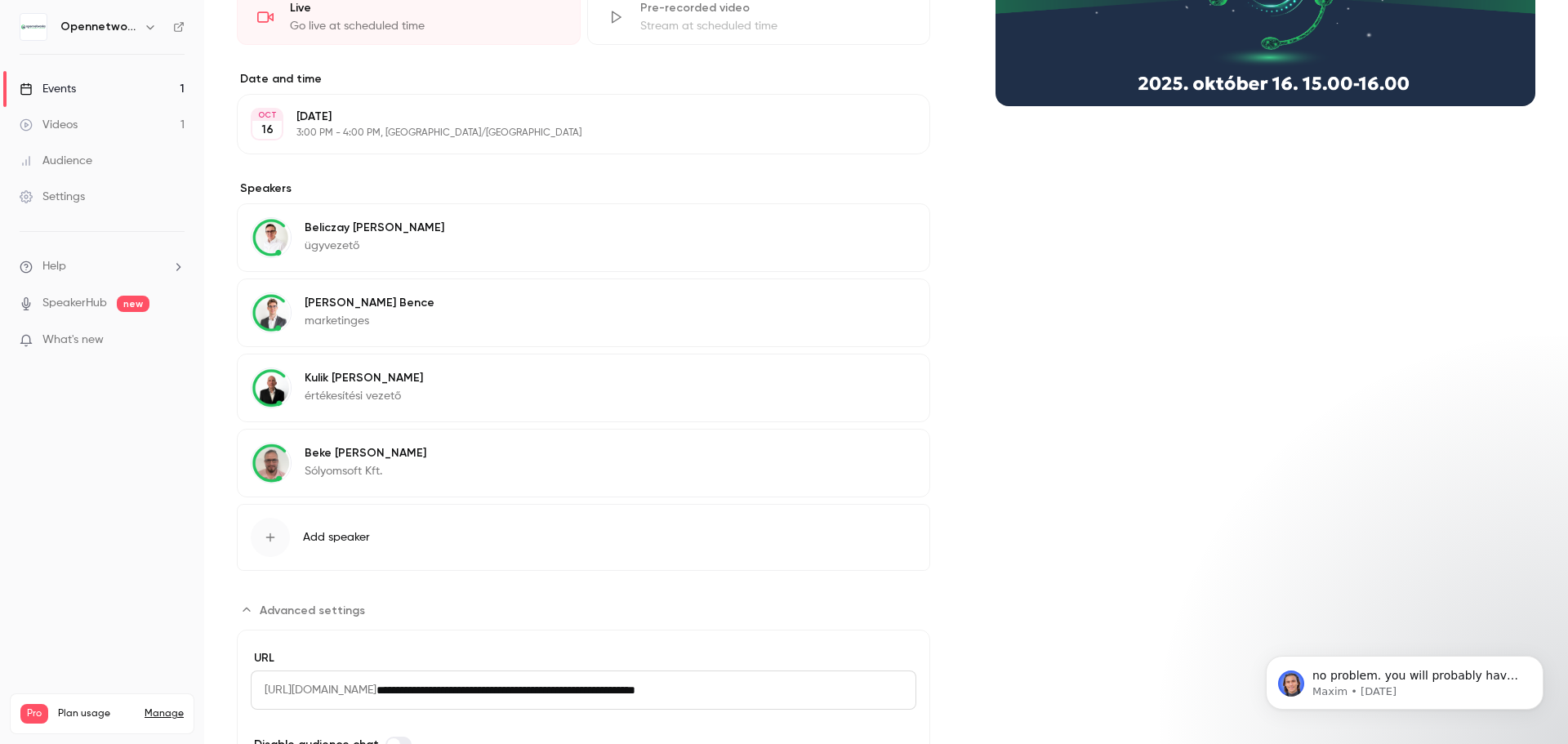
scroll to position [476, 0]
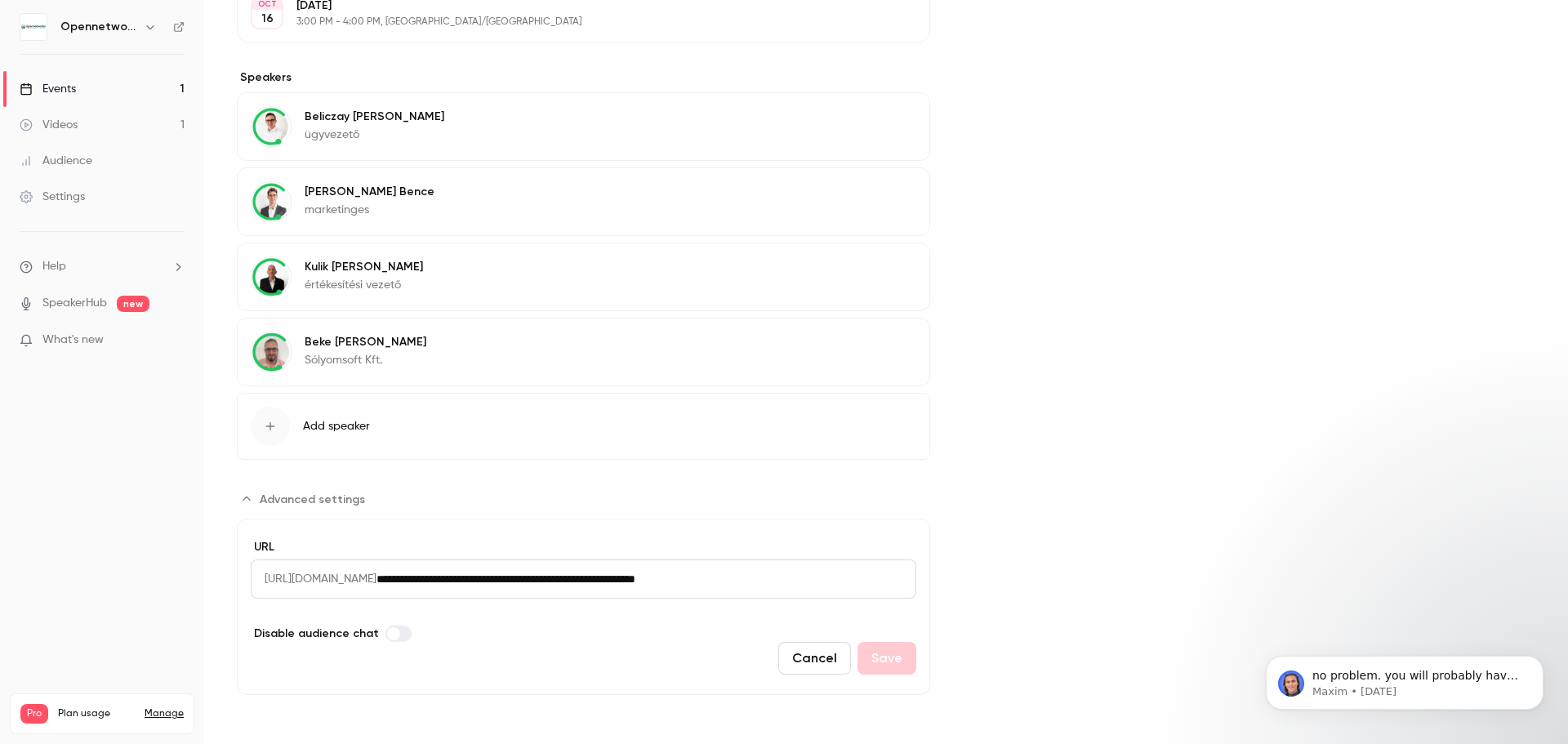
drag, startPoint x: 871, startPoint y: 582, endPoint x: 460, endPoint y: 612, distance: 412.1
click at [460, 612] on div "**********" at bounding box center [583, 581] width 665 height 86
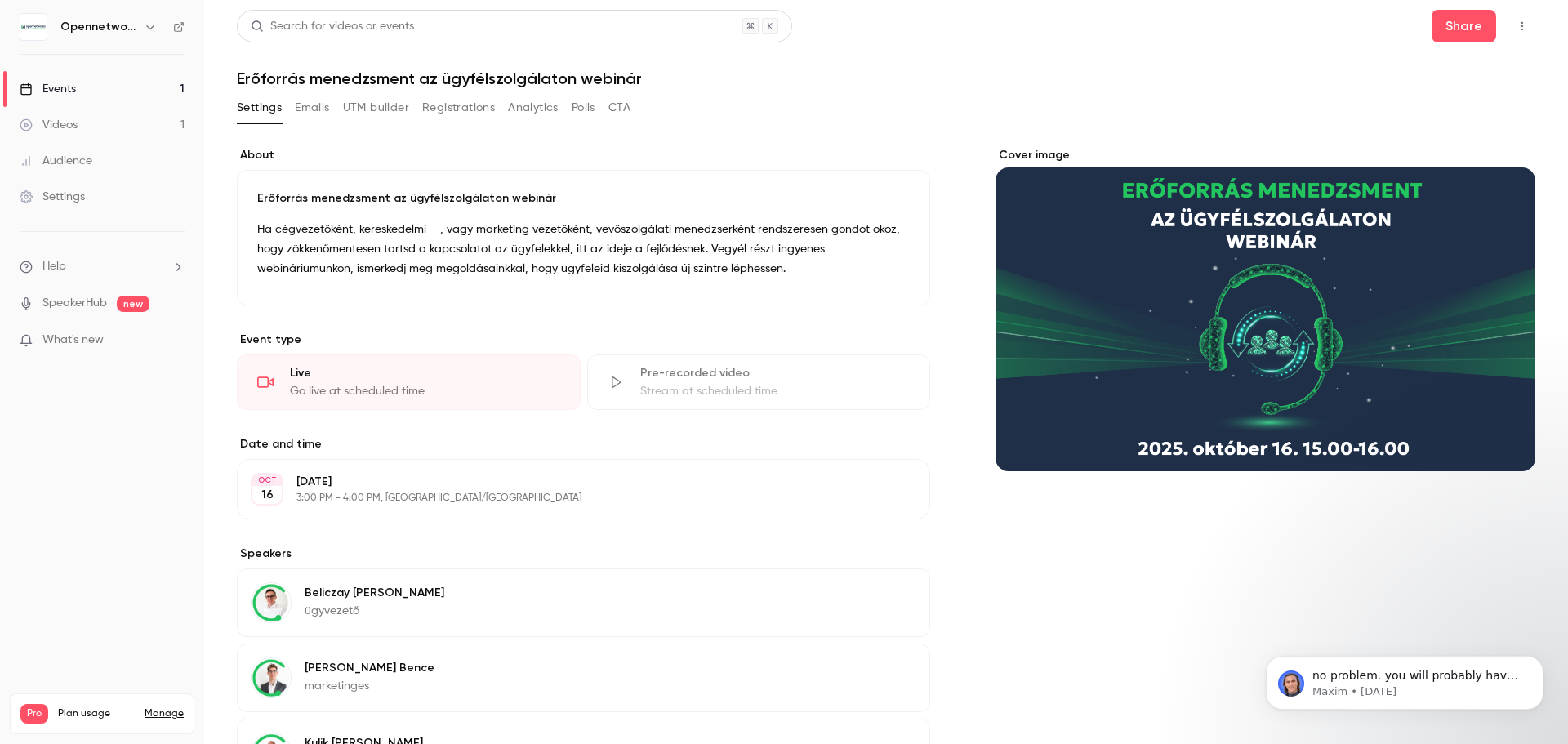
click at [52, 133] on link "Videos 1" at bounding box center [102, 125] width 204 height 36
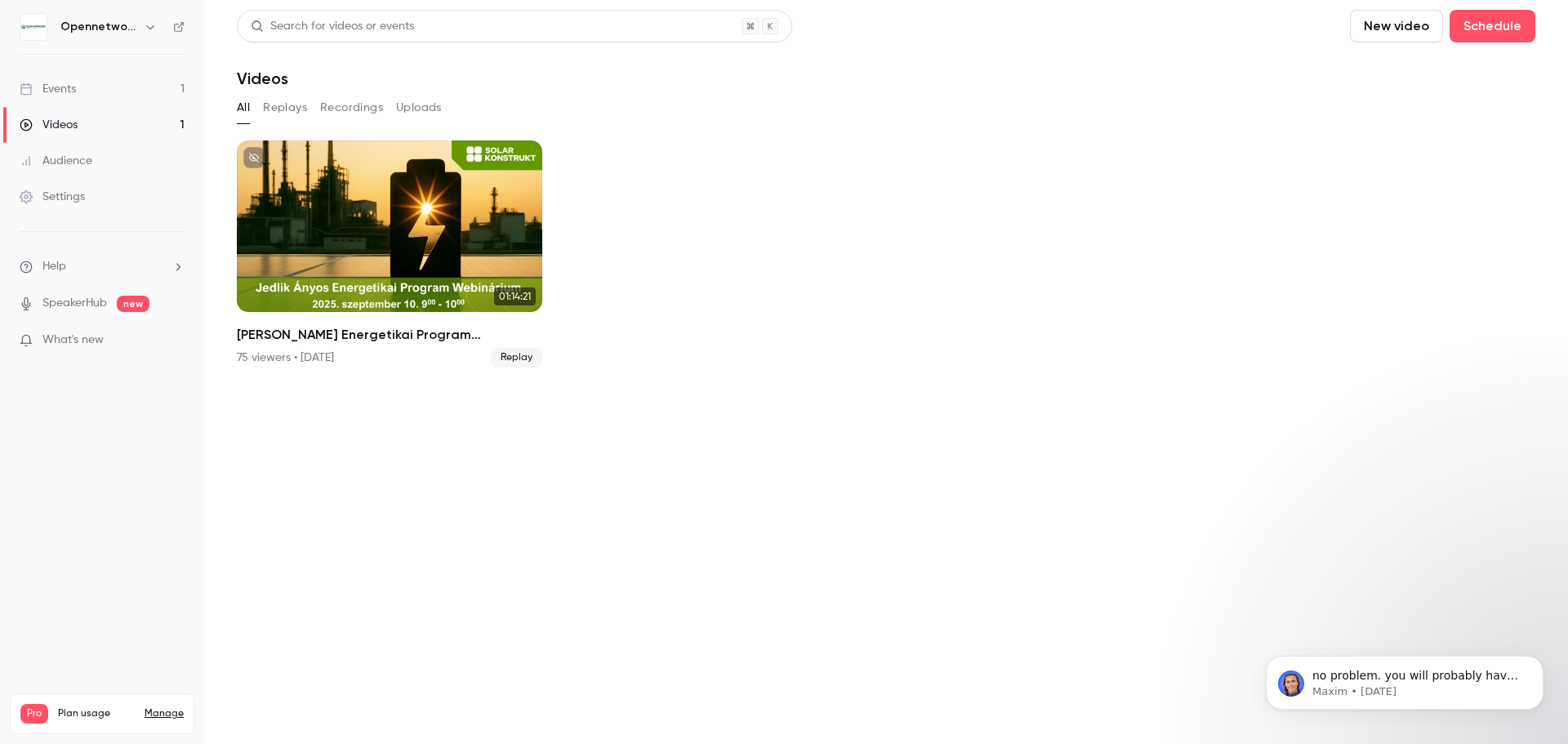
click at [74, 99] on link "Events 1" at bounding box center [102, 89] width 204 height 36
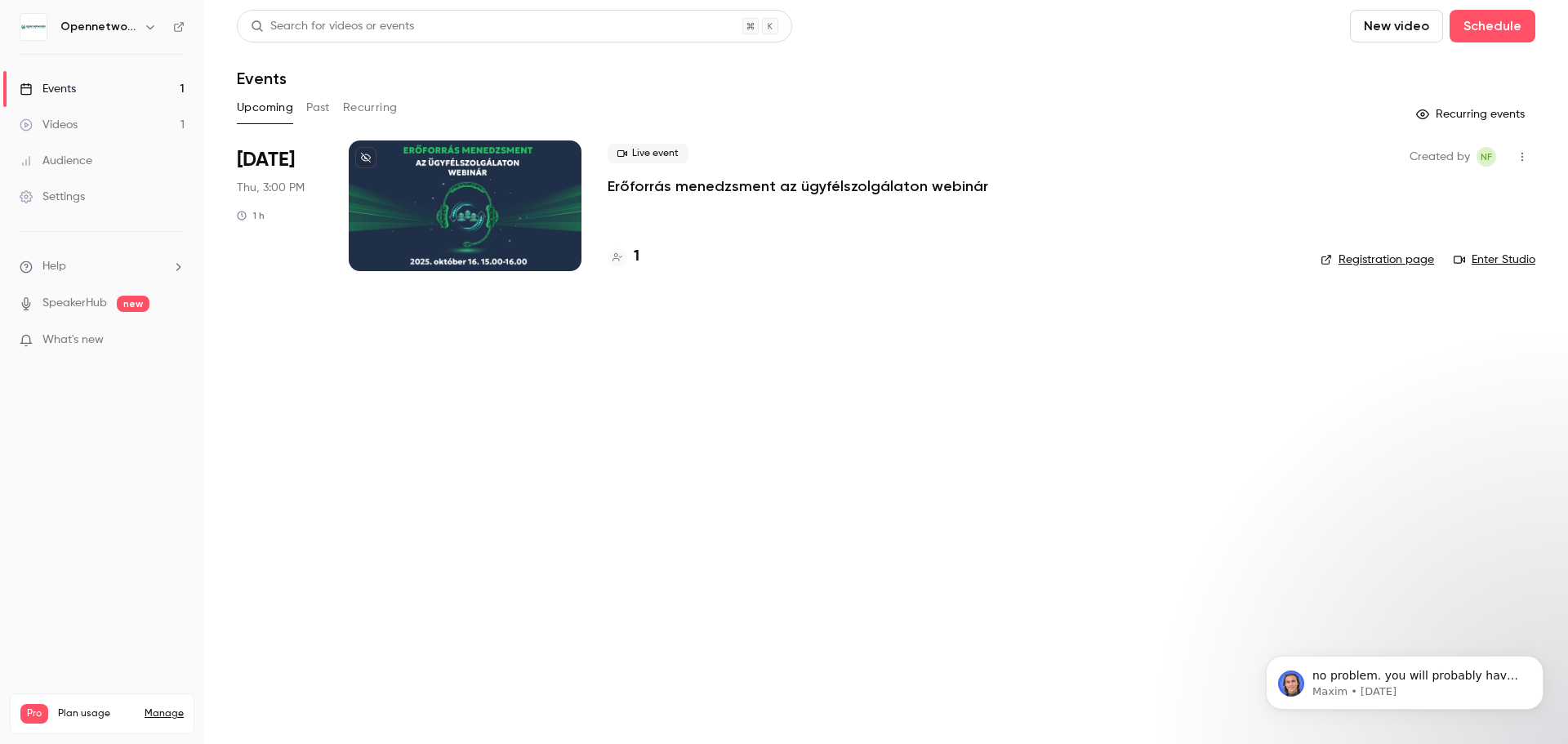
click at [1058, 499] on main "Search for videos or events New video Schedule Events Upcoming Past Recurring R…" at bounding box center [886, 372] width 1364 height 744
